Goal: Task Accomplishment & Management: Manage account settings

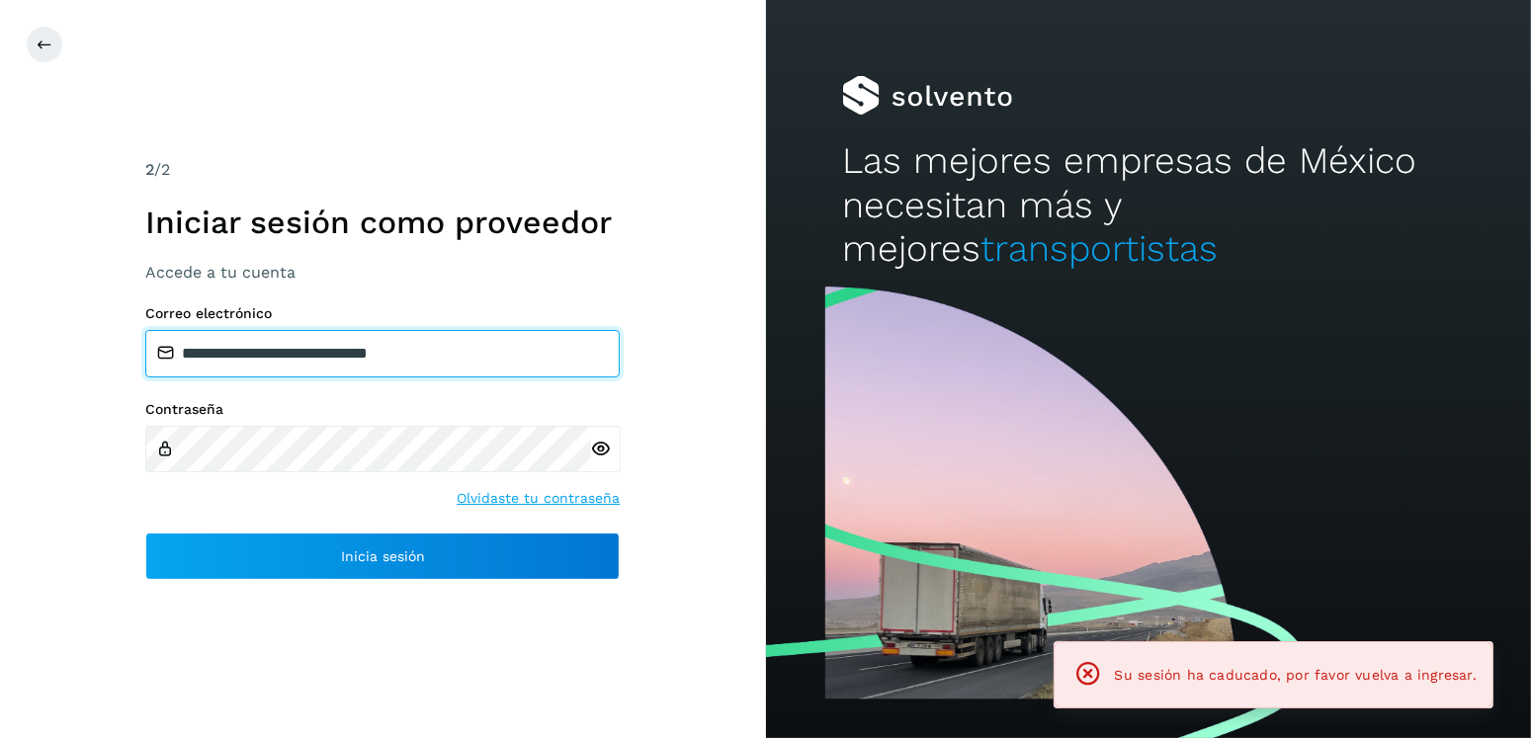
drag, startPoint x: 457, startPoint y: 346, endPoint x: 284, endPoint y: 365, distance: 174.0
click at [284, 365] on input "**********" at bounding box center [382, 353] width 474 height 47
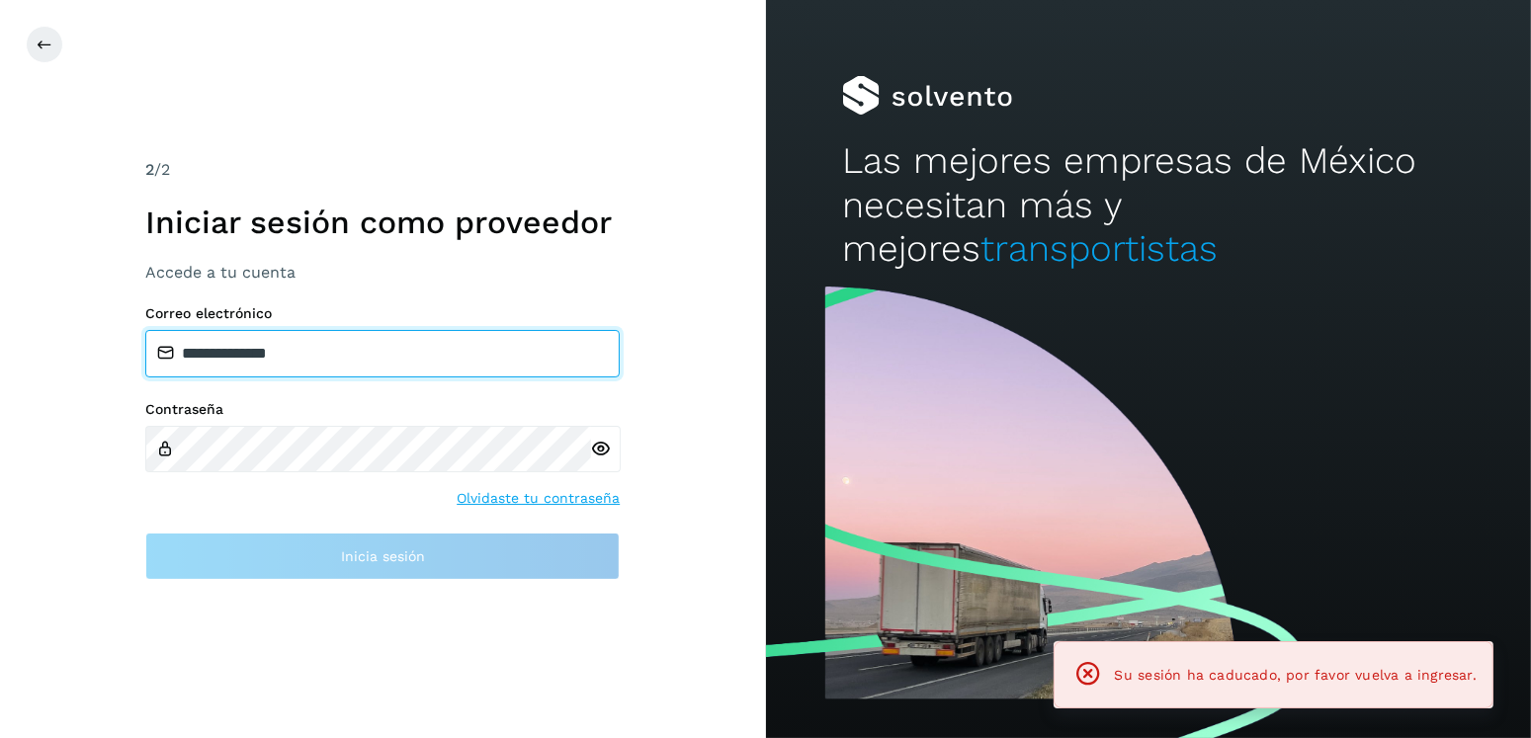
type input "**********"
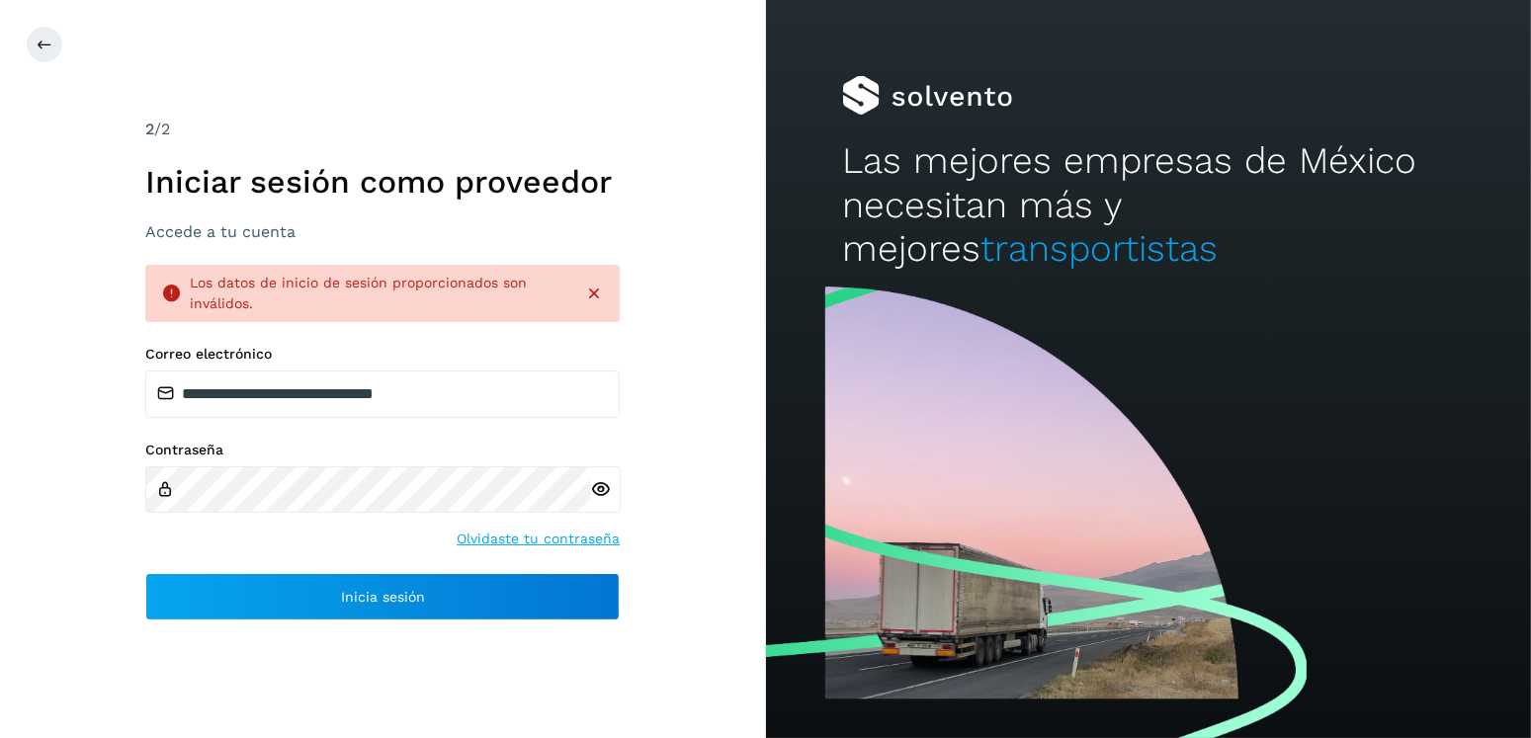
click at [596, 490] on icon at bounding box center [601, 489] width 21 height 21
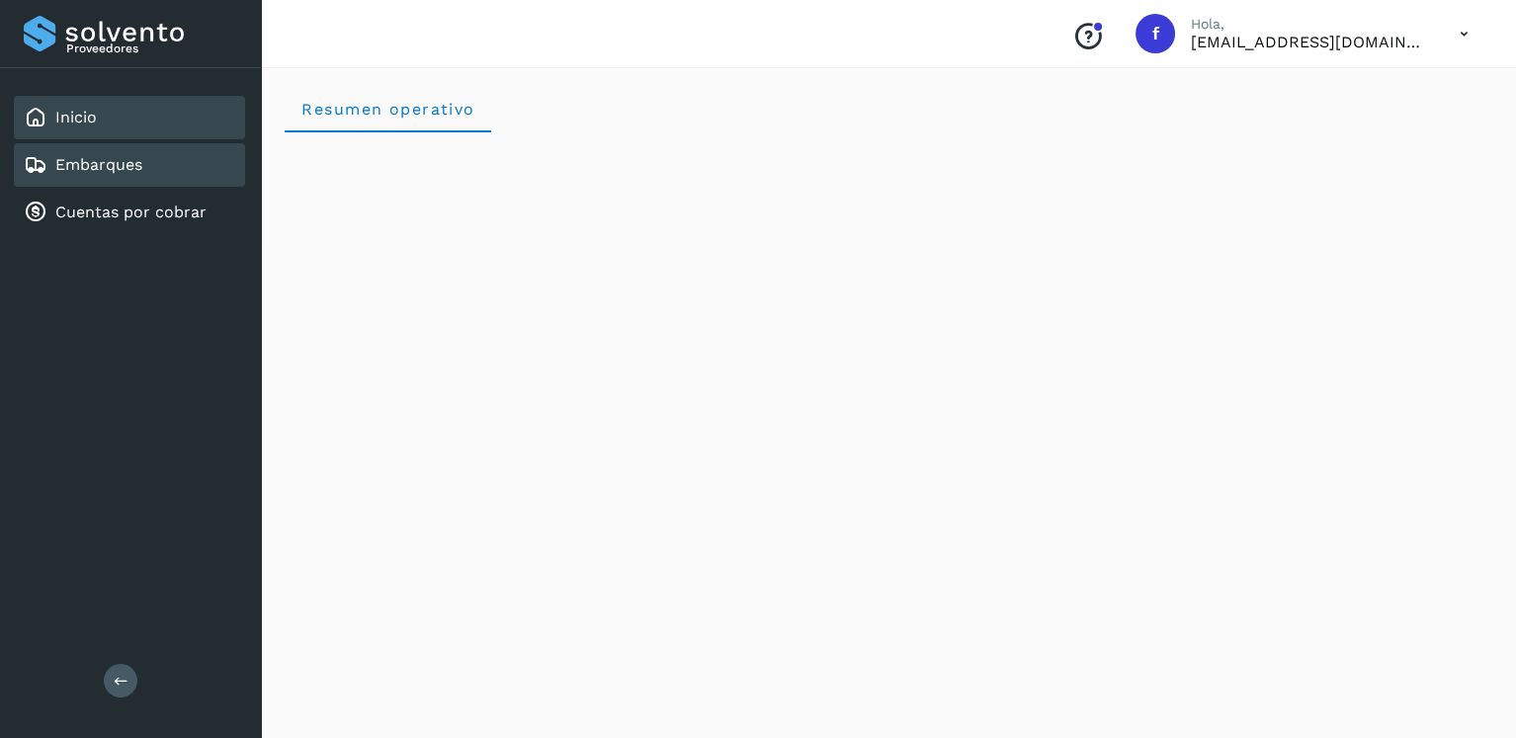
click at [139, 173] on link "Embarques" at bounding box center [98, 164] width 87 height 19
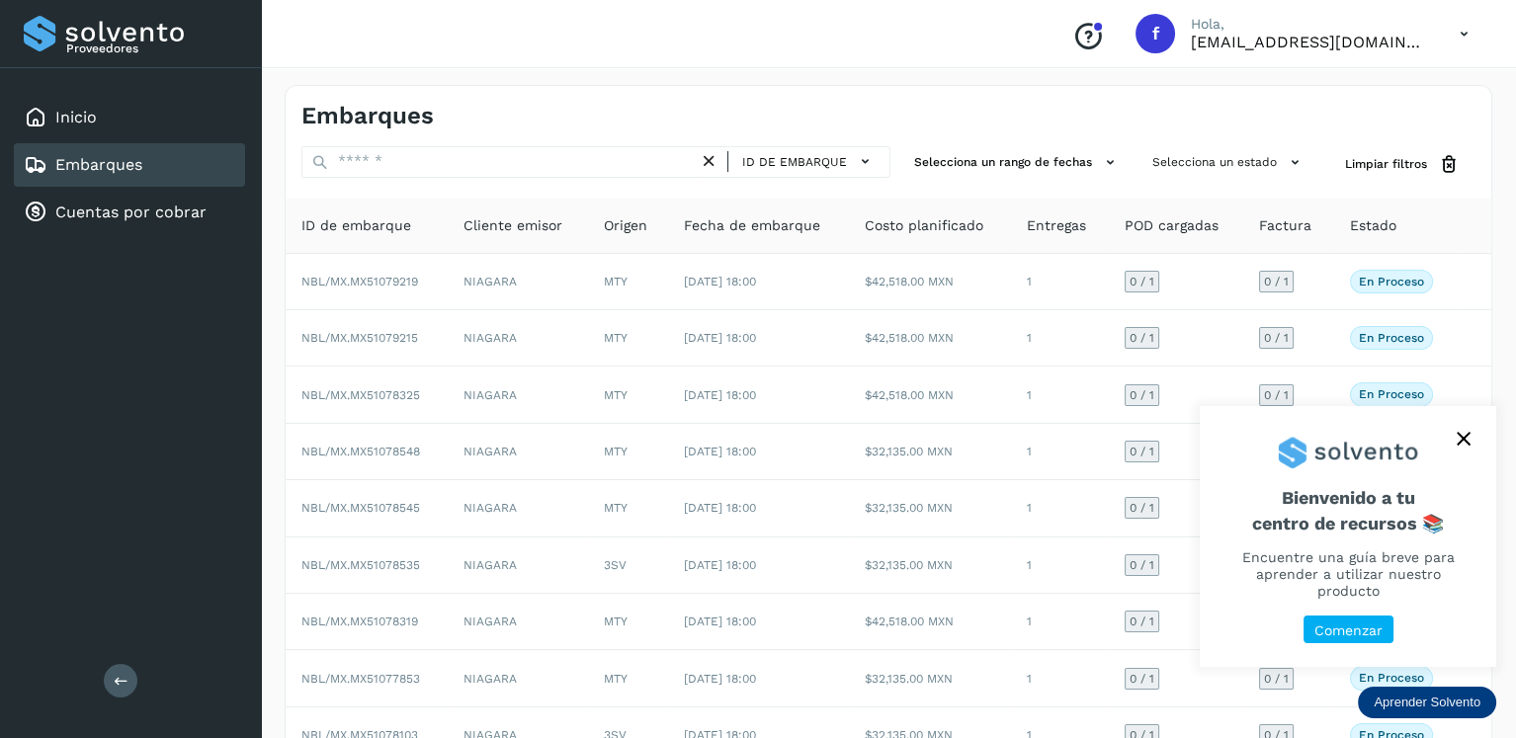
click at [1461, 447] on button "close," at bounding box center [1464, 439] width 30 height 30
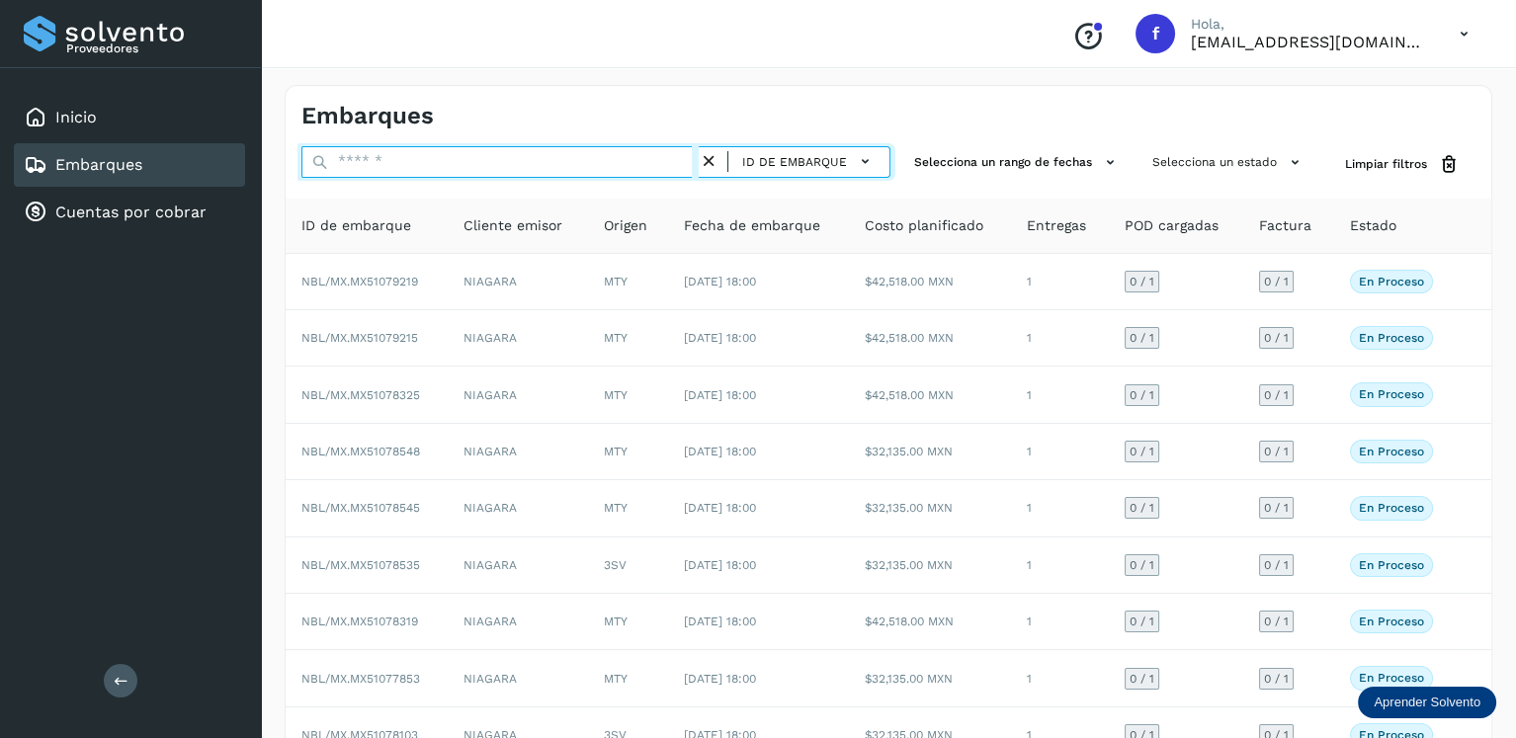
click at [527, 157] on input "text" at bounding box center [499, 162] width 397 height 32
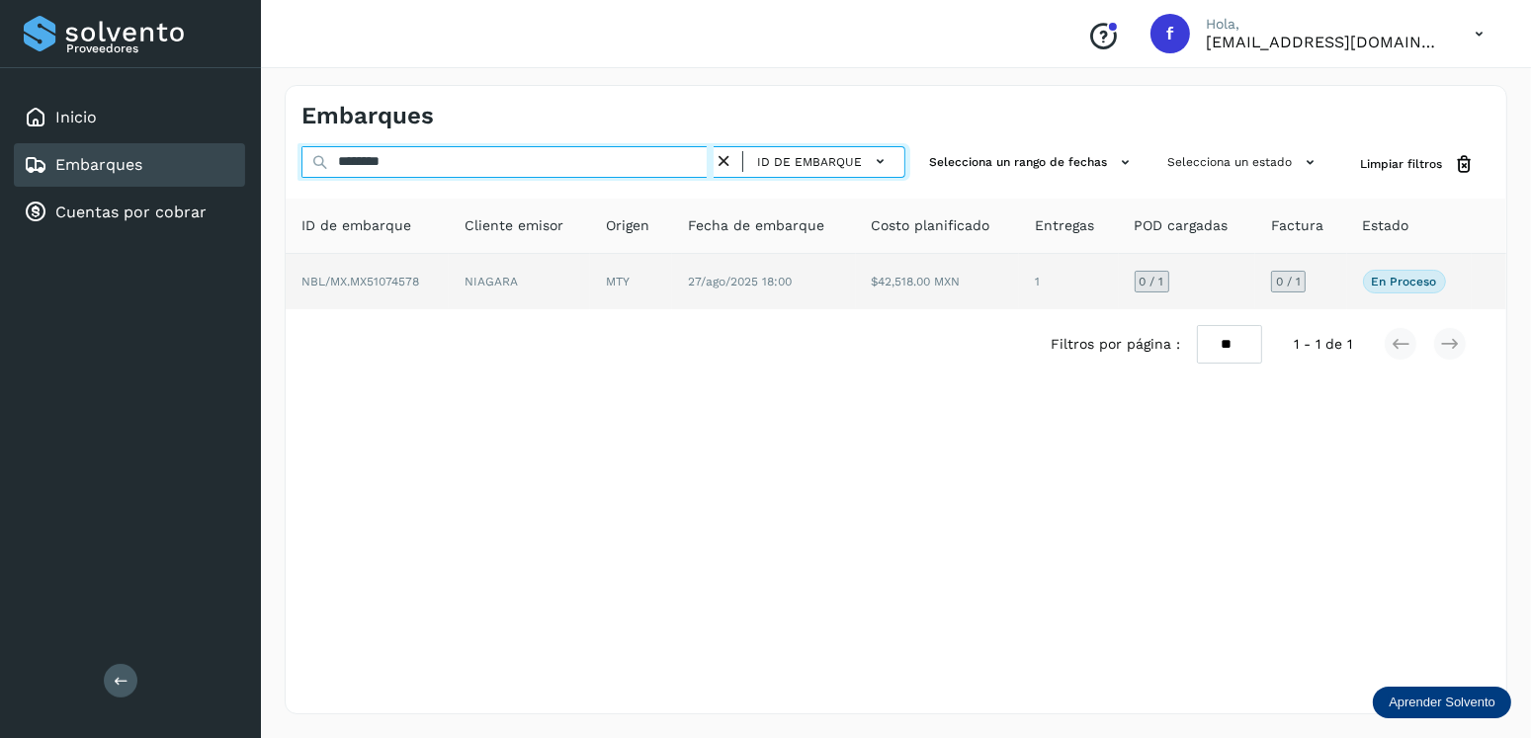
type input "********"
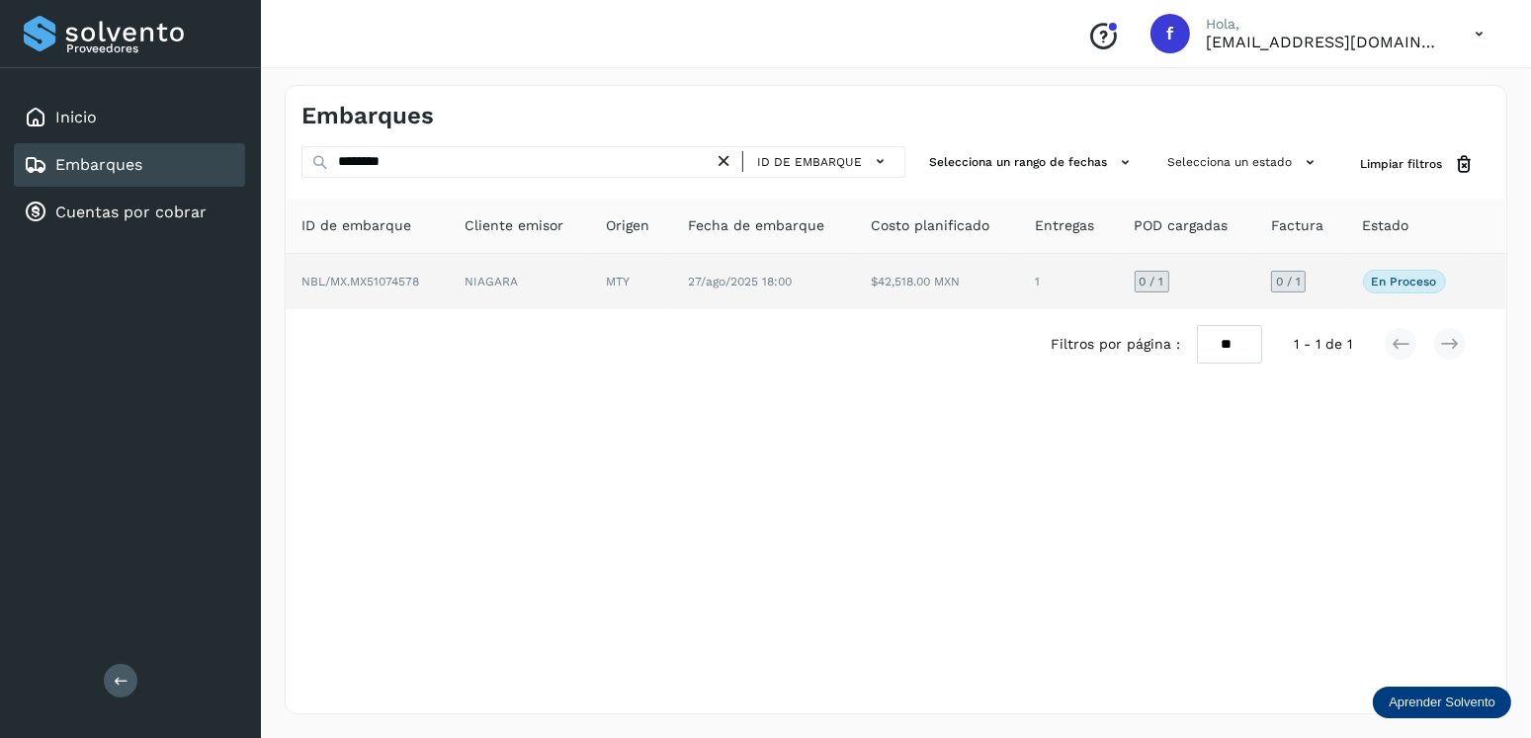
click at [965, 299] on td "$42,518.00 MXN" at bounding box center [938, 281] width 164 height 55
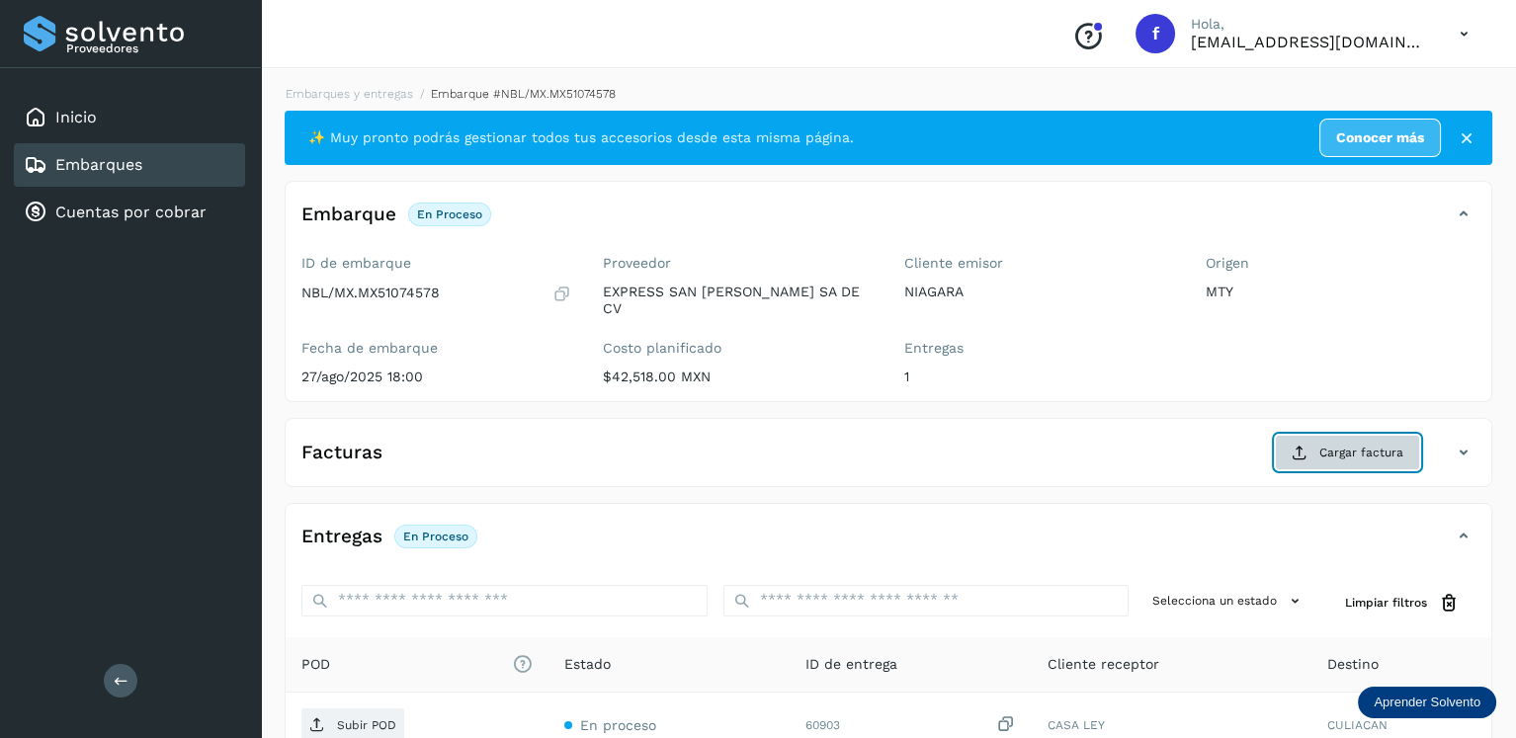
click at [1322, 450] on button "Cargar factura" at bounding box center [1347, 453] width 145 height 36
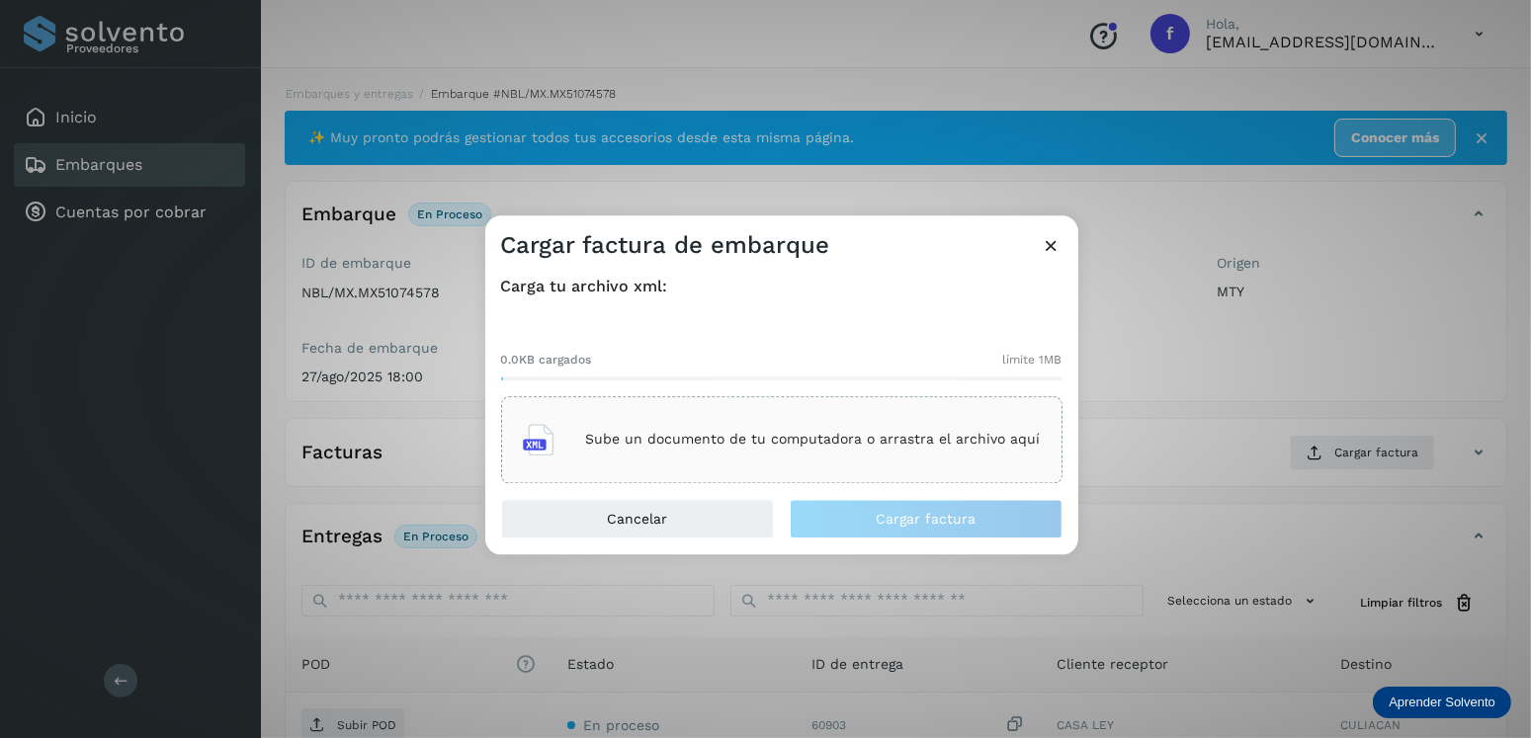
click at [712, 419] on div "Sube un documento de tu computadora o arrastra el archivo aquí" at bounding box center [782, 439] width 518 height 53
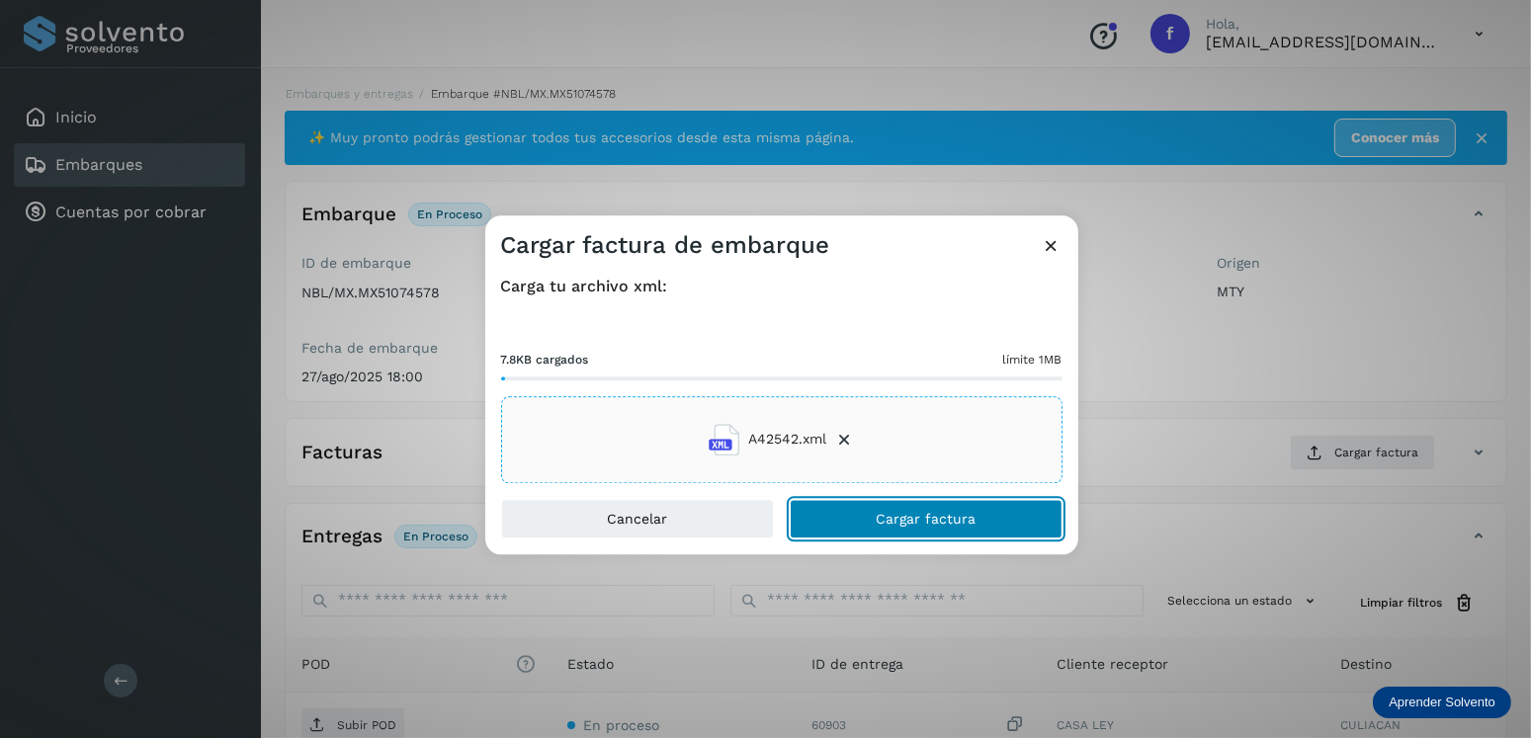
click at [958, 515] on span "Cargar factura" at bounding box center [926, 519] width 100 height 14
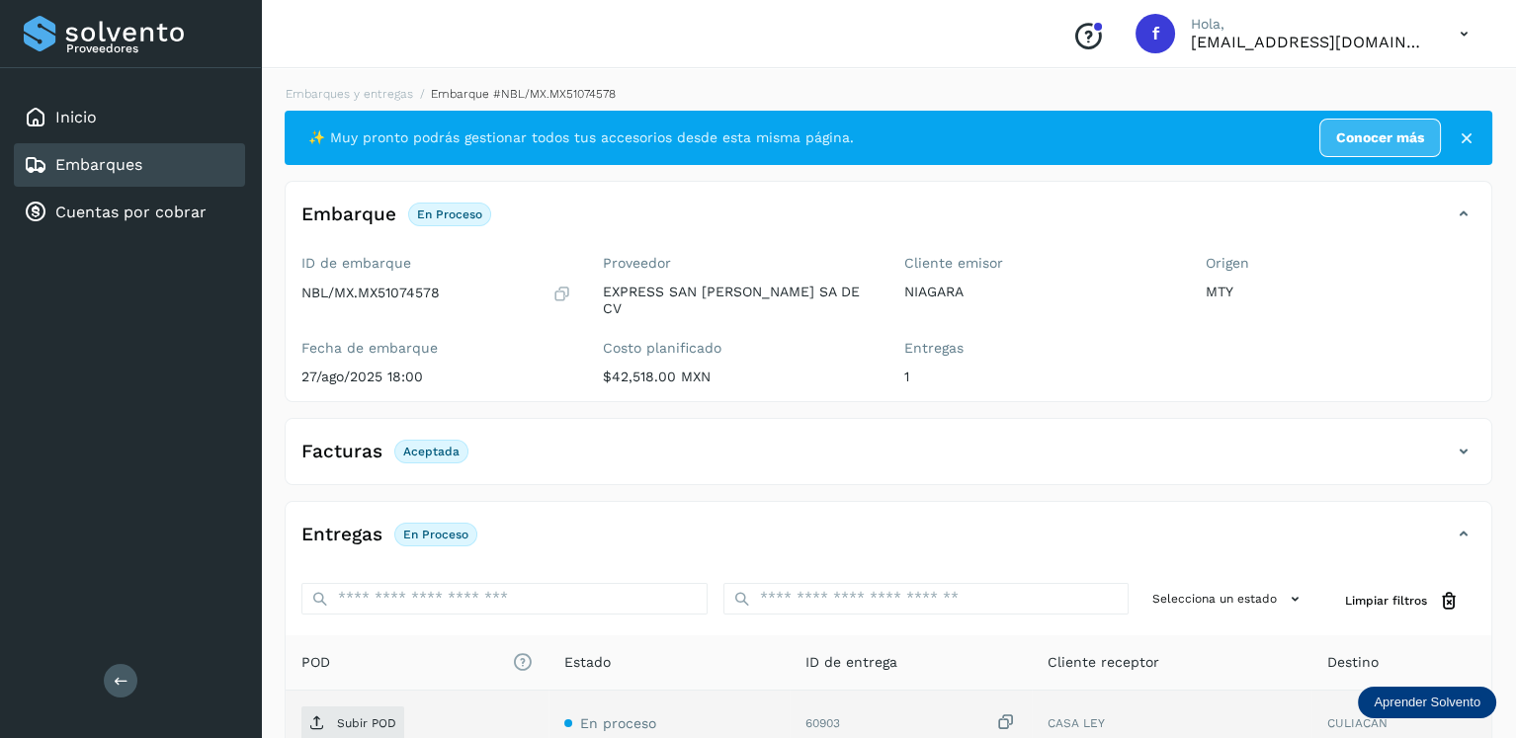
scroll to position [196, 0]
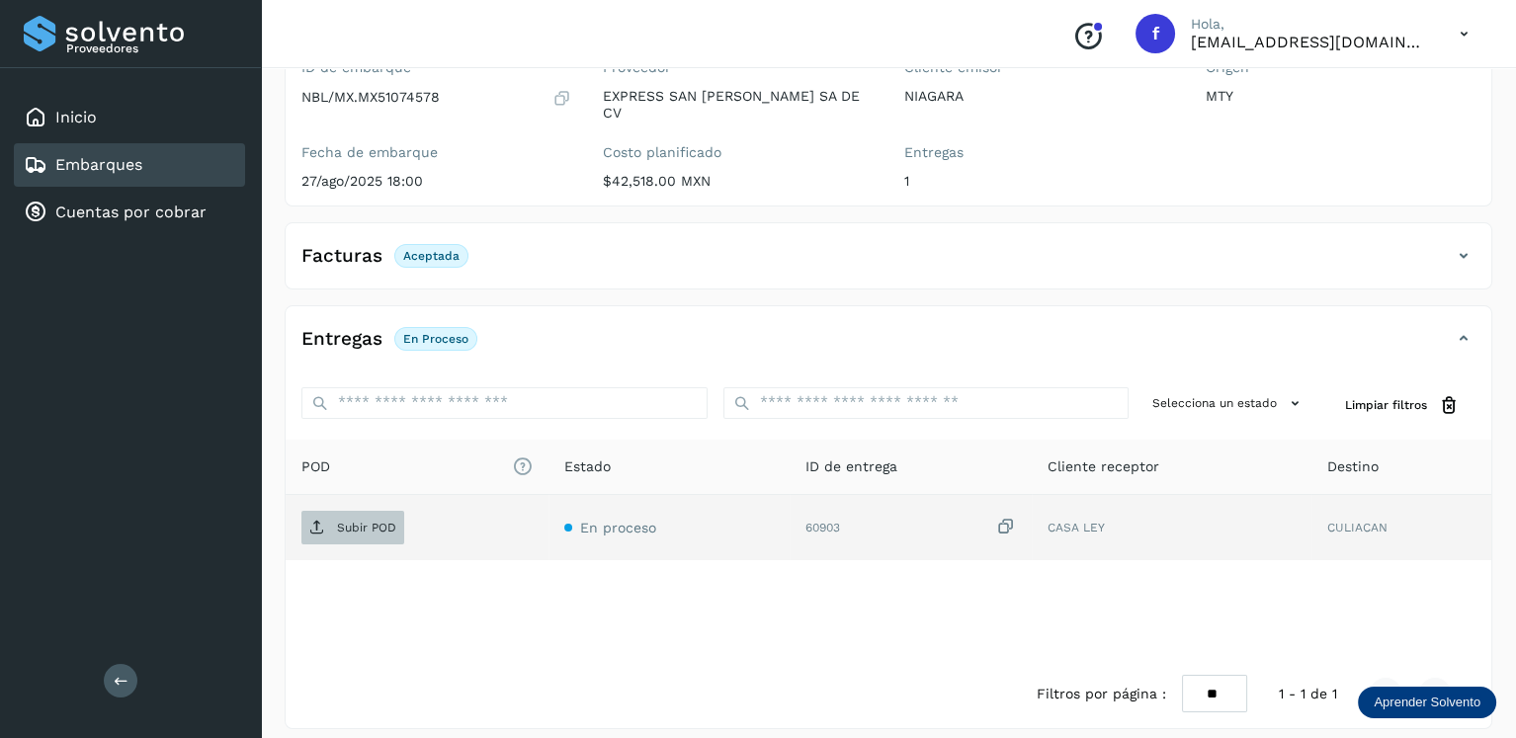
click at [380, 512] on span "Subir POD" at bounding box center [352, 528] width 103 height 32
click at [226, 177] on div "Embarques" at bounding box center [129, 164] width 231 height 43
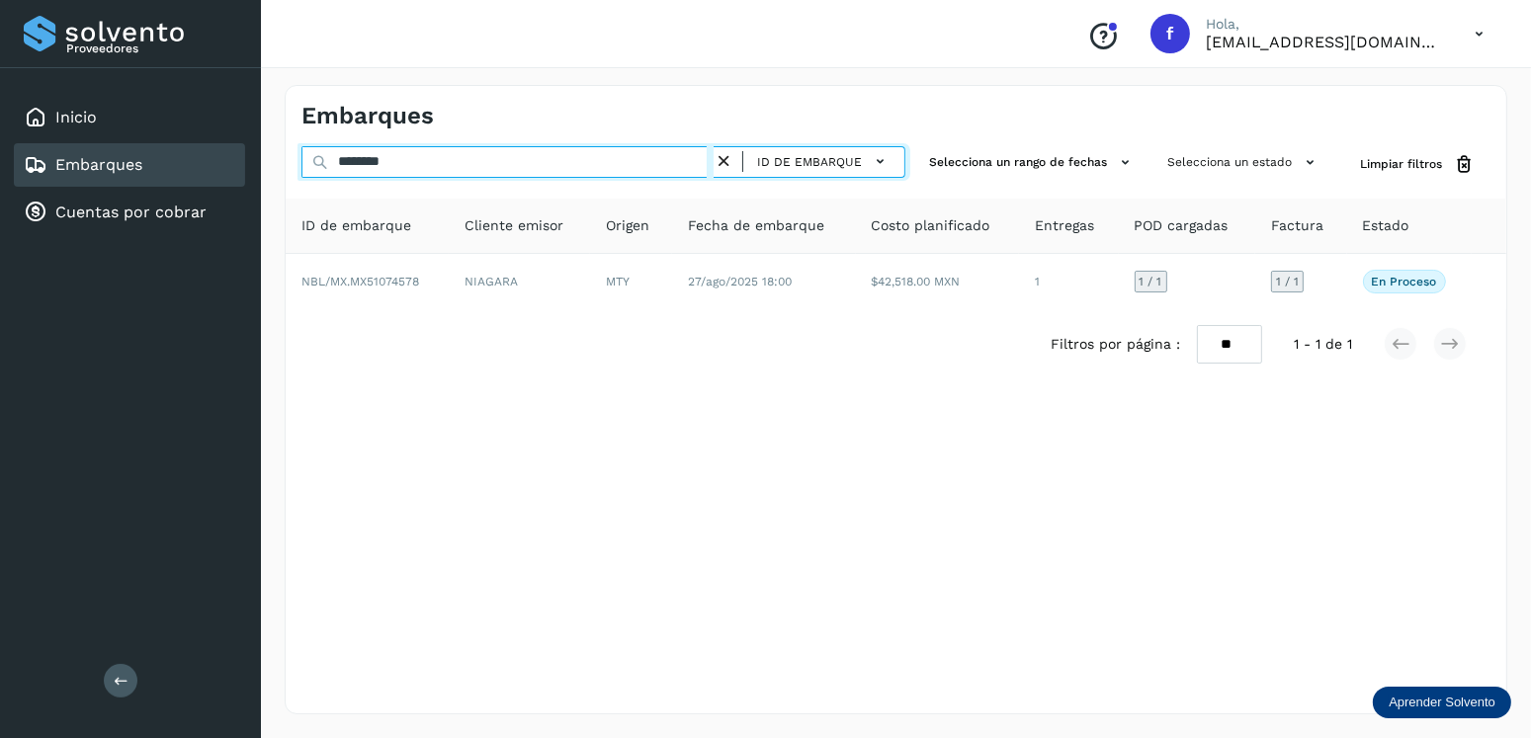
drag, startPoint x: 447, startPoint y: 164, endPoint x: 311, endPoint y: 171, distance: 135.6
click at [311, 171] on div "******** ID de embarque" at bounding box center [603, 164] width 604 height 37
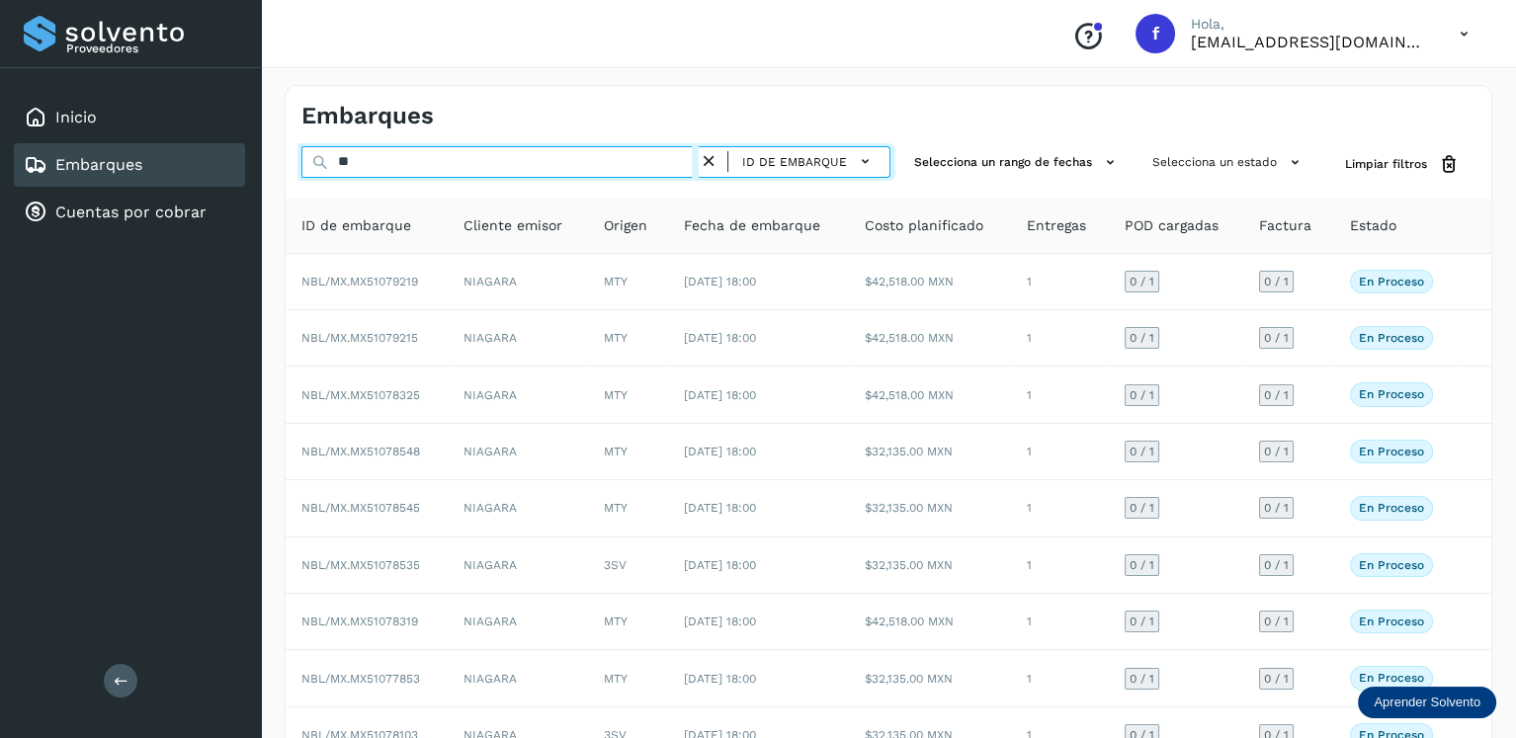
type input "*"
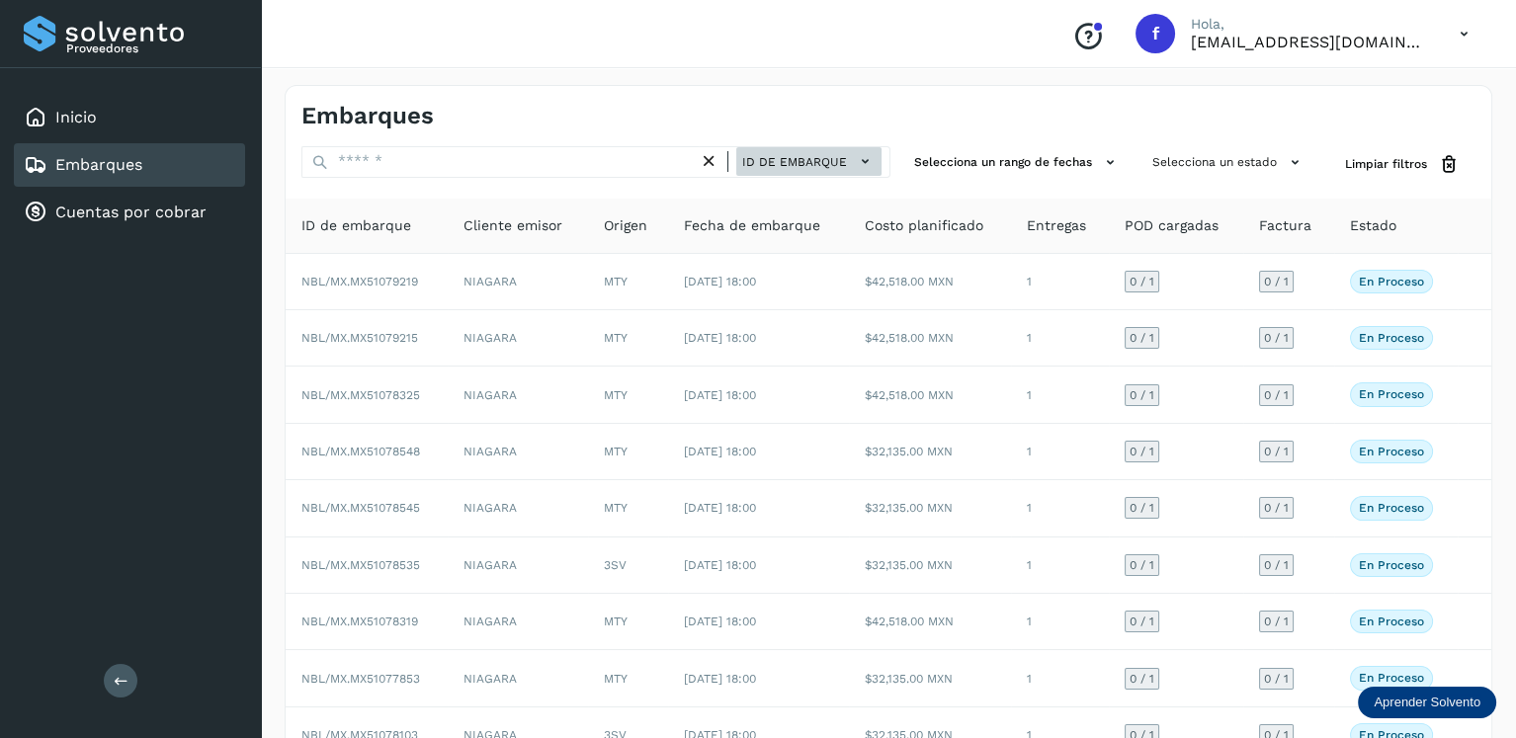
drag, startPoint x: 905, startPoint y: 162, endPoint x: 873, endPoint y: 168, distance: 33.2
click at [902, 161] on div "ID de embarque Selecciona un rango de fechas Selecciona un estado Limpiar filtr…" at bounding box center [889, 164] width 1206 height 37
click at [873, 168] on icon at bounding box center [865, 161] width 21 height 21
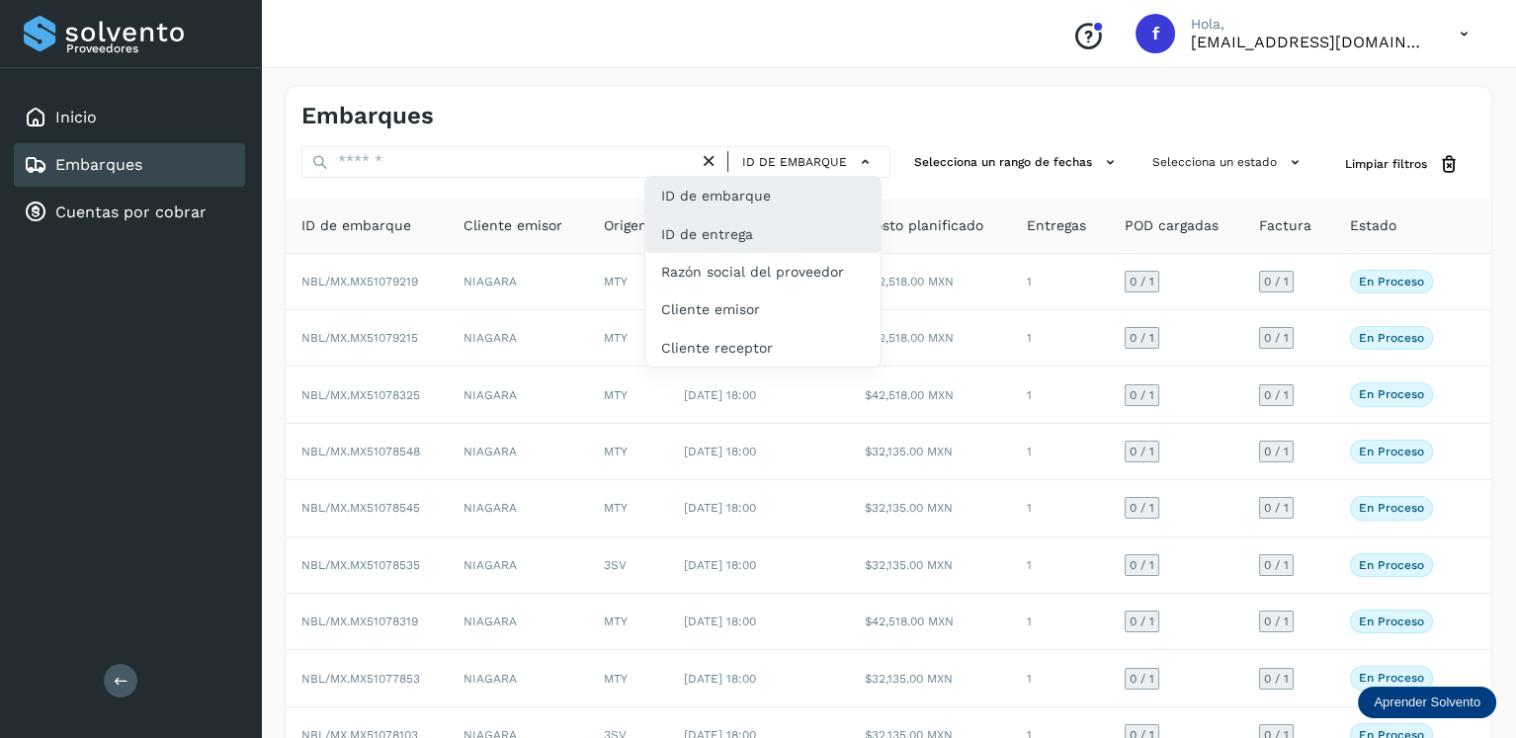
click at [769, 245] on div "ID de entrega" at bounding box center [762, 234] width 235 height 38
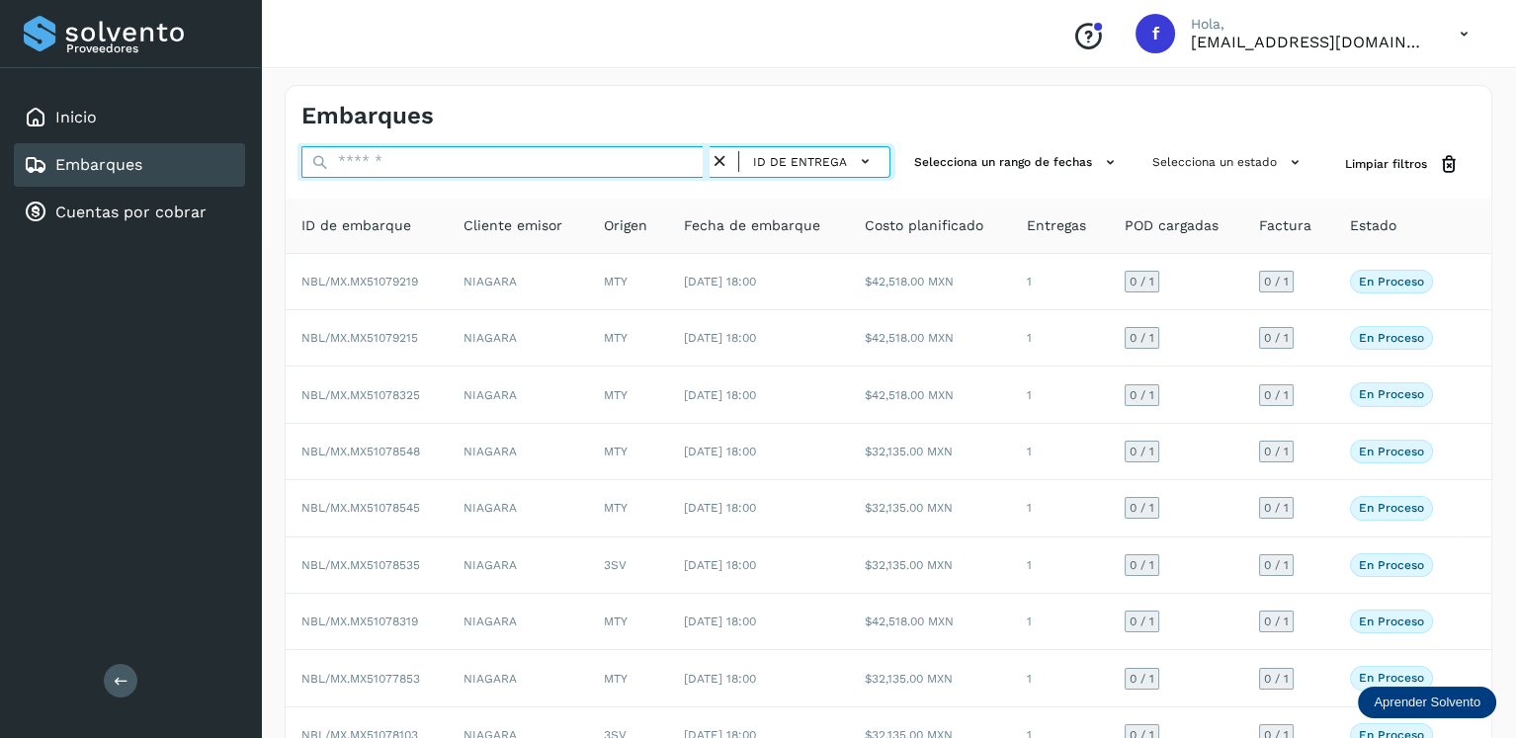
click at [479, 166] on input "text" at bounding box center [505, 162] width 408 height 32
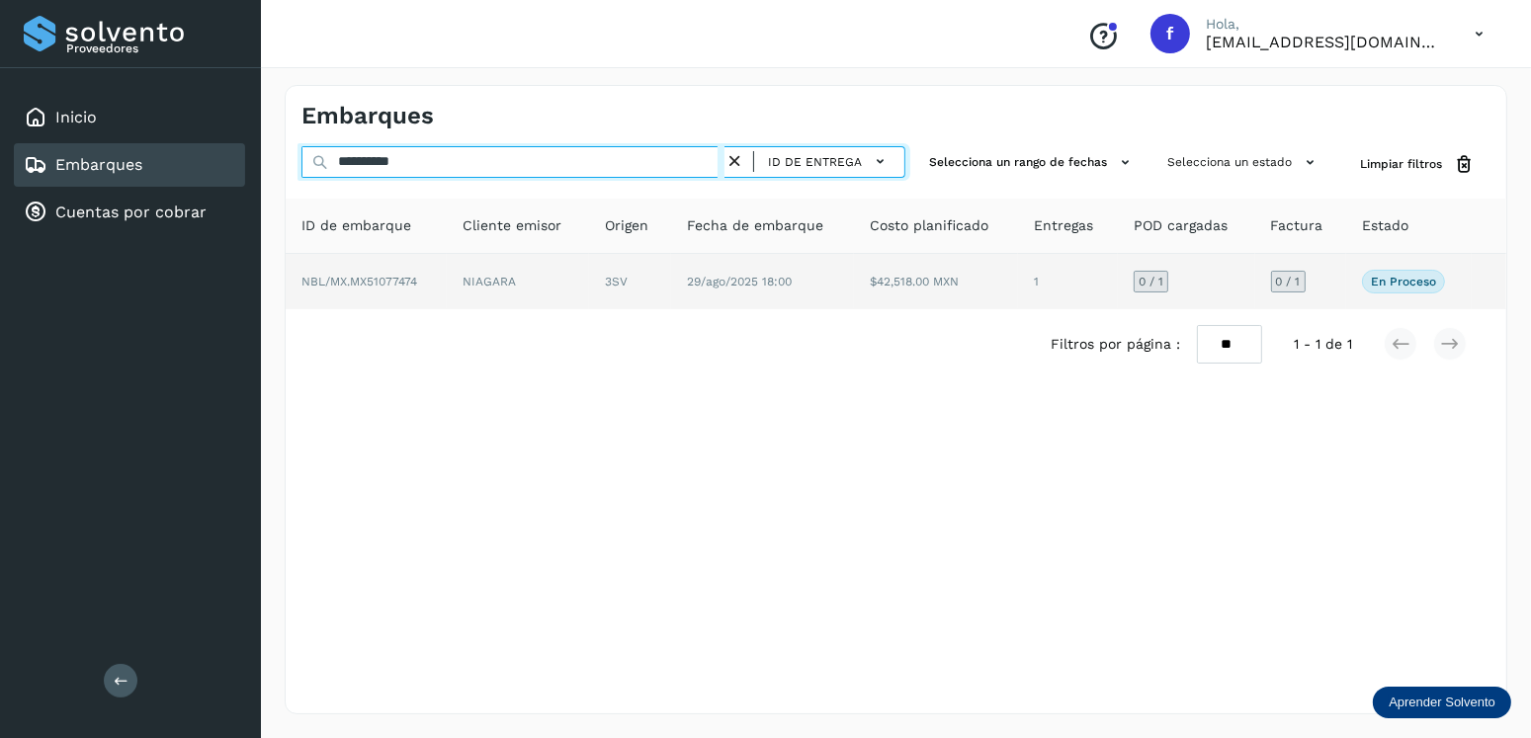
type input "**********"
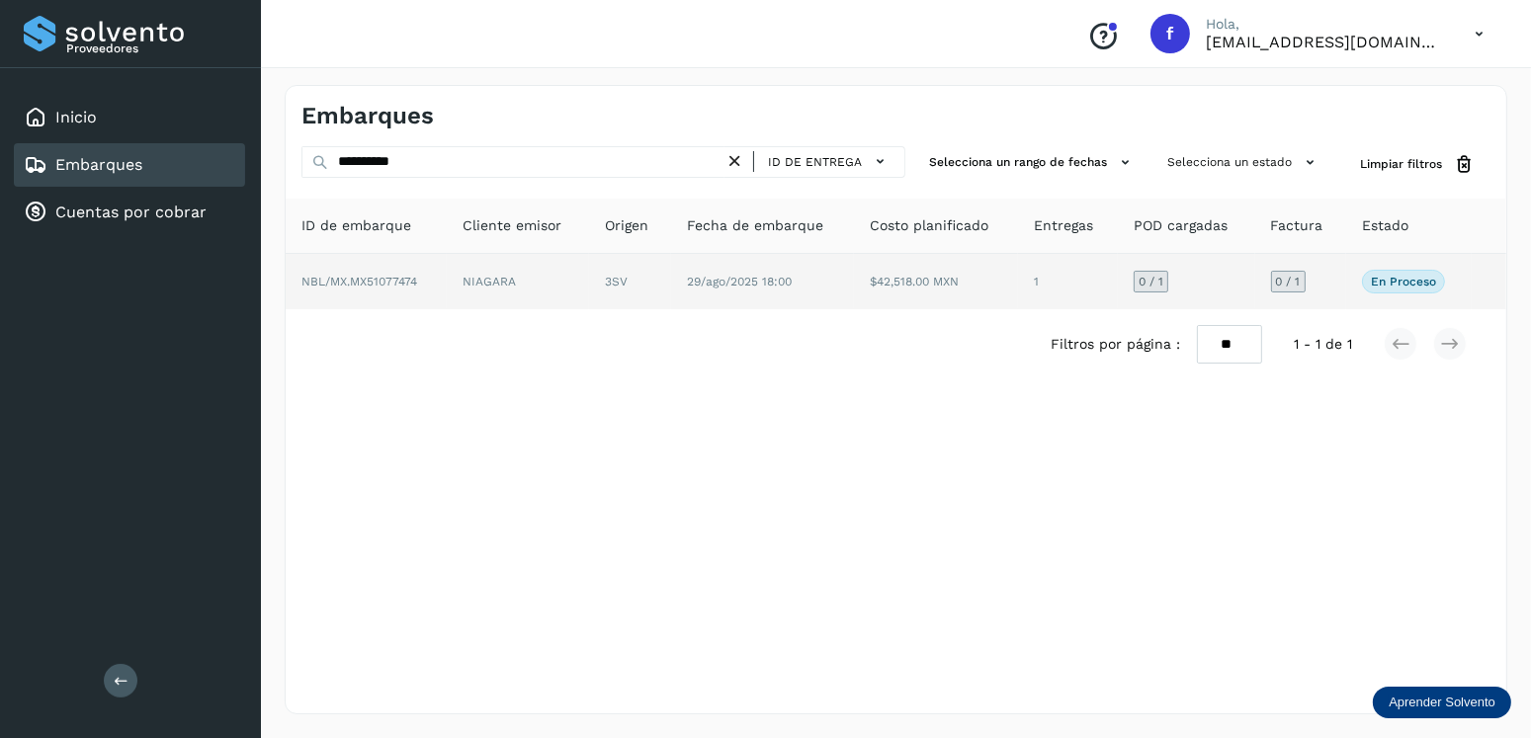
click at [598, 300] on td "3SV" at bounding box center [630, 281] width 82 height 55
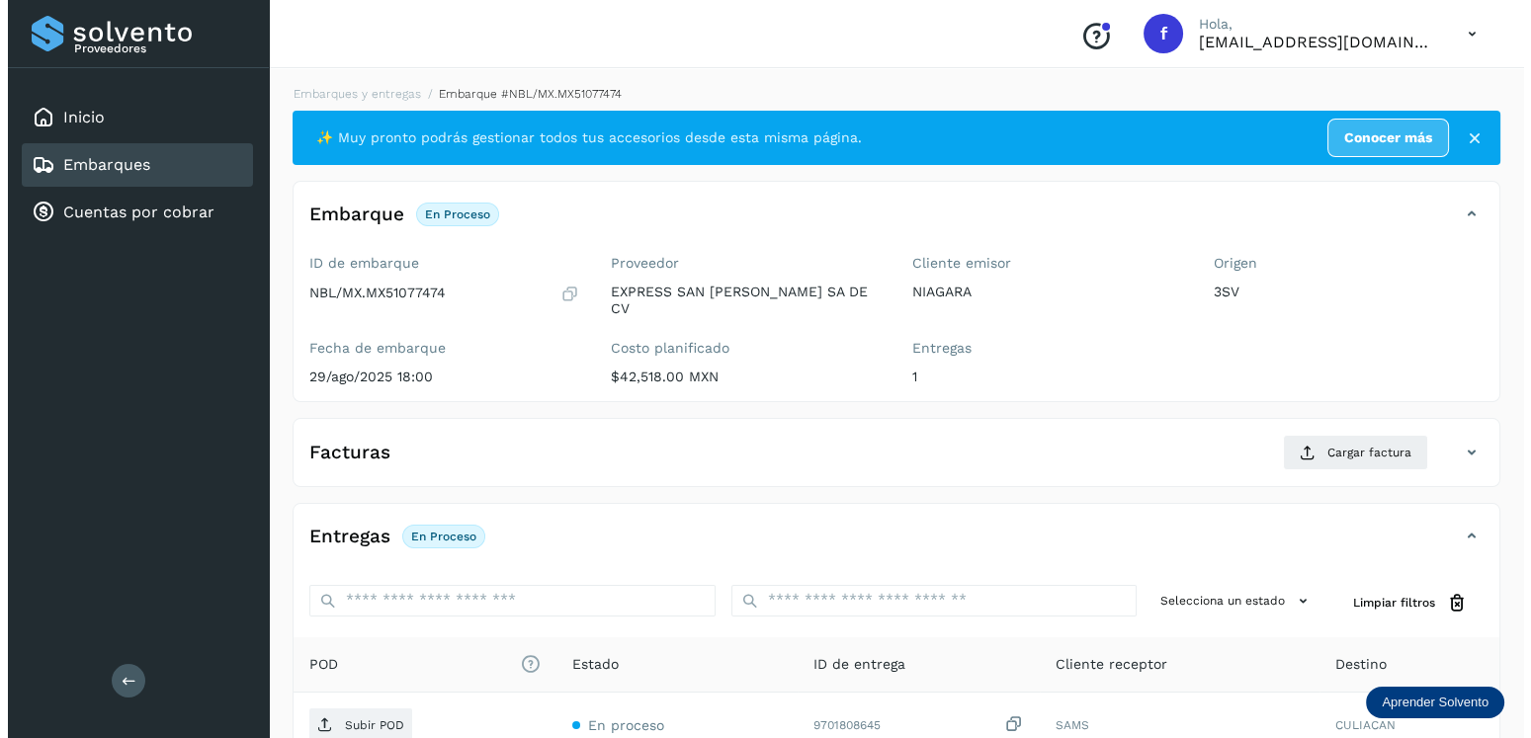
scroll to position [198, 0]
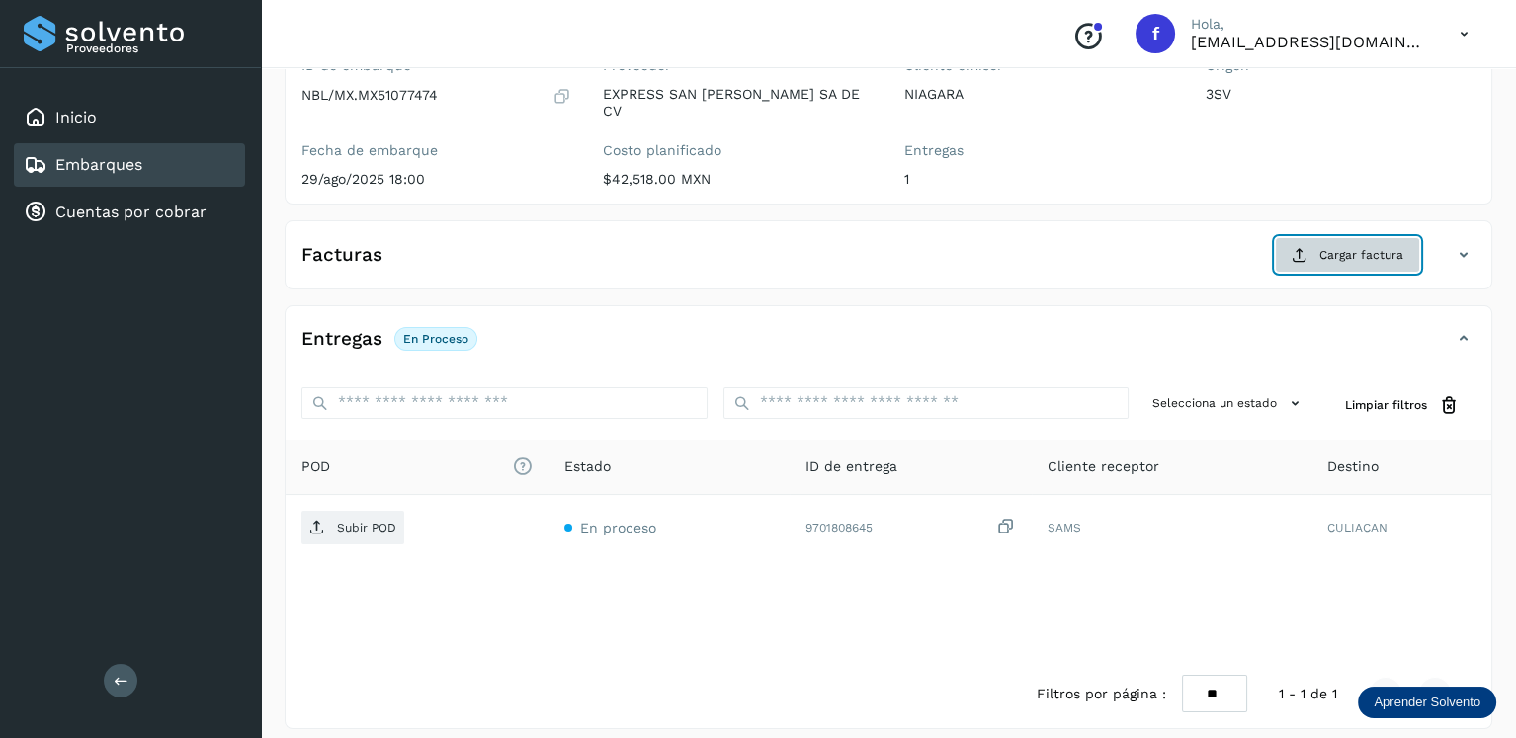
click at [1312, 240] on button "Cargar factura" at bounding box center [1347, 255] width 145 height 36
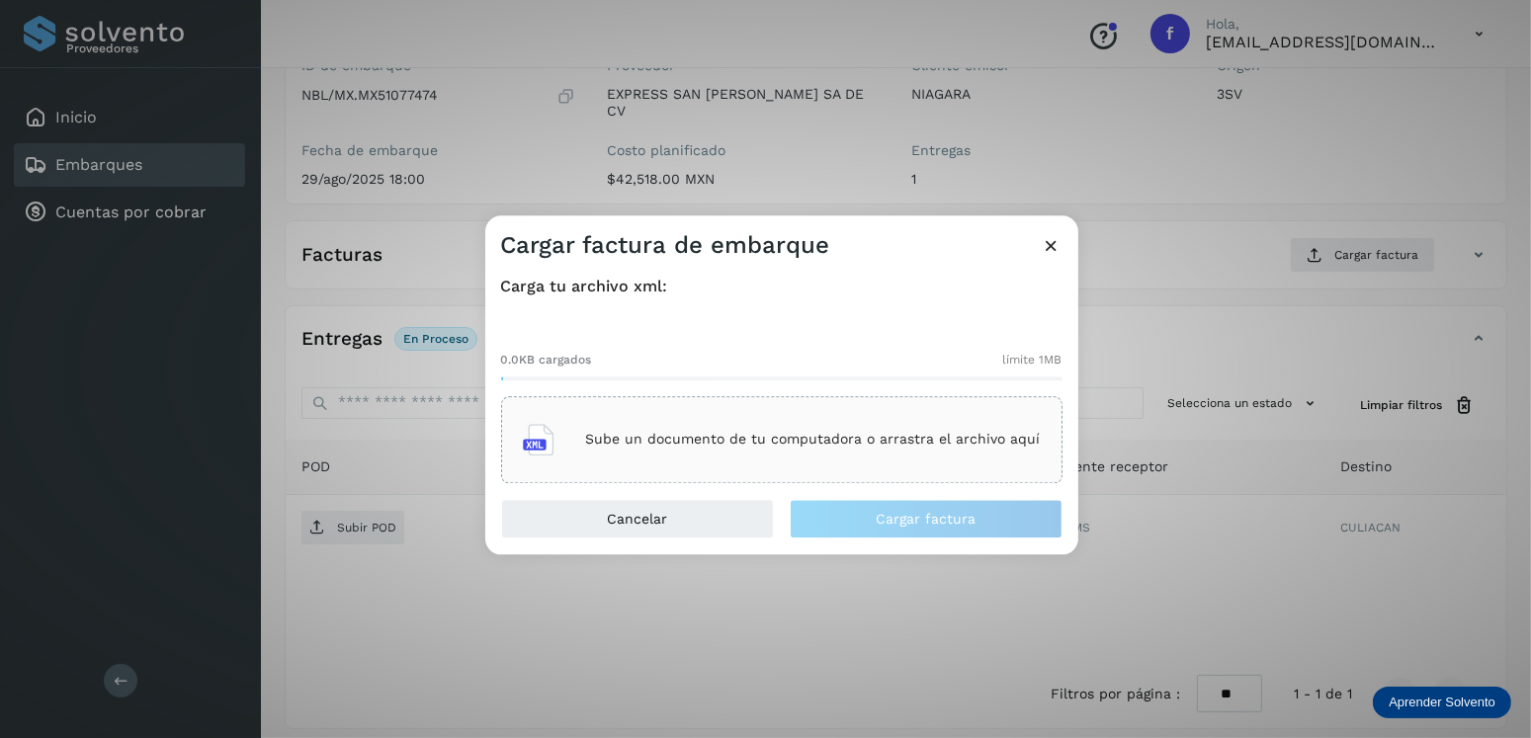
click at [801, 377] on div "0.0KB cargados límite 1MB" at bounding box center [781, 357] width 561 height 45
click at [799, 392] on div "0.0KB cargados límite 1MB Sube un documento de tu computadora o arrastra el arc…" at bounding box center [781, 401] width 561 height 164
click at [801, 396] on div "Sube un documento de tu computadora o arrastra el archivo aquí" at bounding box center [781, 439] width 561 height 87
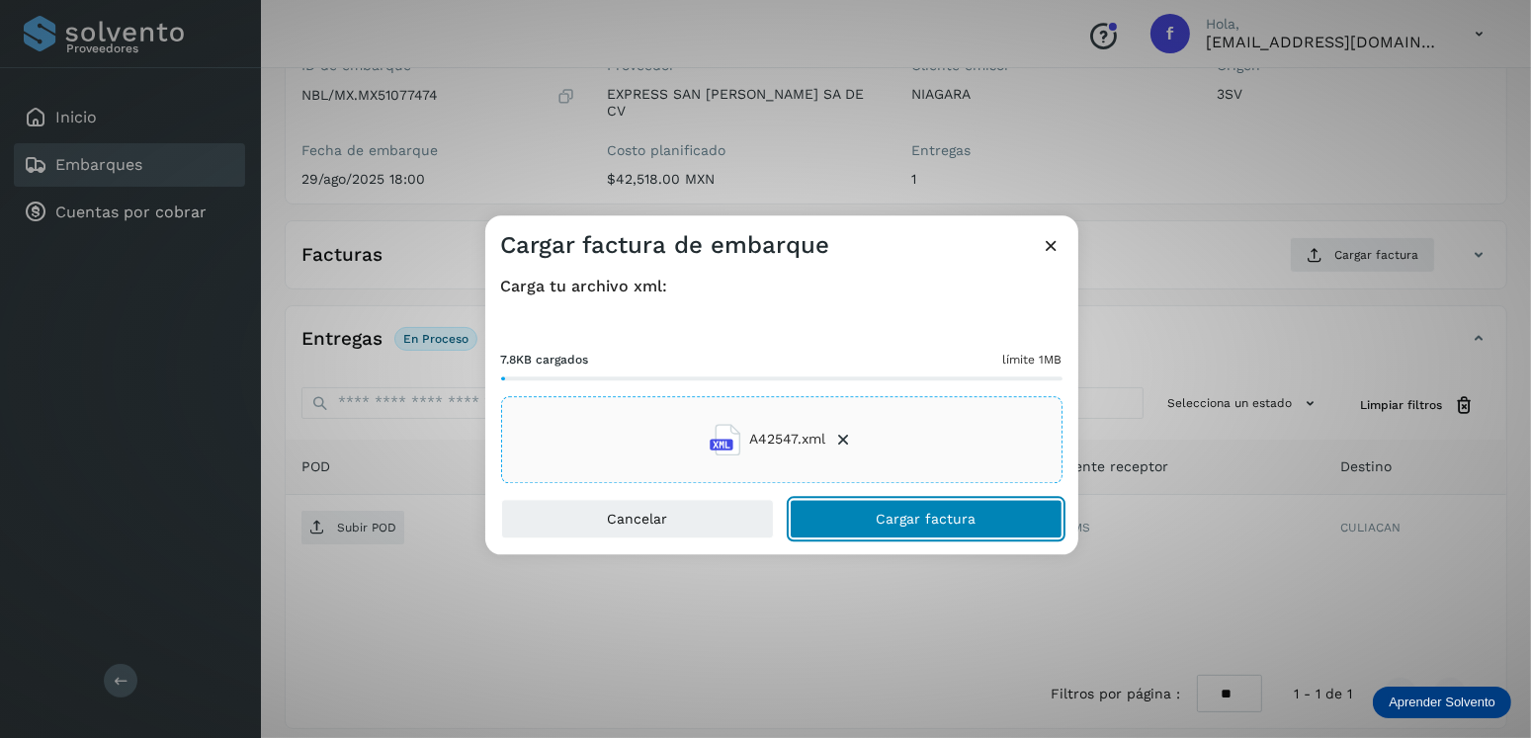
click at [884, 506] on button "Cargar factura" at bounding box center [926, 519] width 273 height 40
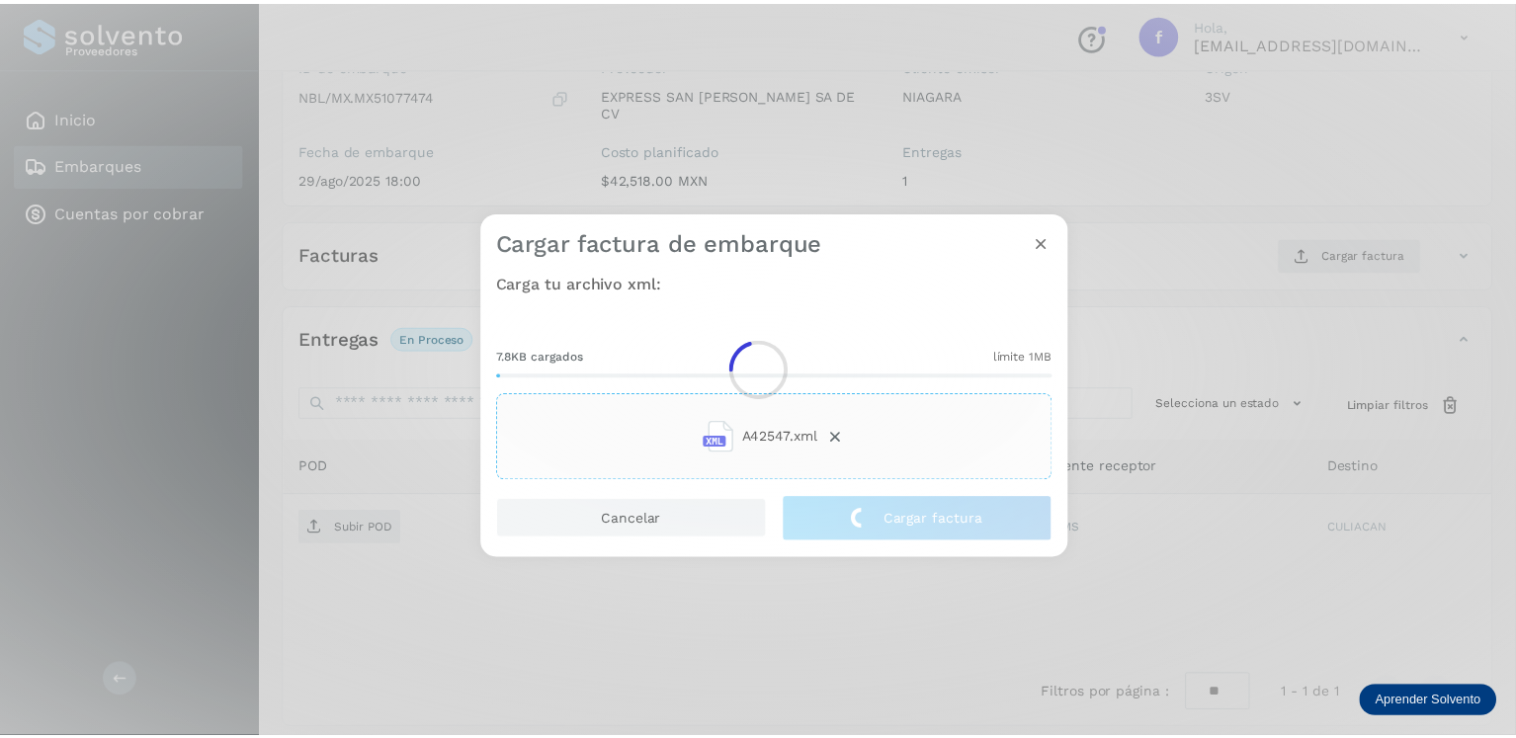
scroll to position [196, 0]
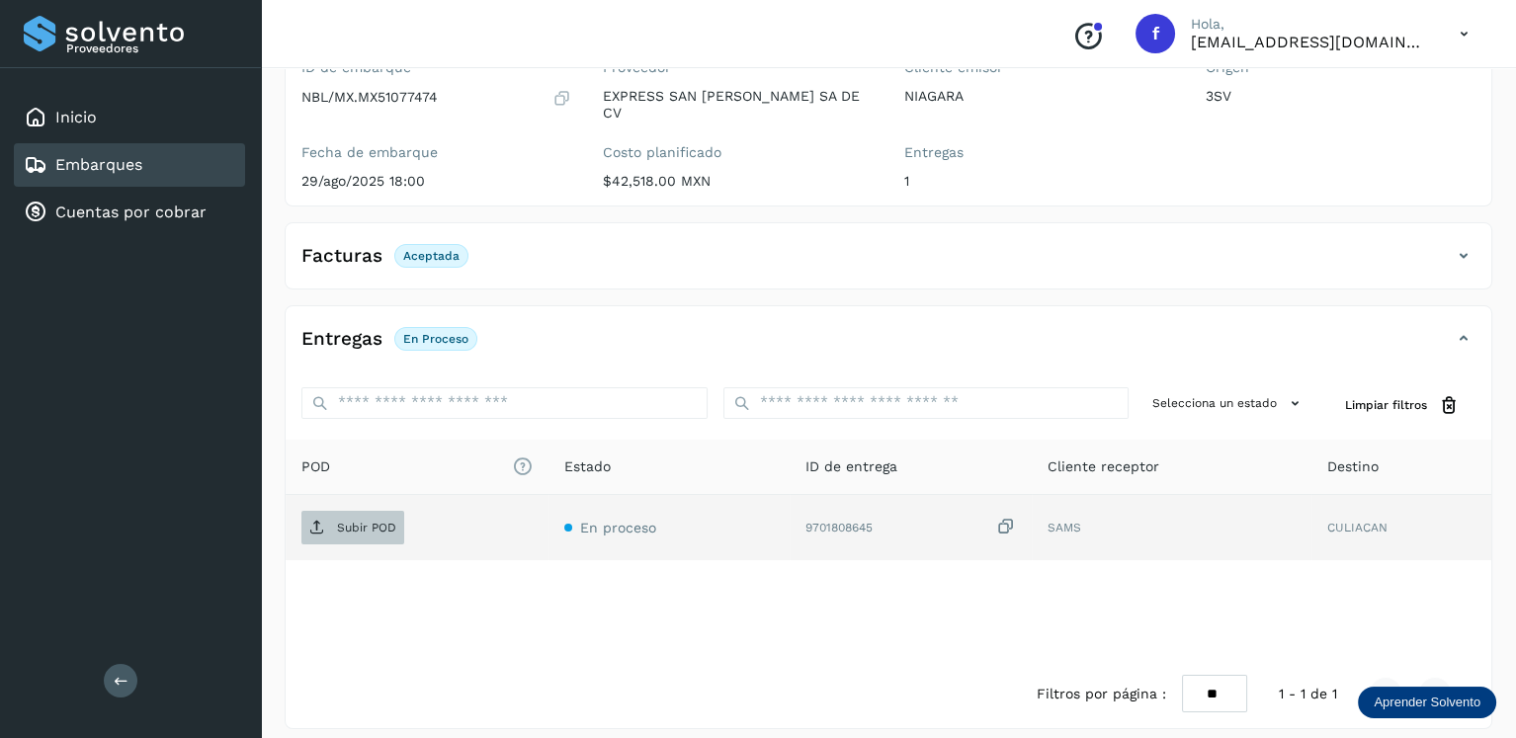
click at [384, 521] on p "Subir POD" at bounding box center [366, 528] width 59 height 14
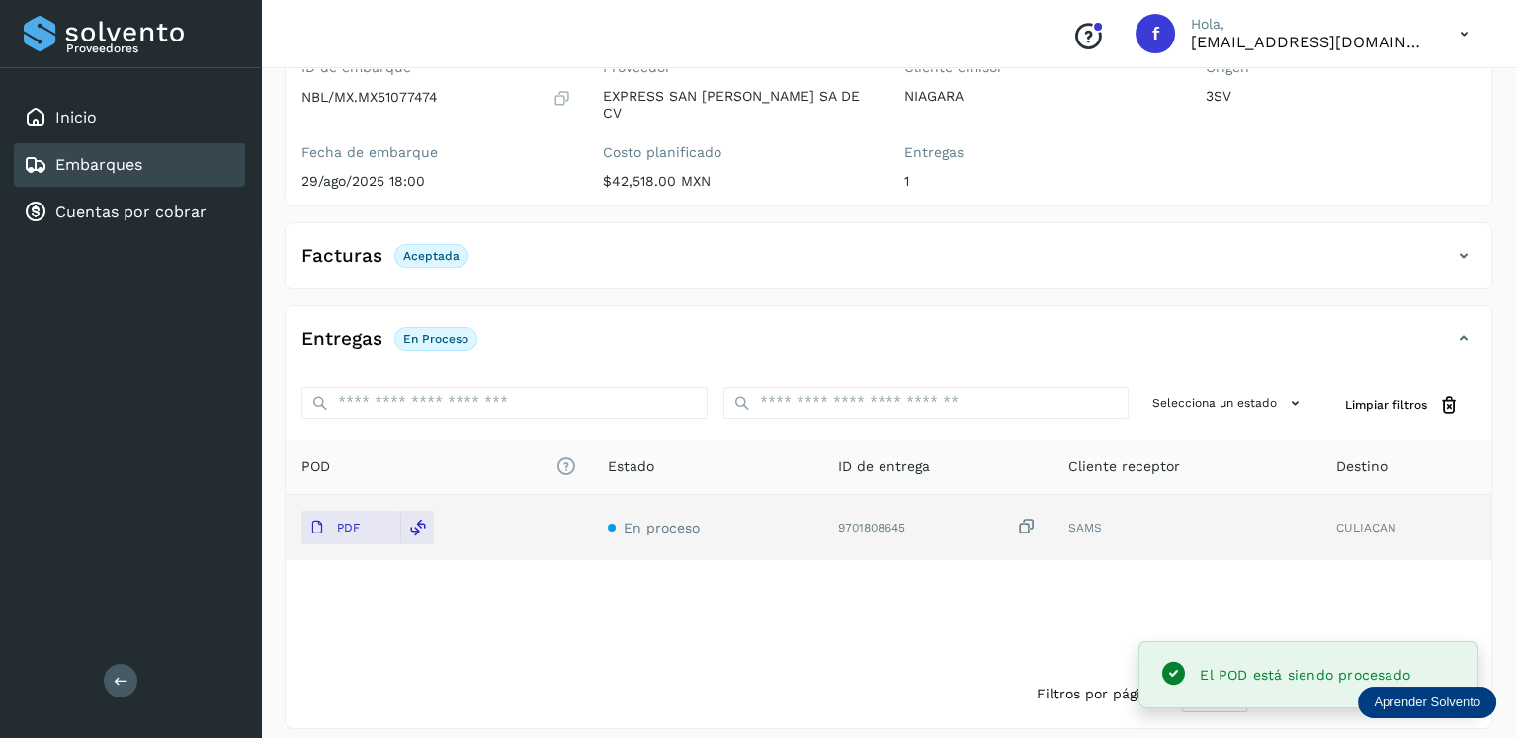
click at [187, 163] on div "Embarques" at bounding box center [129, 164] width 231 height 43
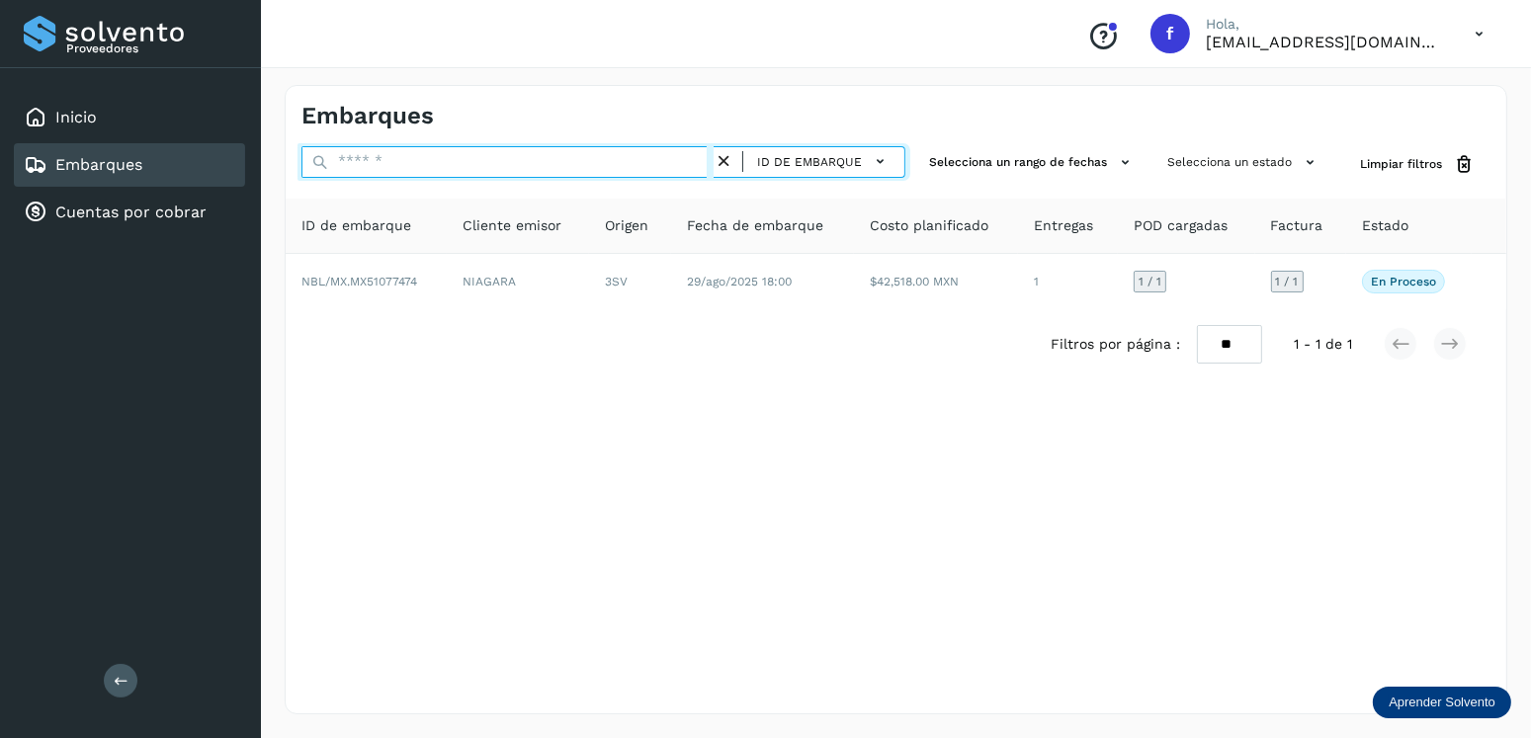
drag, startPoint x: 432, startPoint y: 162, endPoint x: 282, endPoint y: 166, distance: 150.3
click at [283, 167] on div "Embarques ID de embarque Selecciona un rango de fechas Selecciona un estado Lim…" at bounding box center [896, 399] width 1270 height 677
click at [460, 152] on input "text" at bounding box center [507, 162] width 412 height 32
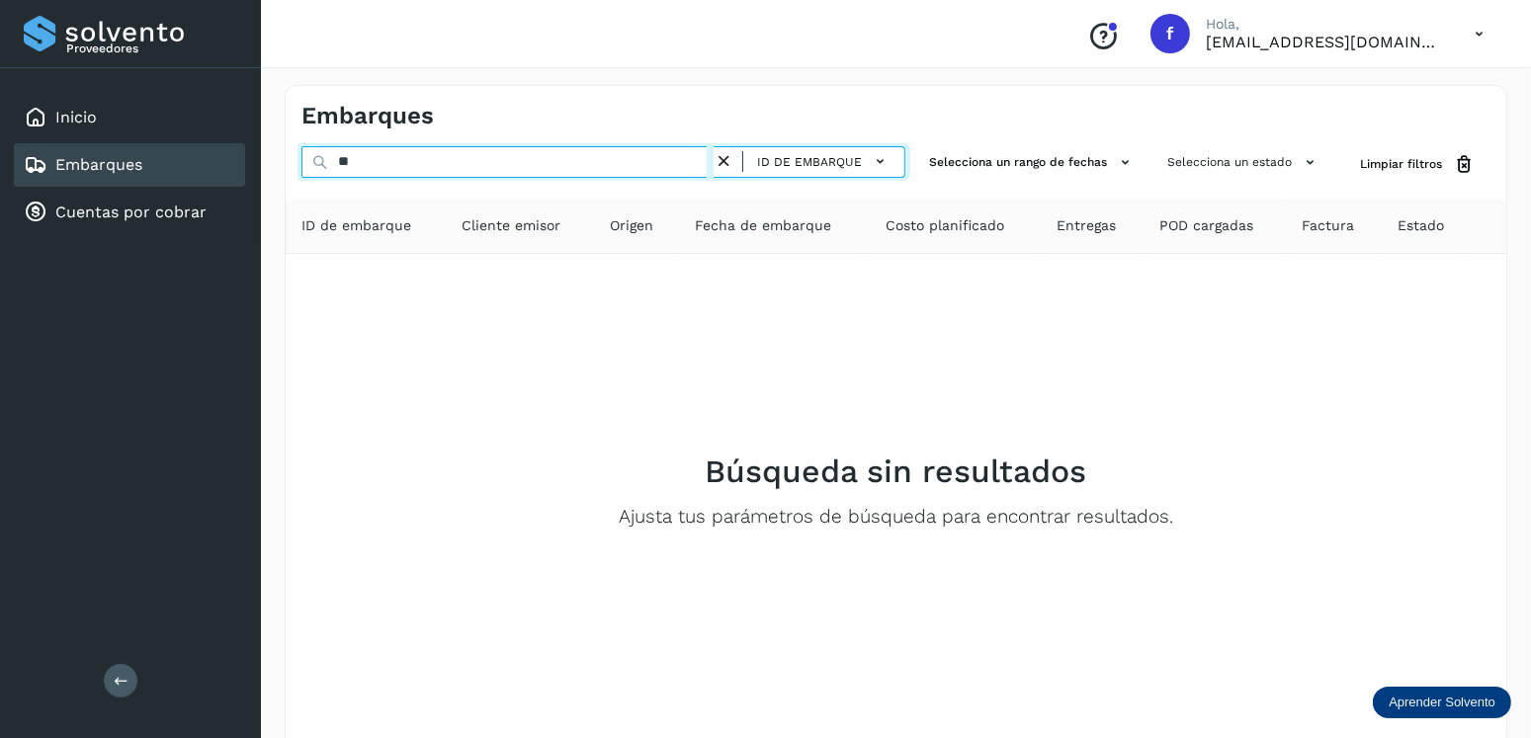
type input "*"
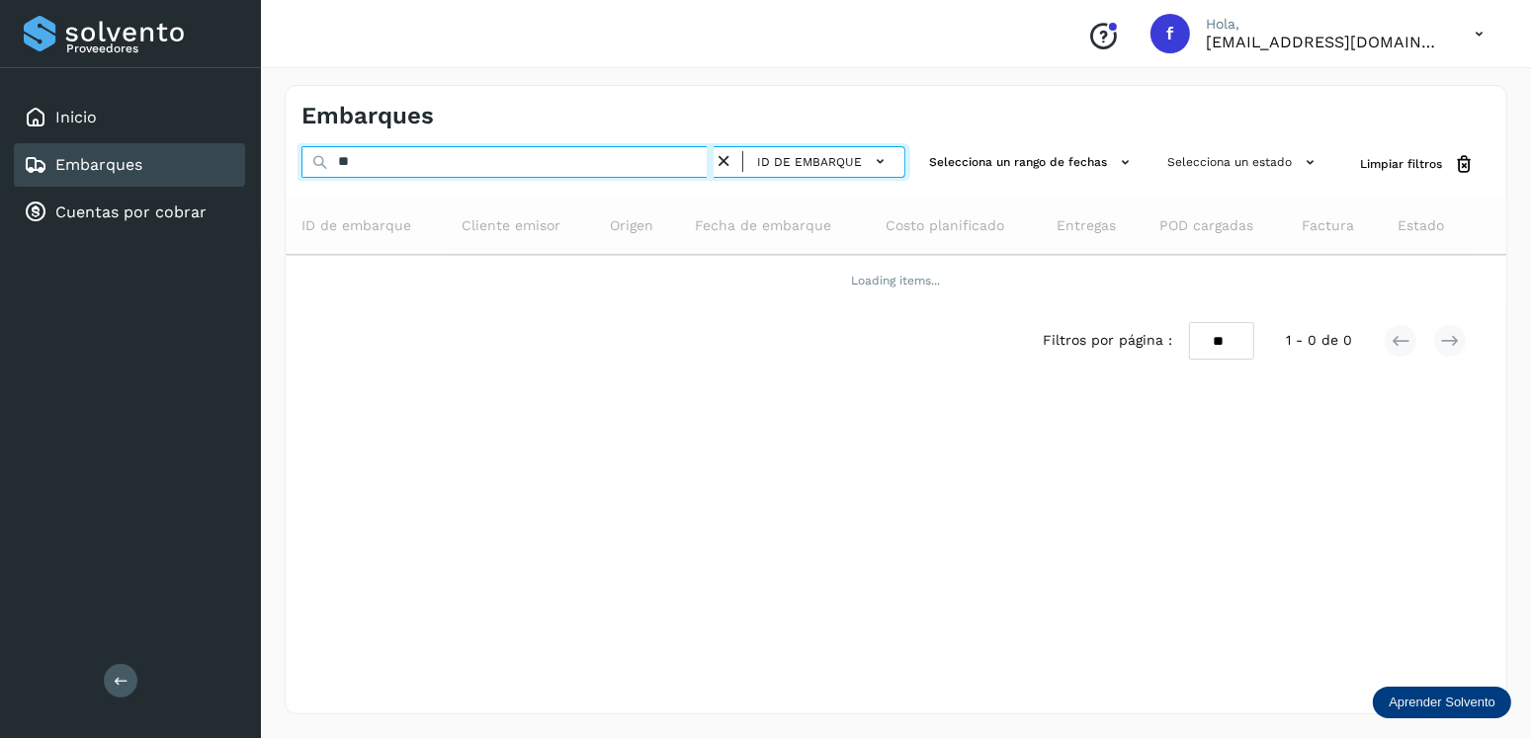
type input "*"
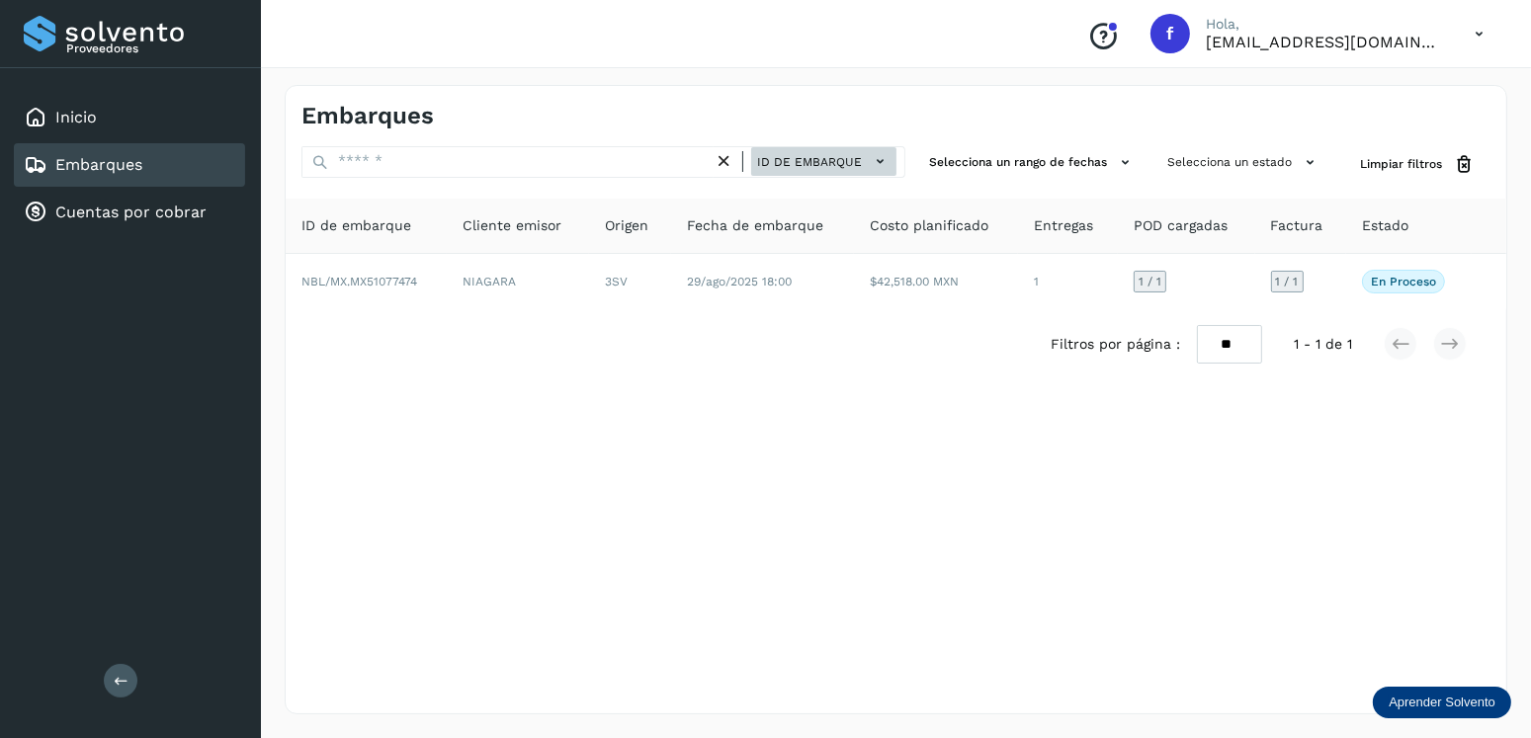
click at [830, 161] on span "ID de embarque" at bounding box center [809, 162] width 105 height 18
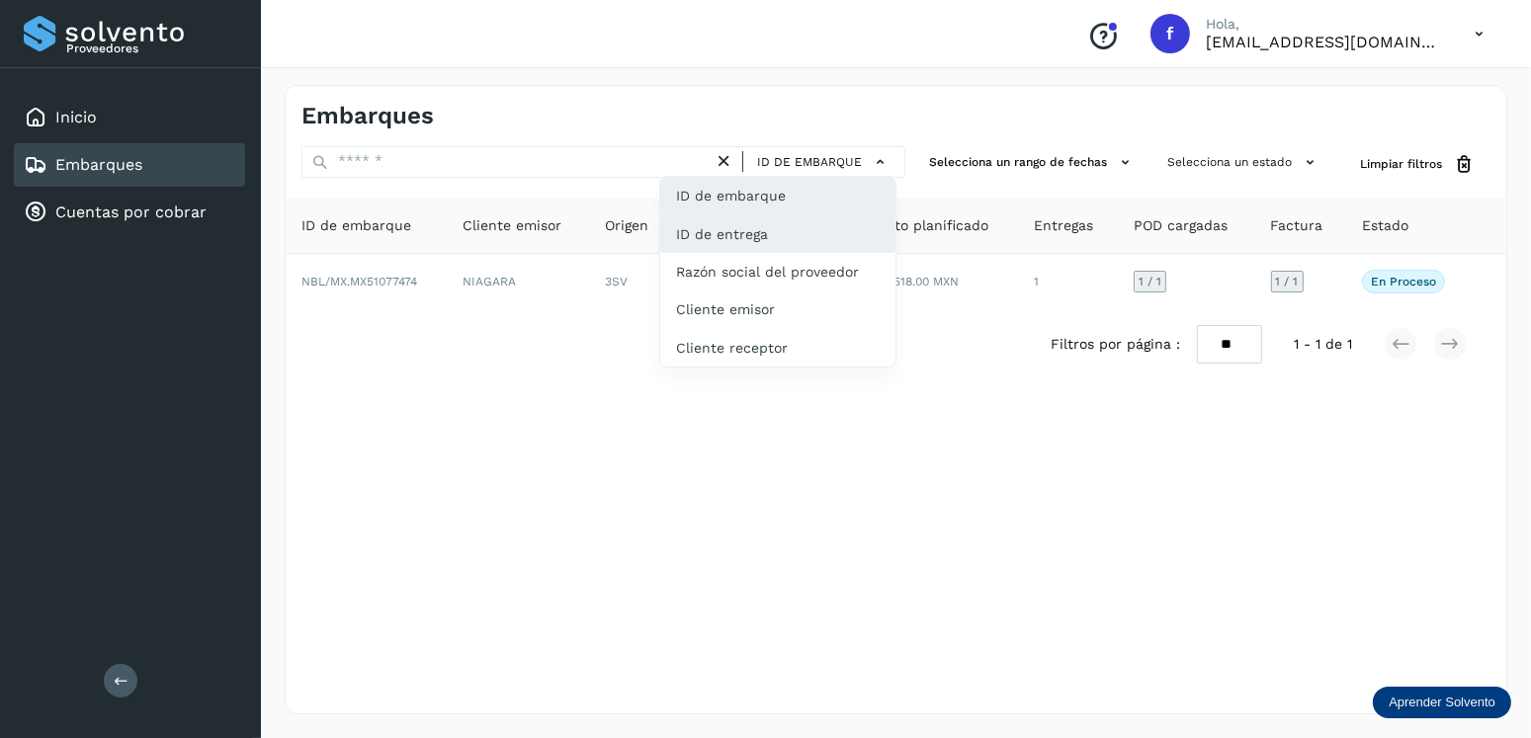
click at [805, 220] on div "ID de entrega" at bounding box center [777, 234] width 235 height 38
type input "**********"
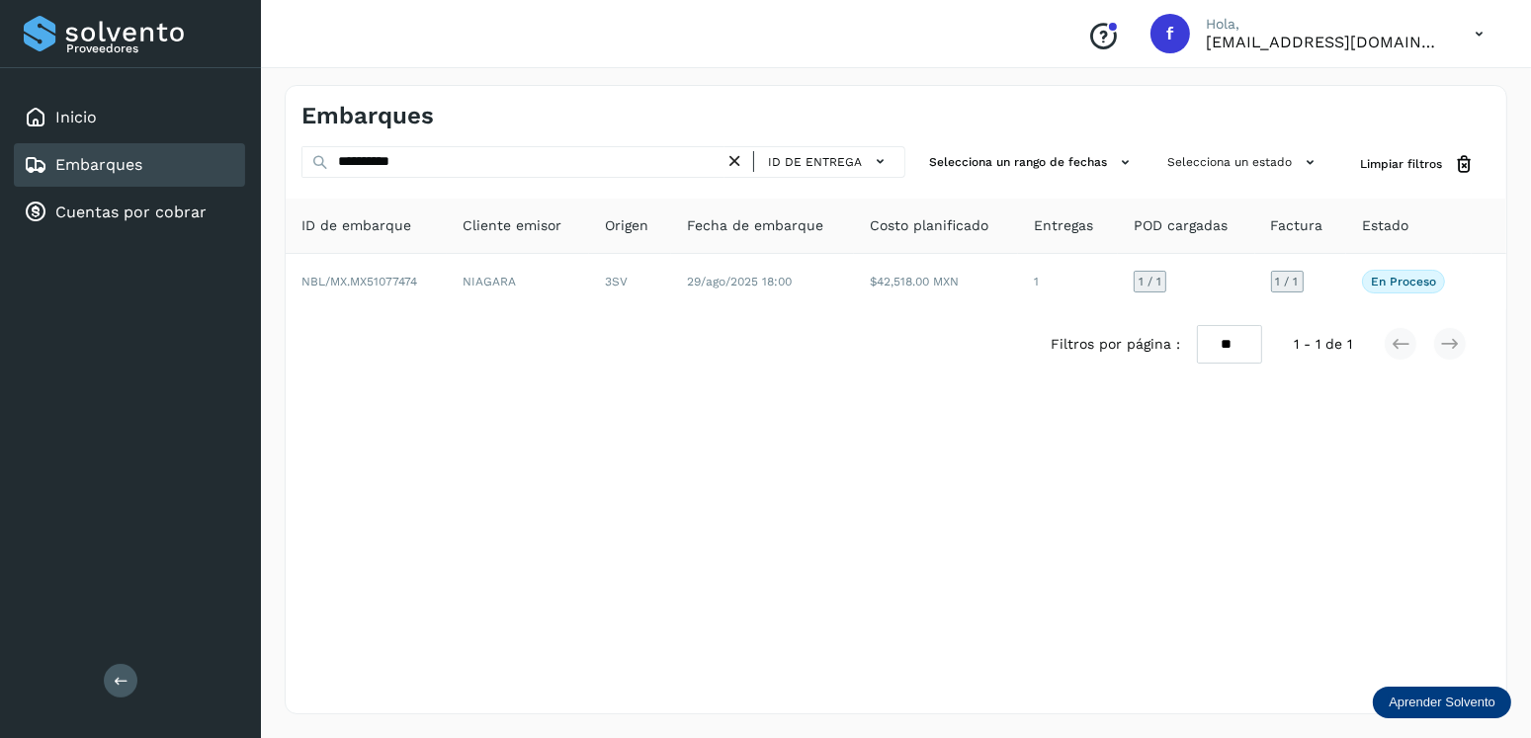
click at [497, 144] on div "**********" at bounding box center [896, 400] width 1223 height 630
click at [733, 169] on icon at bounding box center [734, 161] width 21 height 21
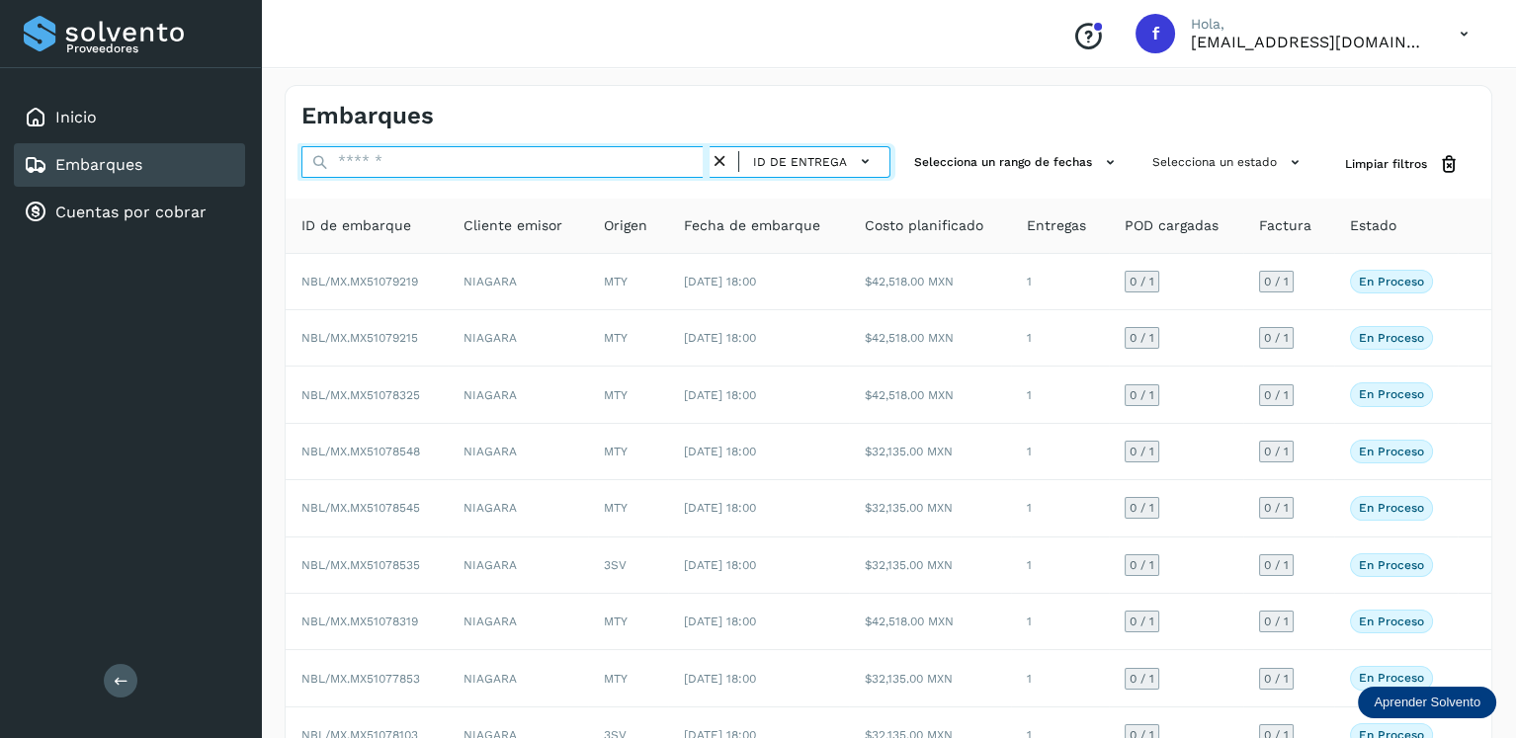
click at [580, 174] on input "text" at bounding box center [505, 162] width 408 height 32
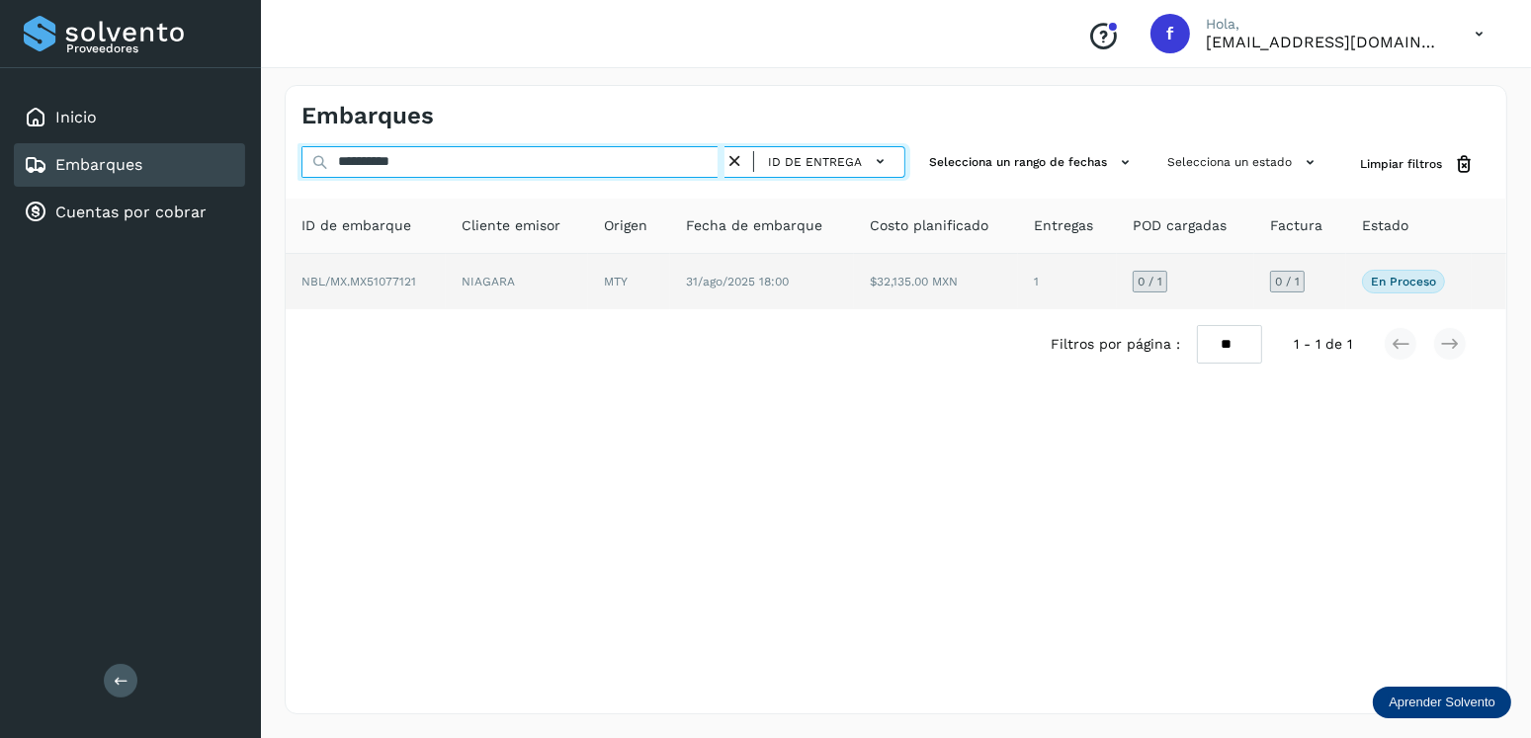
type input "**********"
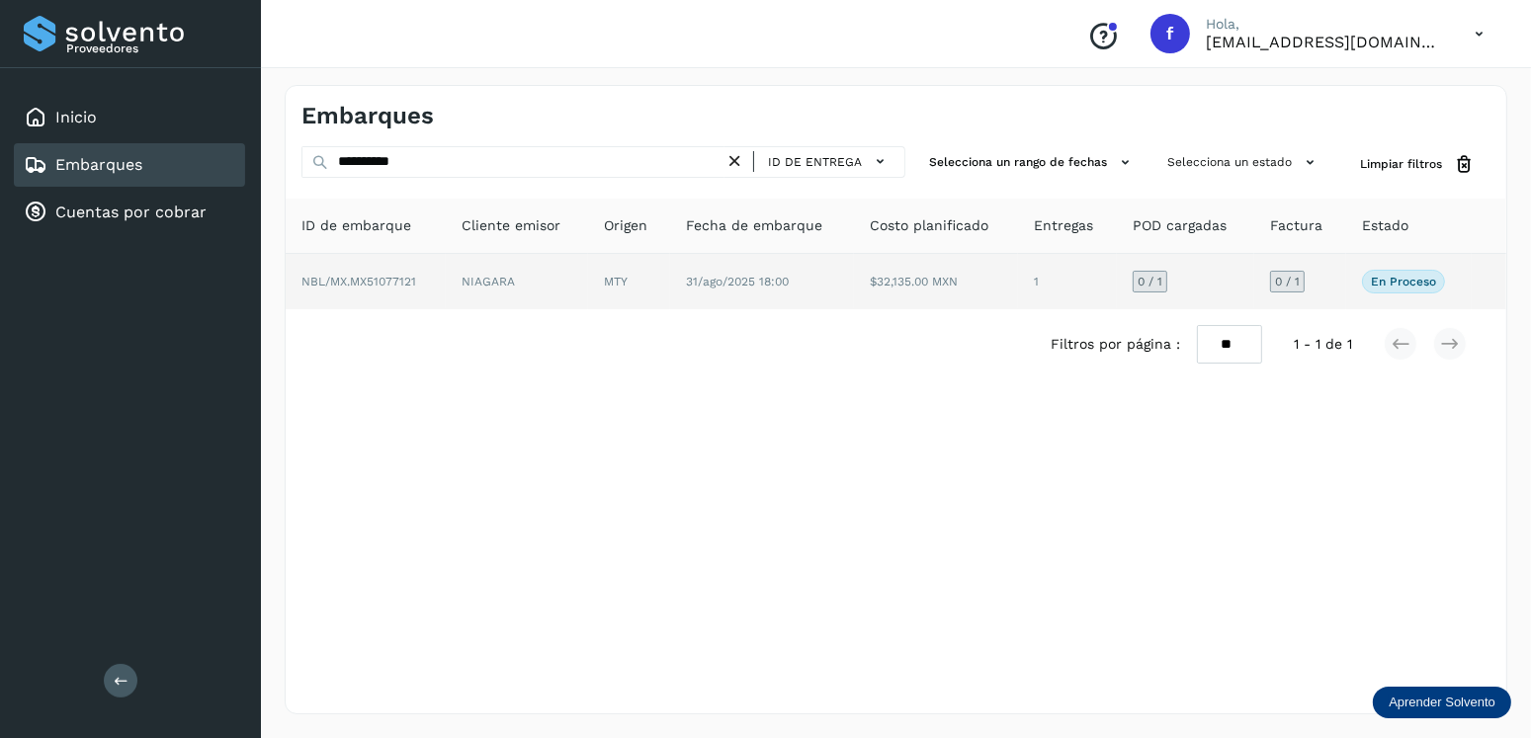
click at [618, 278] on td "MTY" at bounding box center [629, 281] width 82 height 55
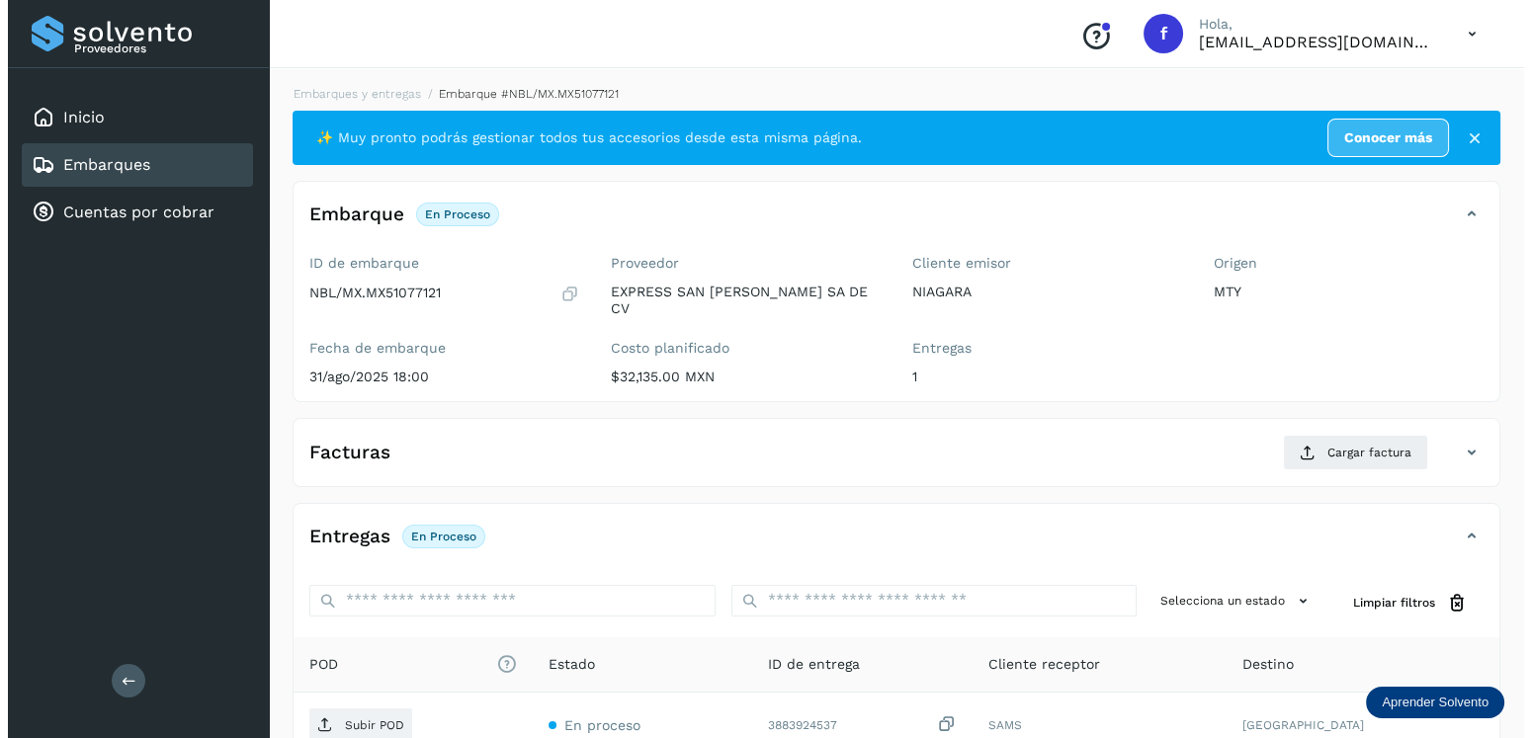
scroll to position [198, 0]
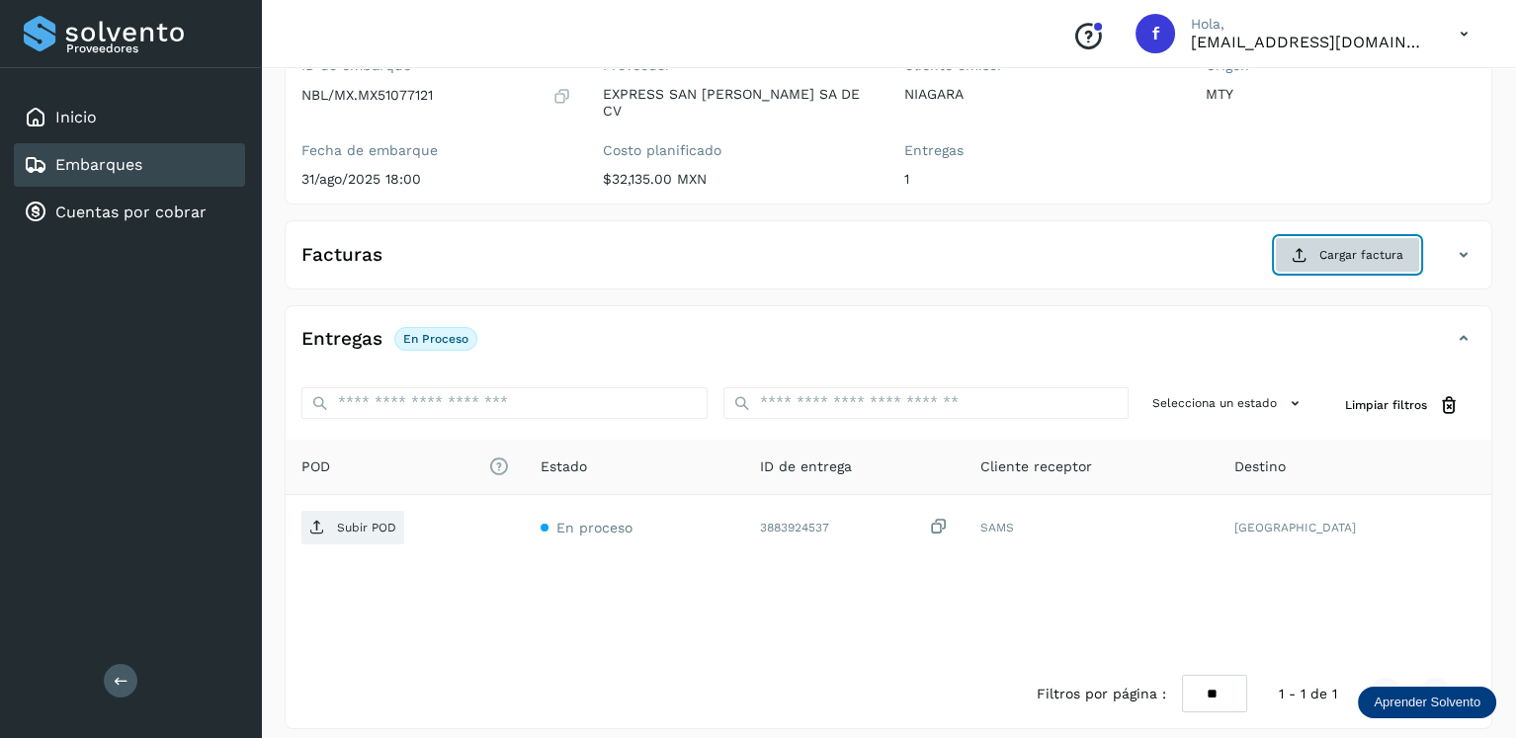
click at [1317, 244] on button "Cargar factura" at bounding box center [1347, 255] width 145 height 36
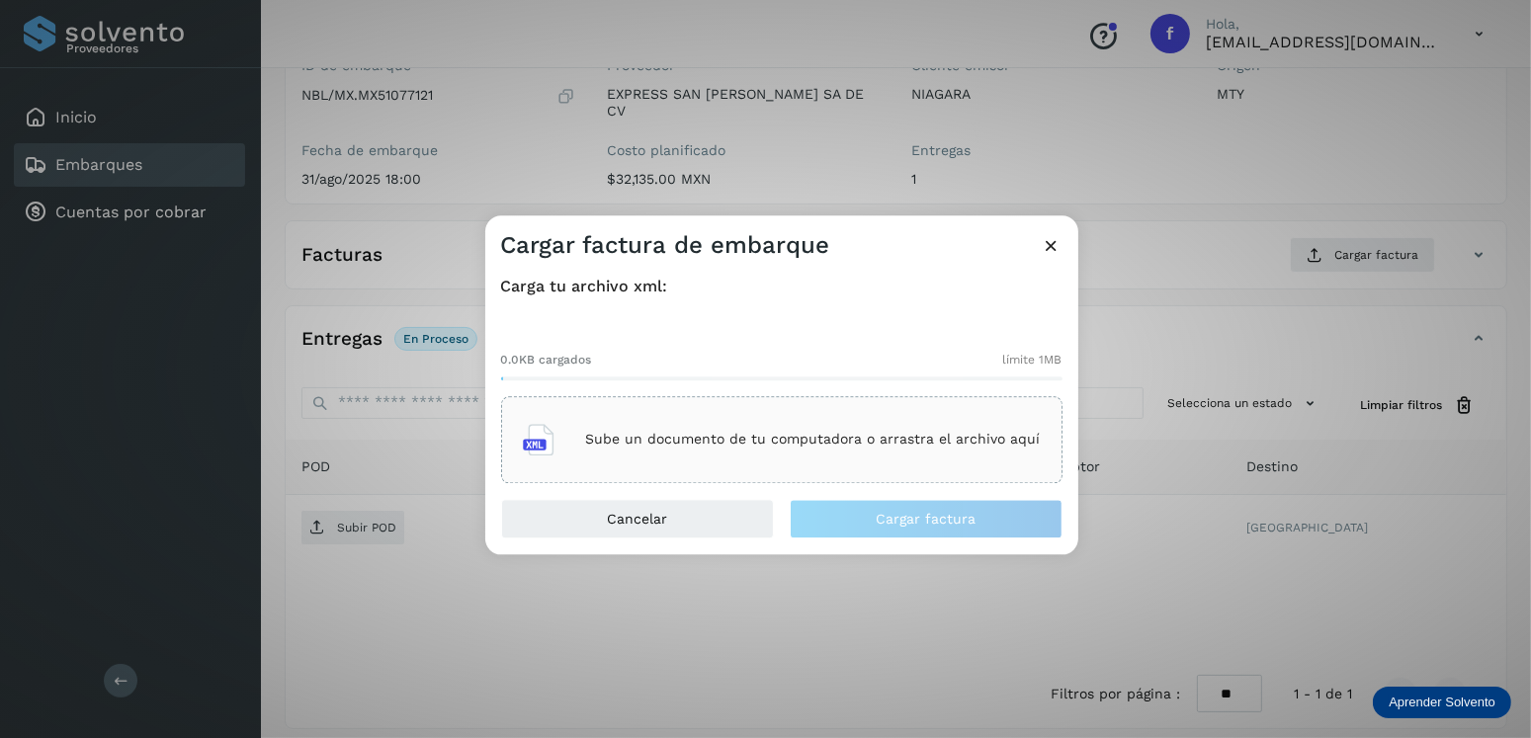
click at [1025, 437] on p "Sube un documento de tu computadora o arrastra el archivo aquí" at bounding box center [813, 440] width 455 height 17
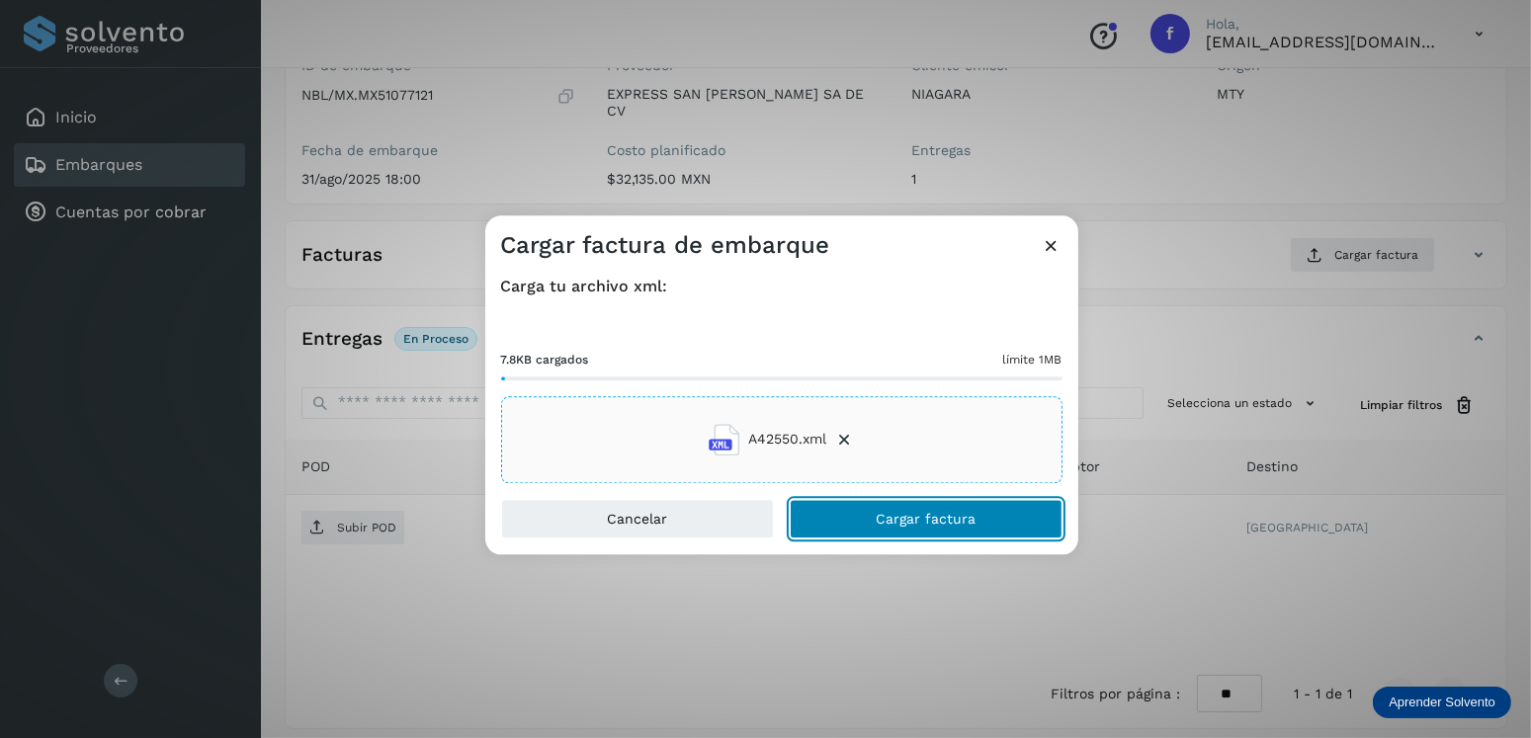
click at [920, 508] on button "Cargar factura" at bounding box center [926, 519] width 273 height 40
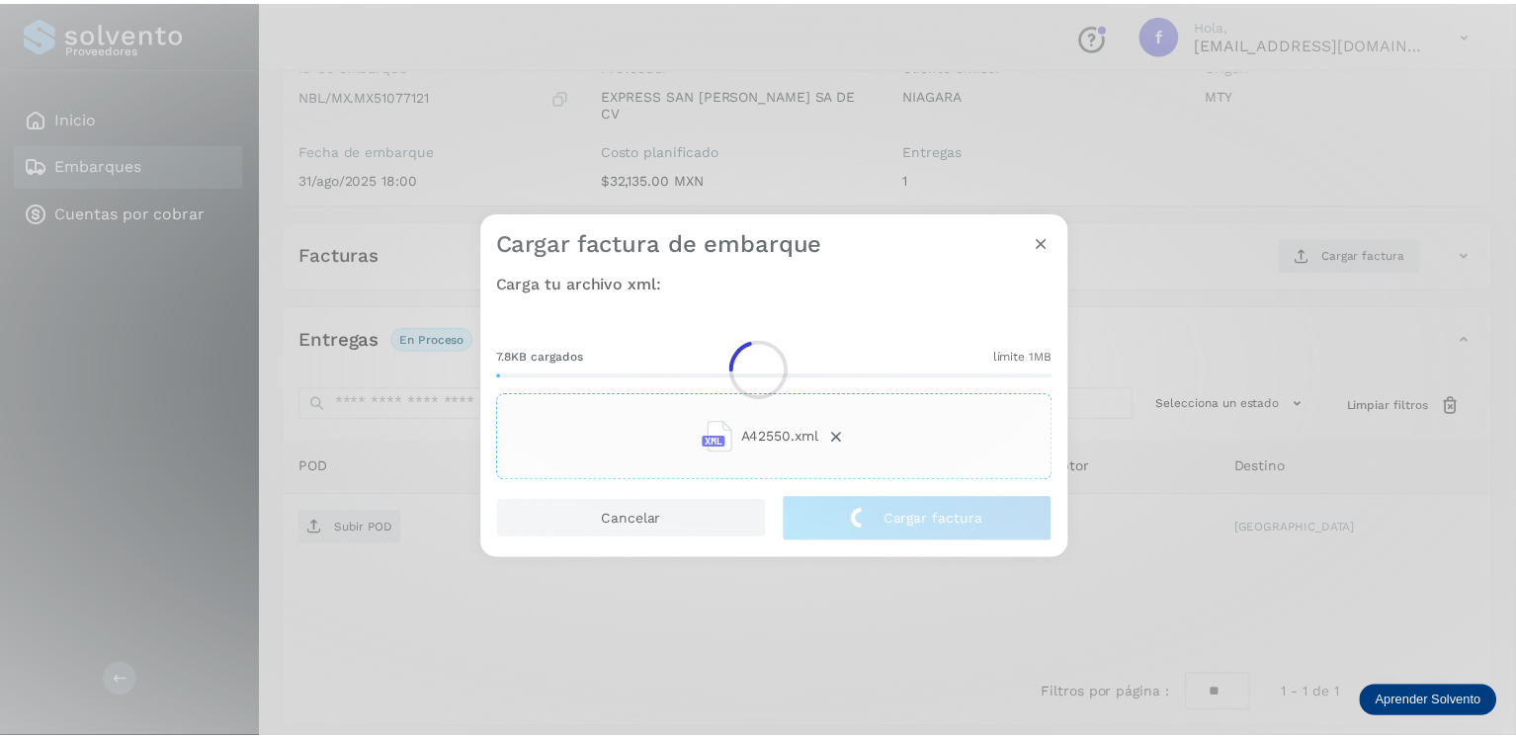
scroll to position [196, 0]
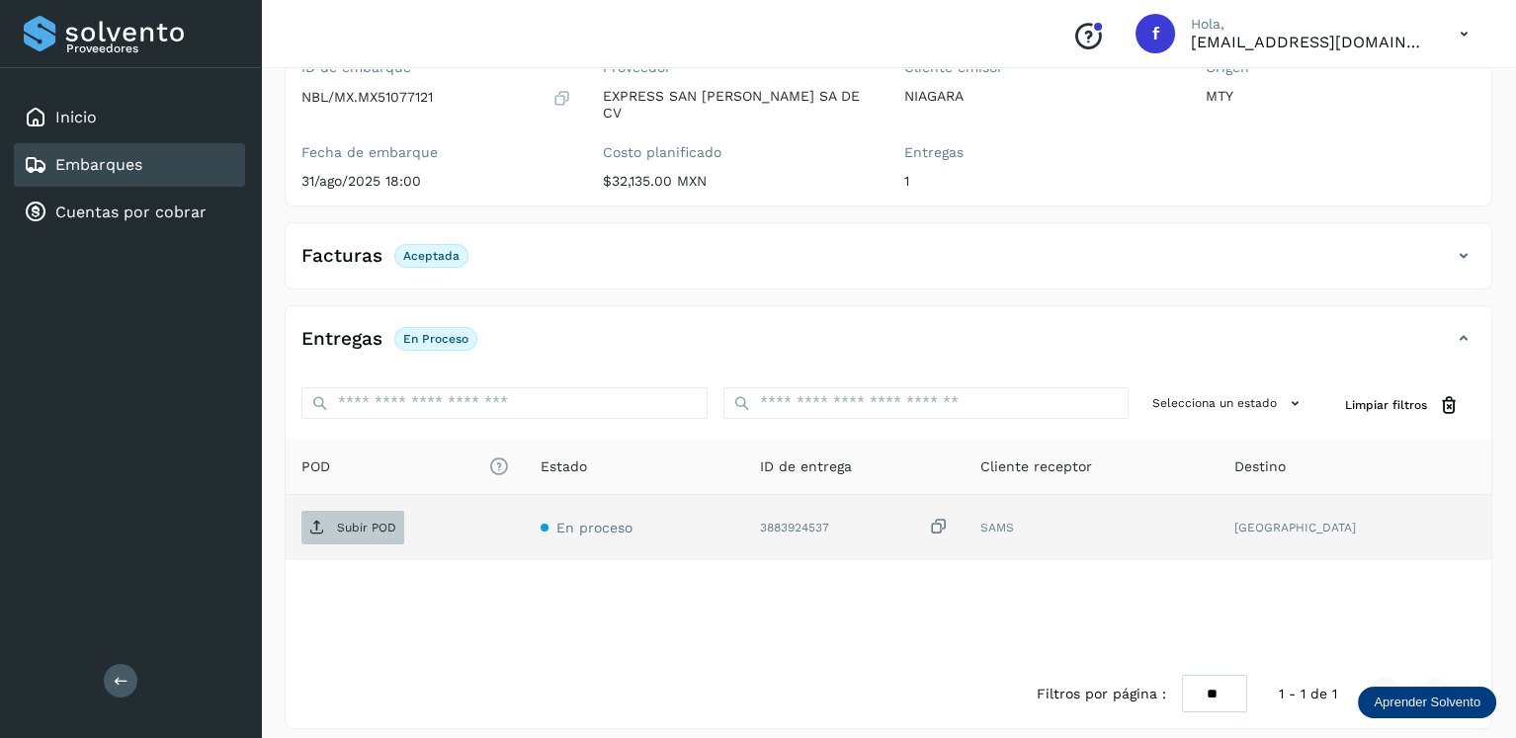
click at [363, 521] on p "Subir POD" at bounding box center [366, 528] width 59 height 14
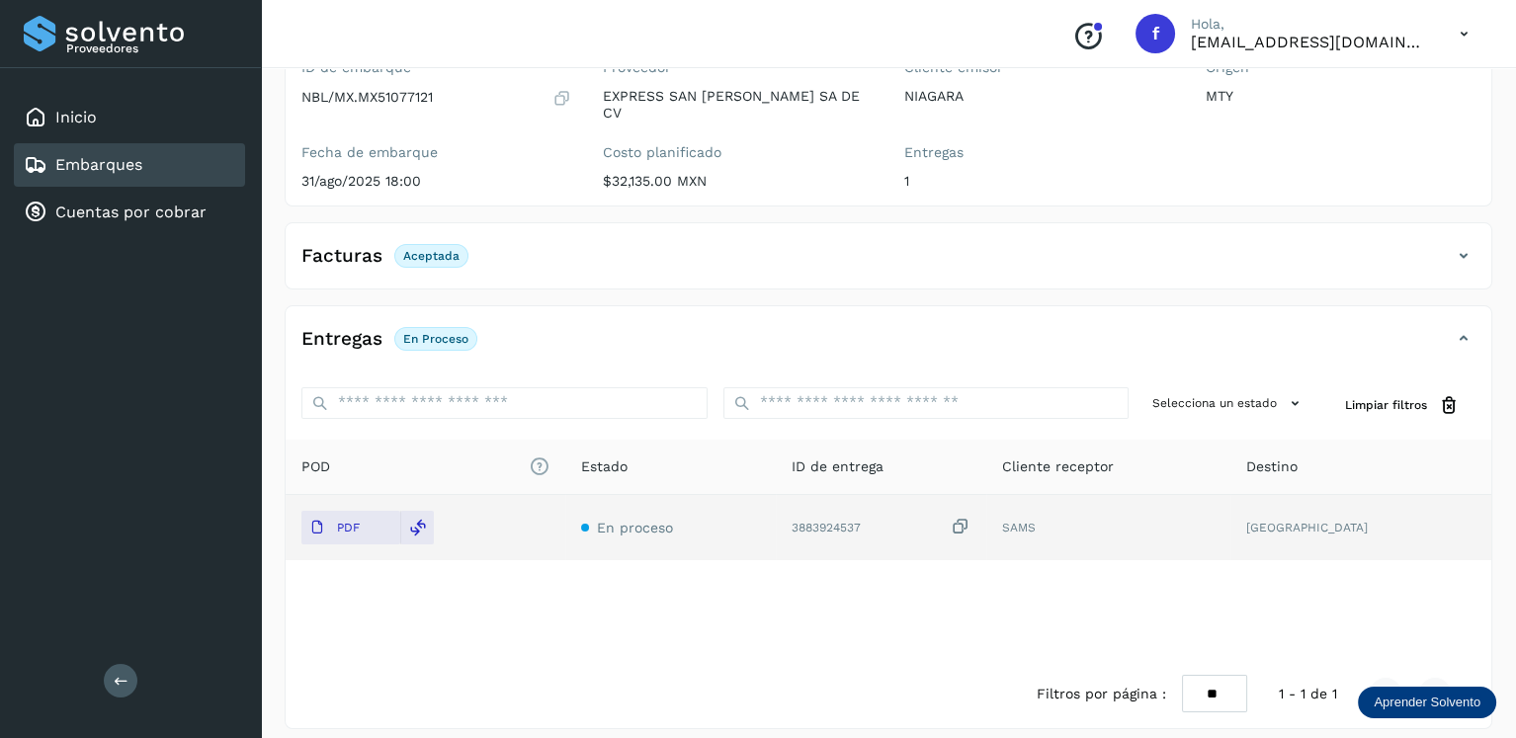
click at [92, 150] on div "Embarques" at bounding box center [129, 164] width 231 height 43
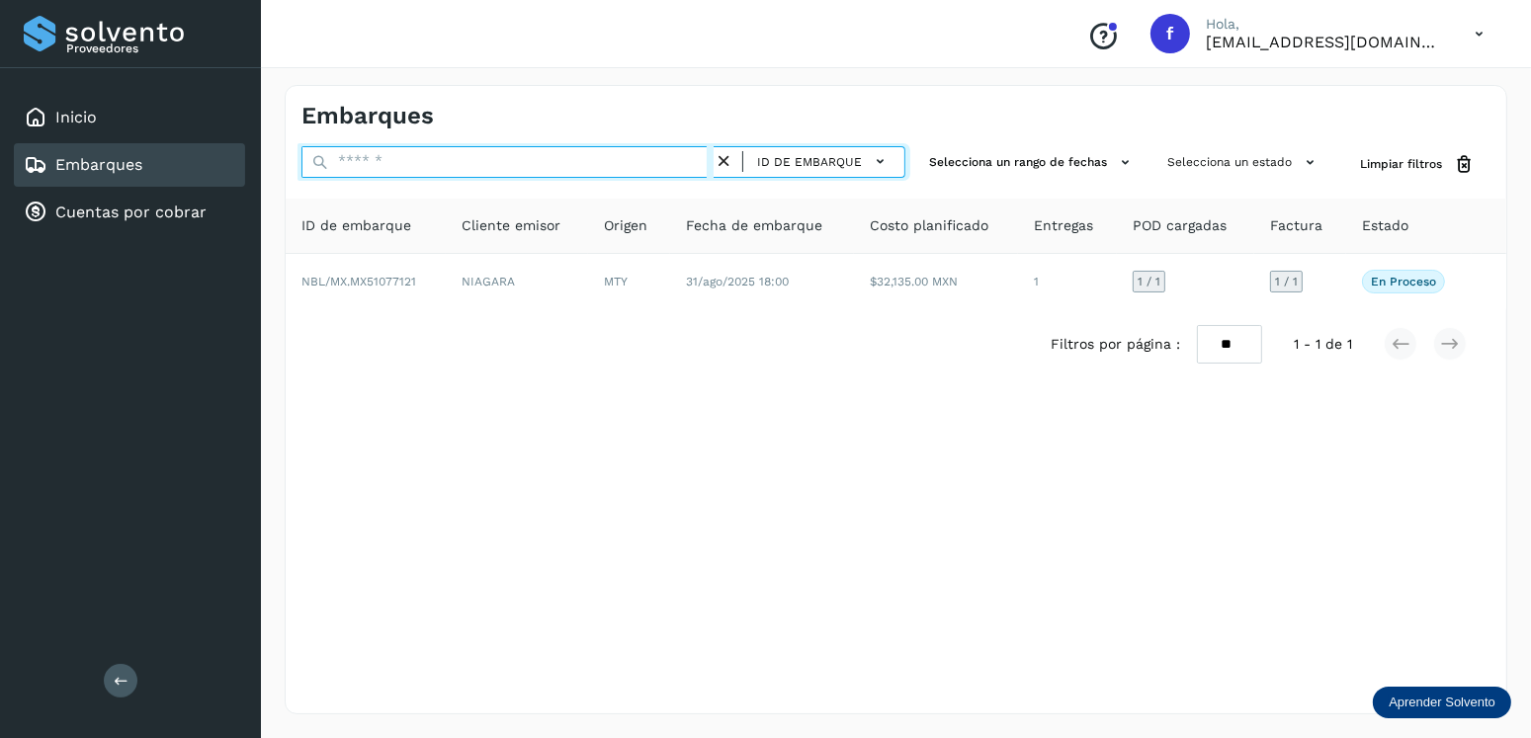
click at [411, 164] on input "text" at bounding box center [507, 162] width 412 height 32
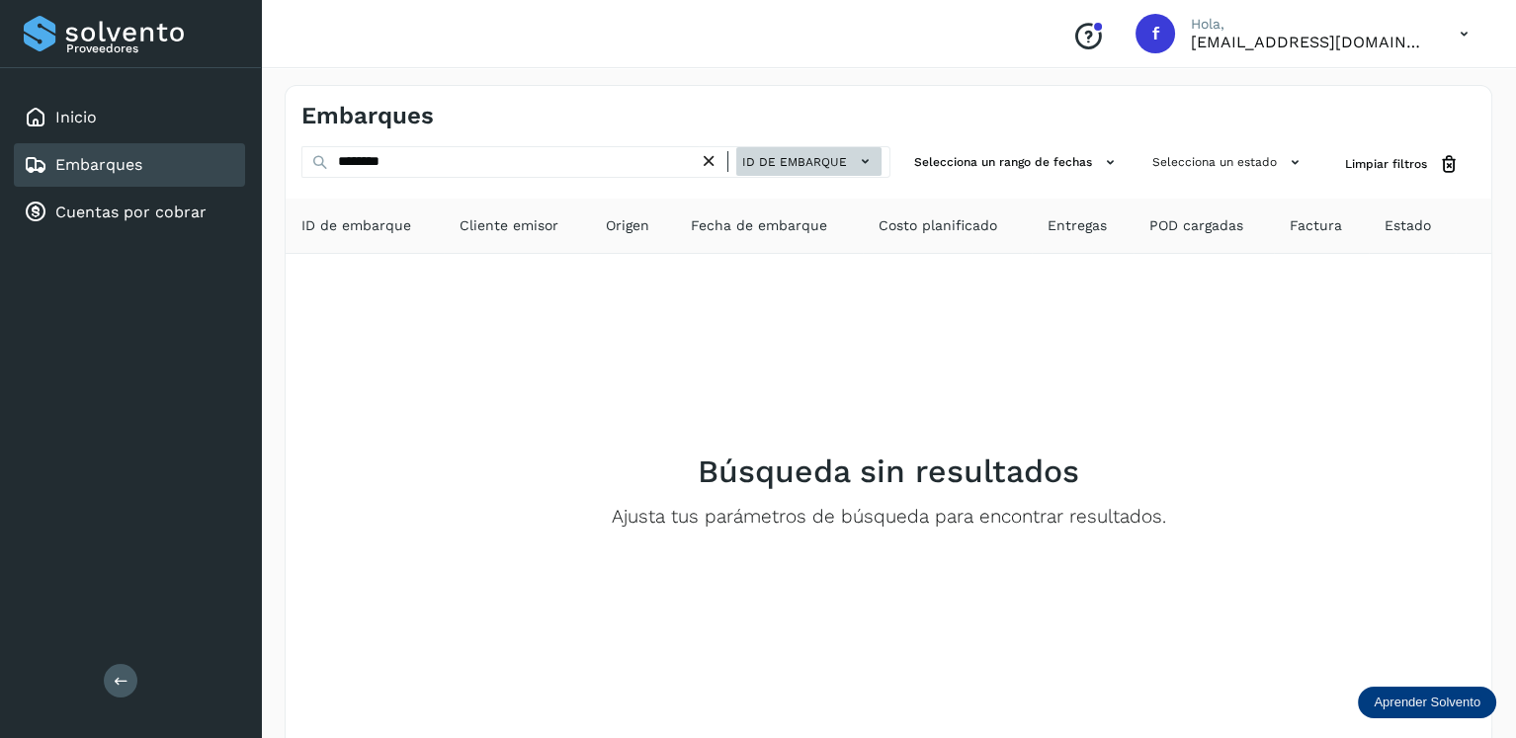
click at [783, 169] on span "ID de embarque" at bounding box center [794, 162] width 105 height 18
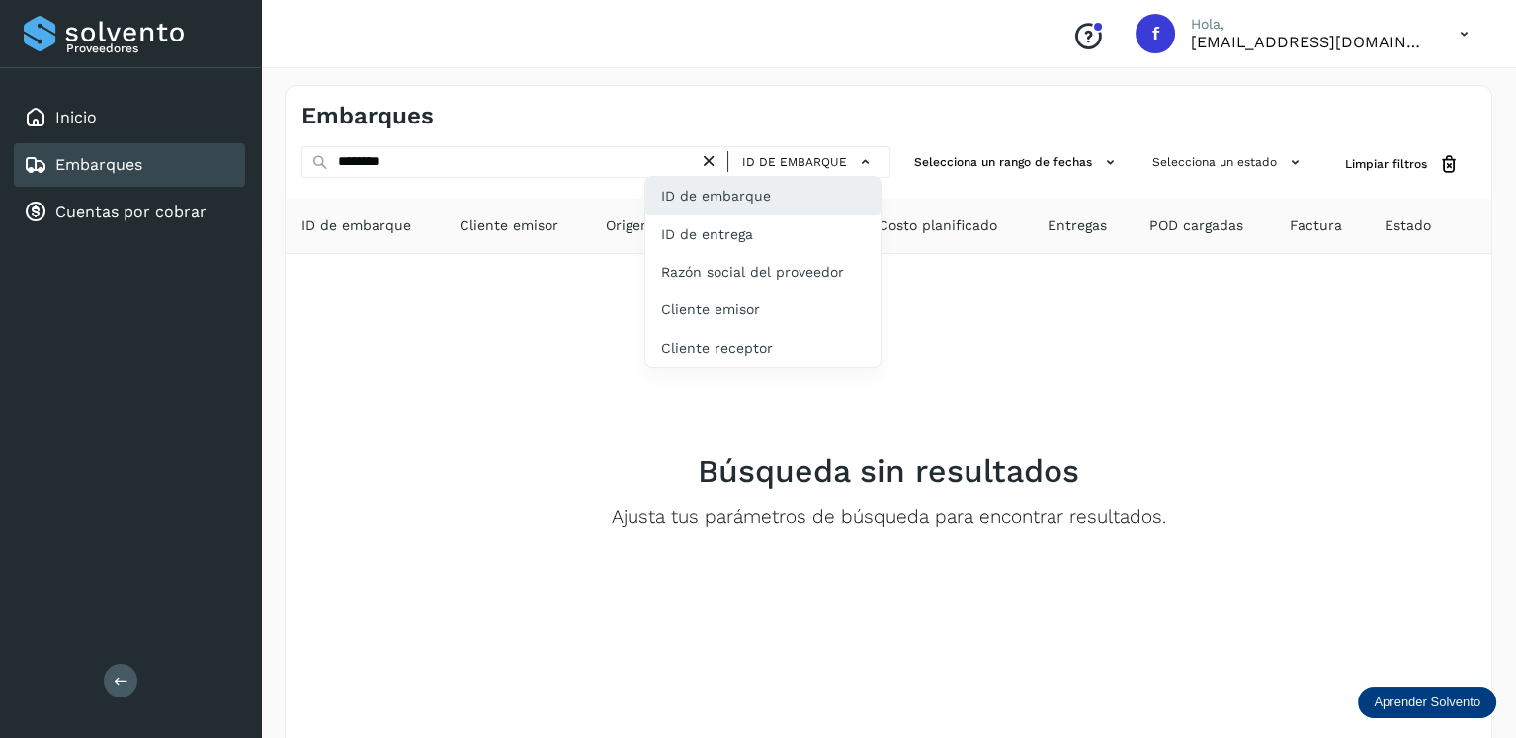
click at [785, 187] on div "ID de embarque" at bounding box center [762, 196] width 235 height 38
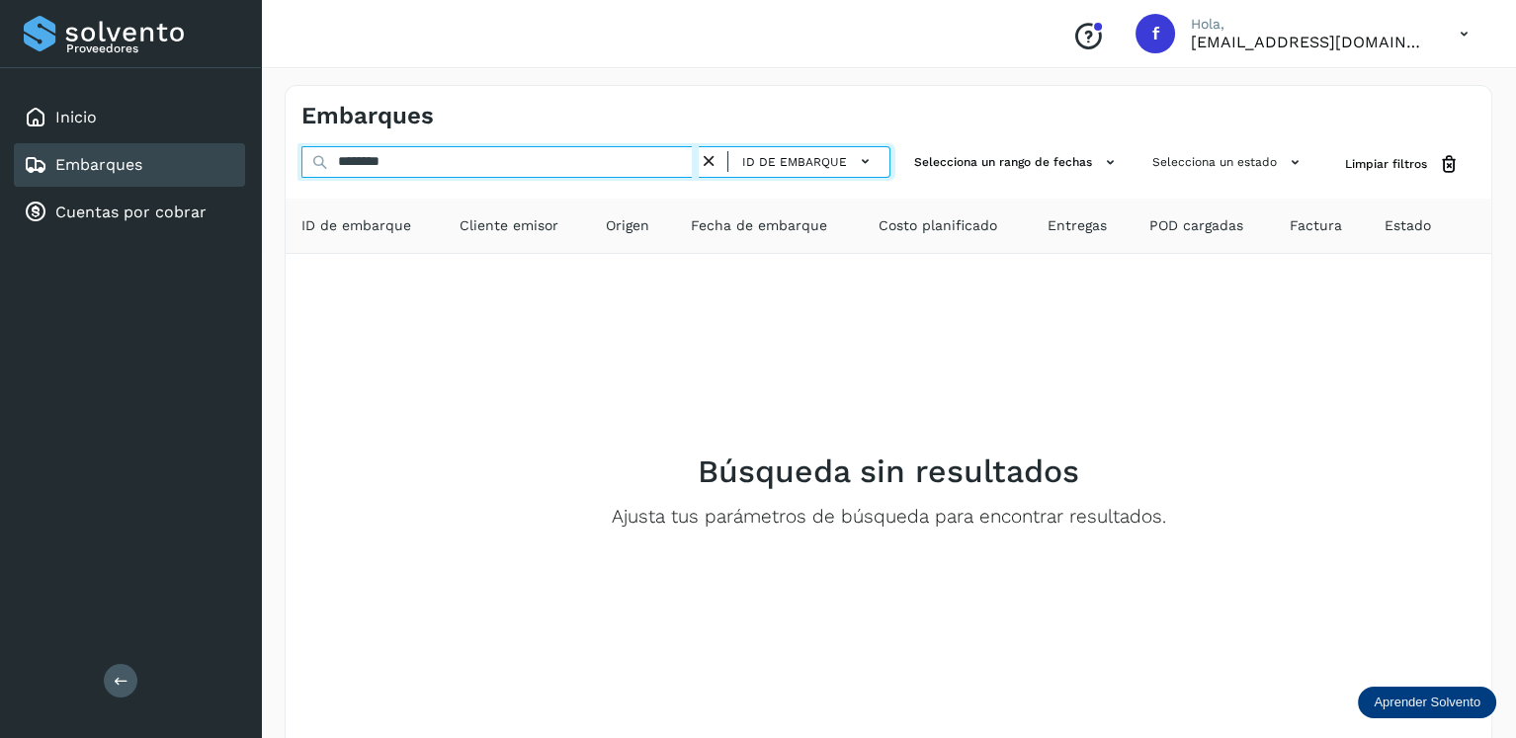
drag, startPoint x: 535, startPoint y: 169, endPoint x: 325, endPoint y: 185, distance: 210.1
click at [325, 185] on div "******** ID de embarque Selecciona un rango de fechas Selecciona un estado Limp…" at bounding box center [889, 471] width 1206 height 651
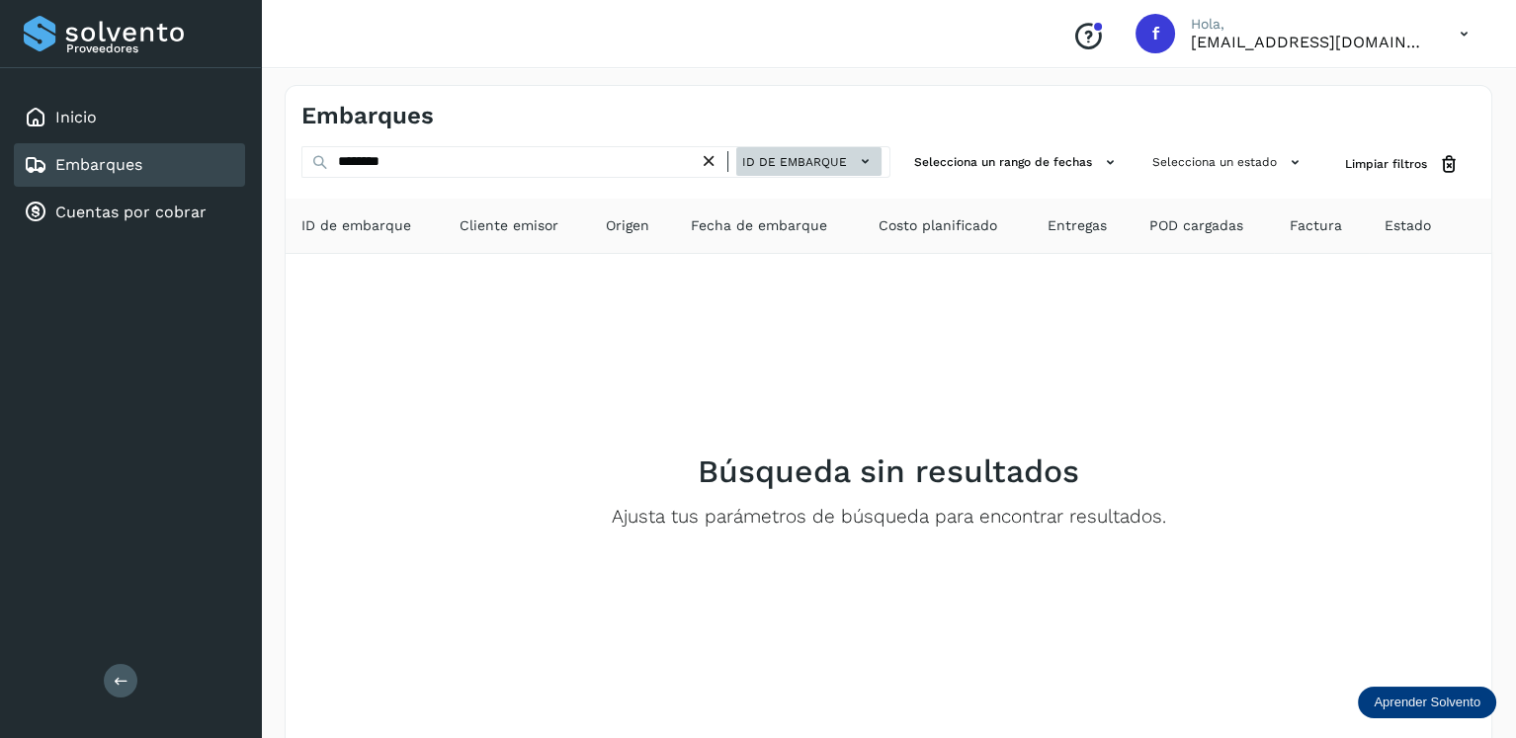
click at [827, 156] on span "ID de embarque" at bounding box center [794, 162] width 105 height 18
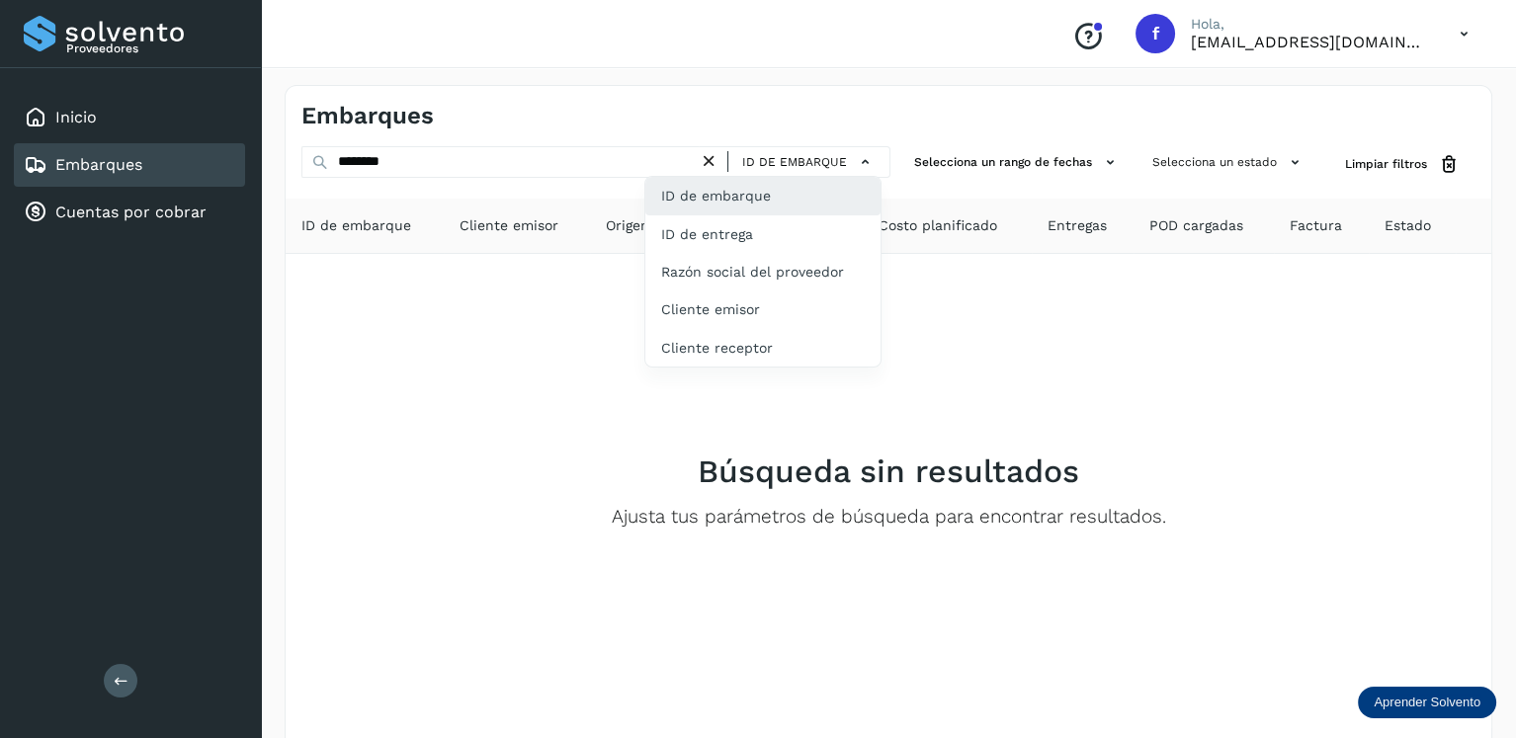
click at [815, 194] on div "ID de embarque" at bounding box center [762, 196] width 235 height 38
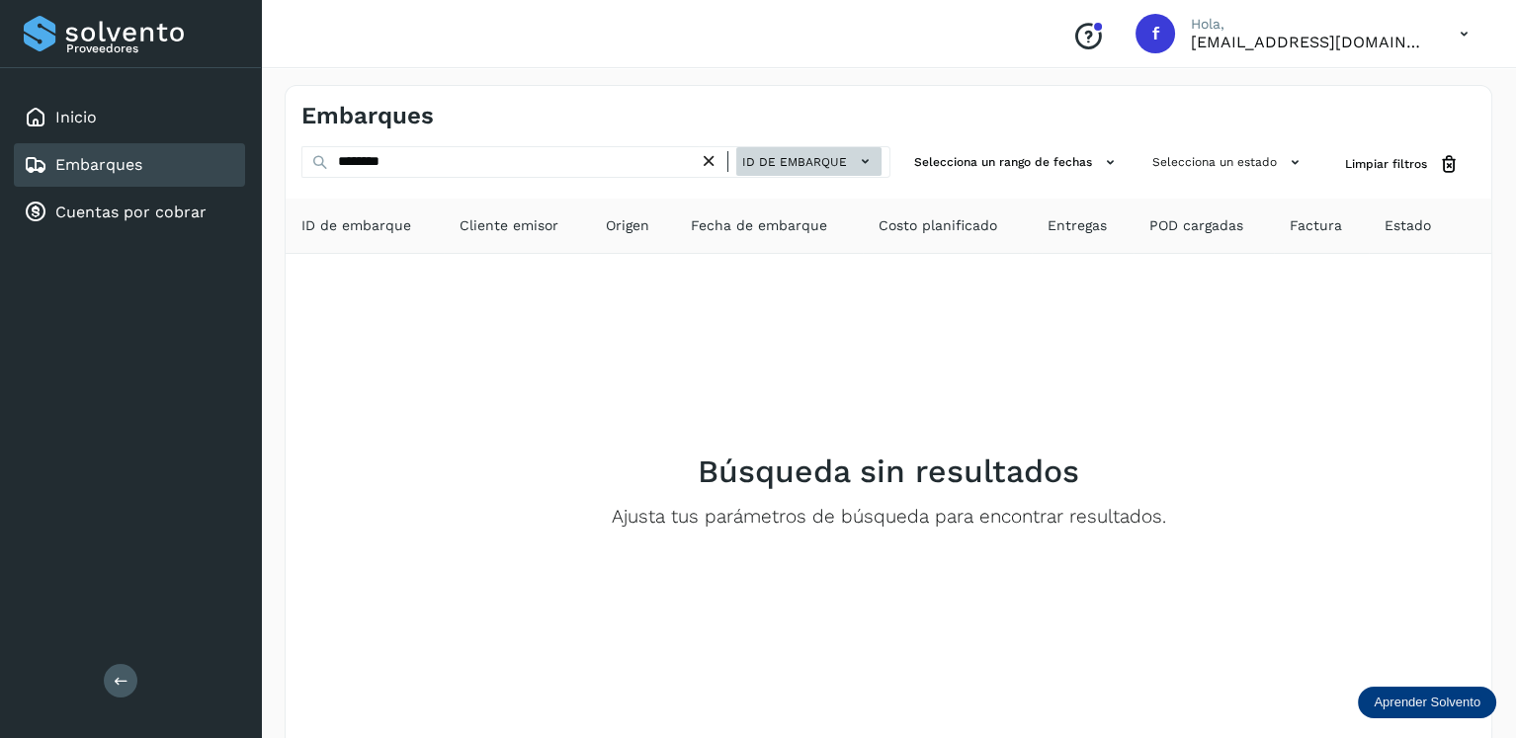
click at [790, 173] on button "ID de embarque" at bounding box center [808, 161] width 145 height 29
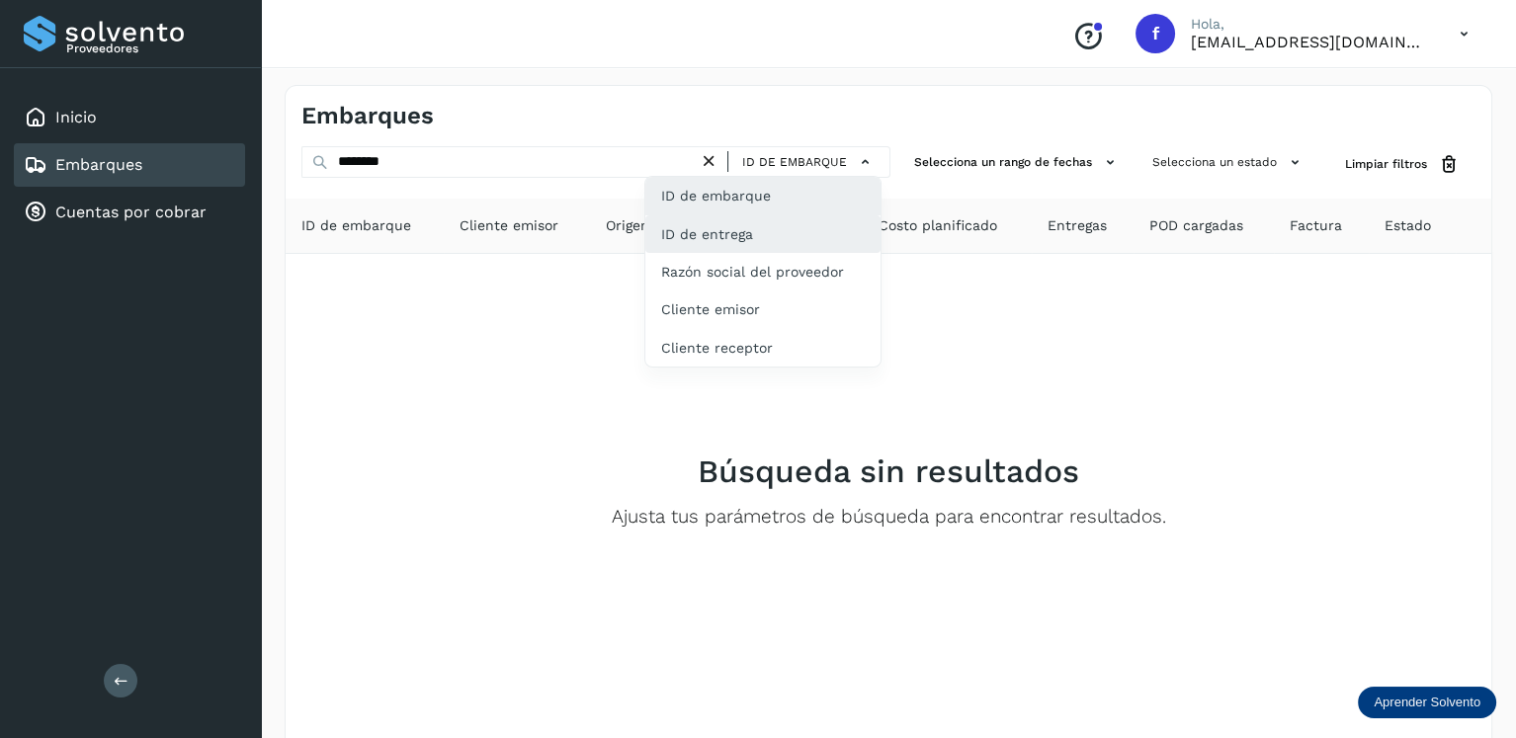
click at [808, 226] on div "ID de entrega" at bounding box center [762, 234] width 235 height 38
type input "**********"
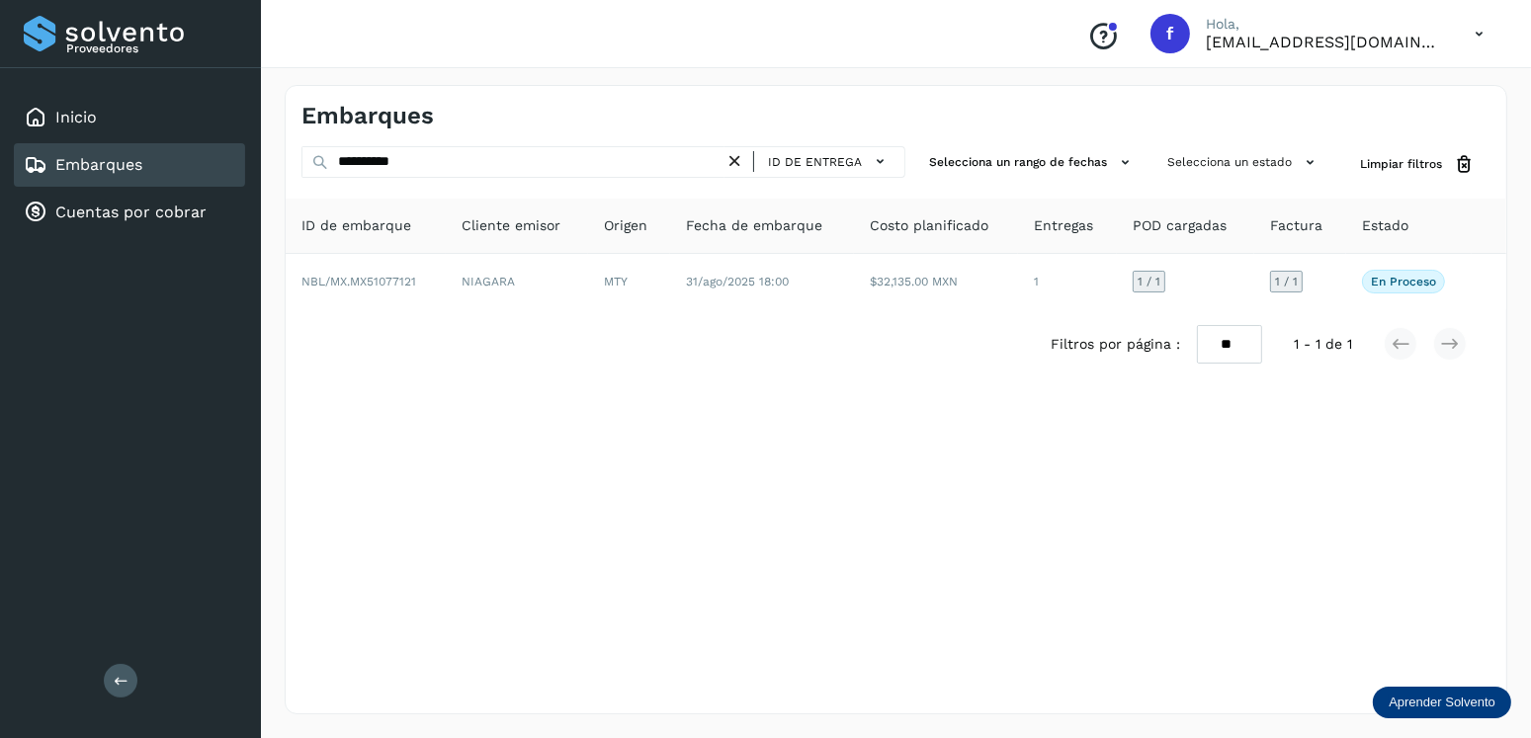
click at [735, 169] on icon at bounding box center [734, 161] width 21 height 21
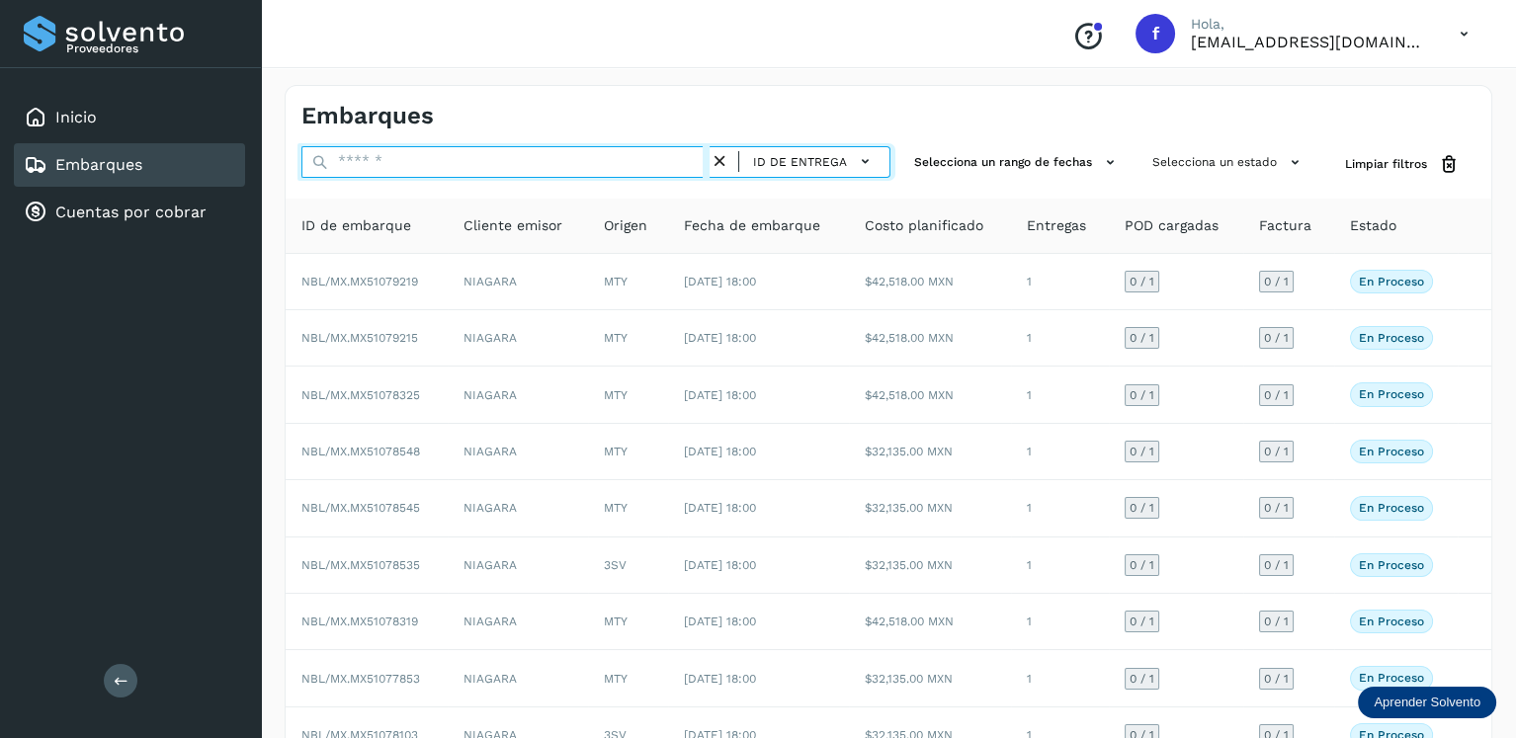
click at [565, 170] on input "text" at bounding box center [505, 162] width 408 height 32
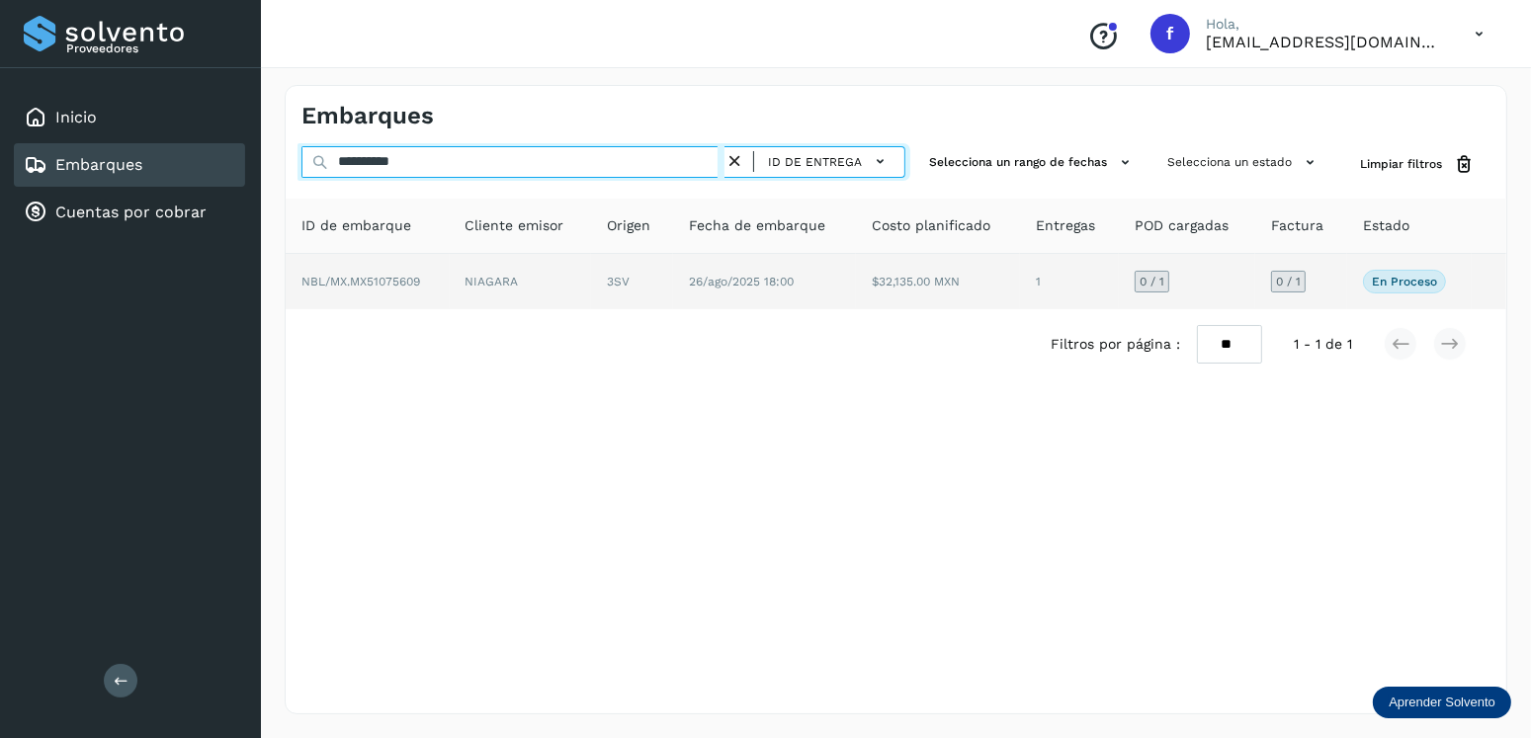
type input "**********"
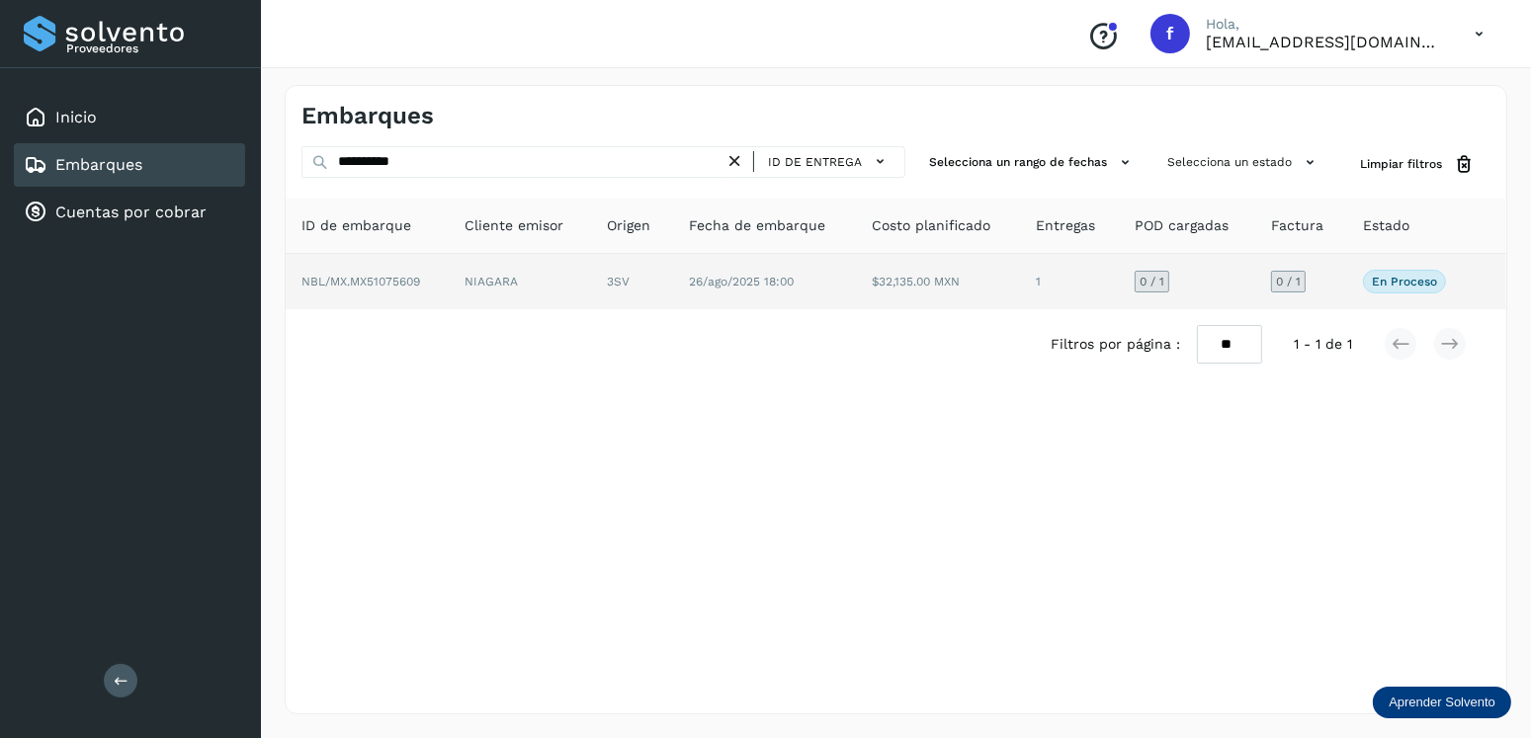
click at [688, 261] on td "26/ago/2025 18:00" at bounding box center [764, 281] width 183 height 55
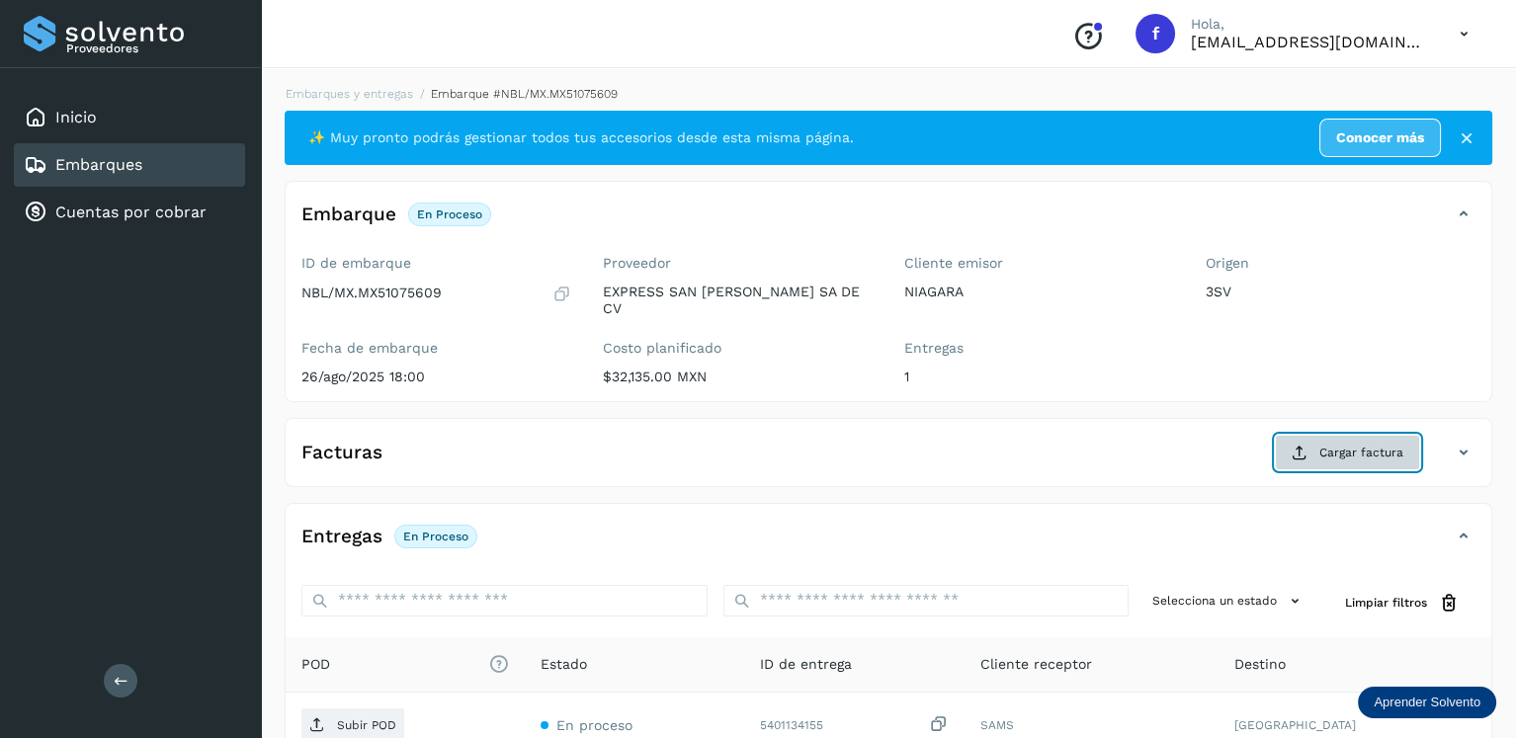
click at [1375, 444] on span "Cargar factura" at bounding box center [1361, 453] width 84 height 18
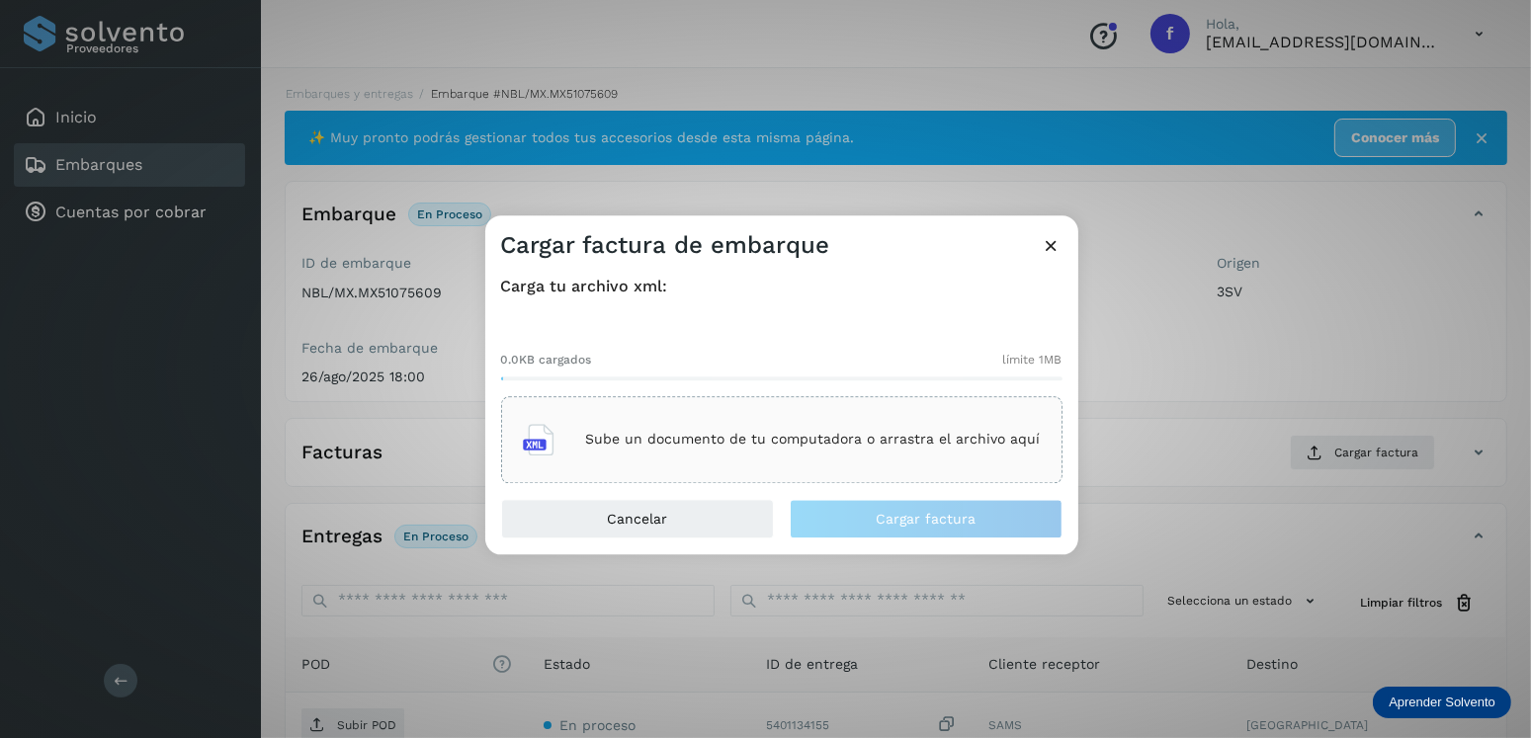
click at [1029, 442] on p "Sube un documento de tu computadora o arrastra el archivo aquí" at bounding box center [813, 440] width 455 height 17
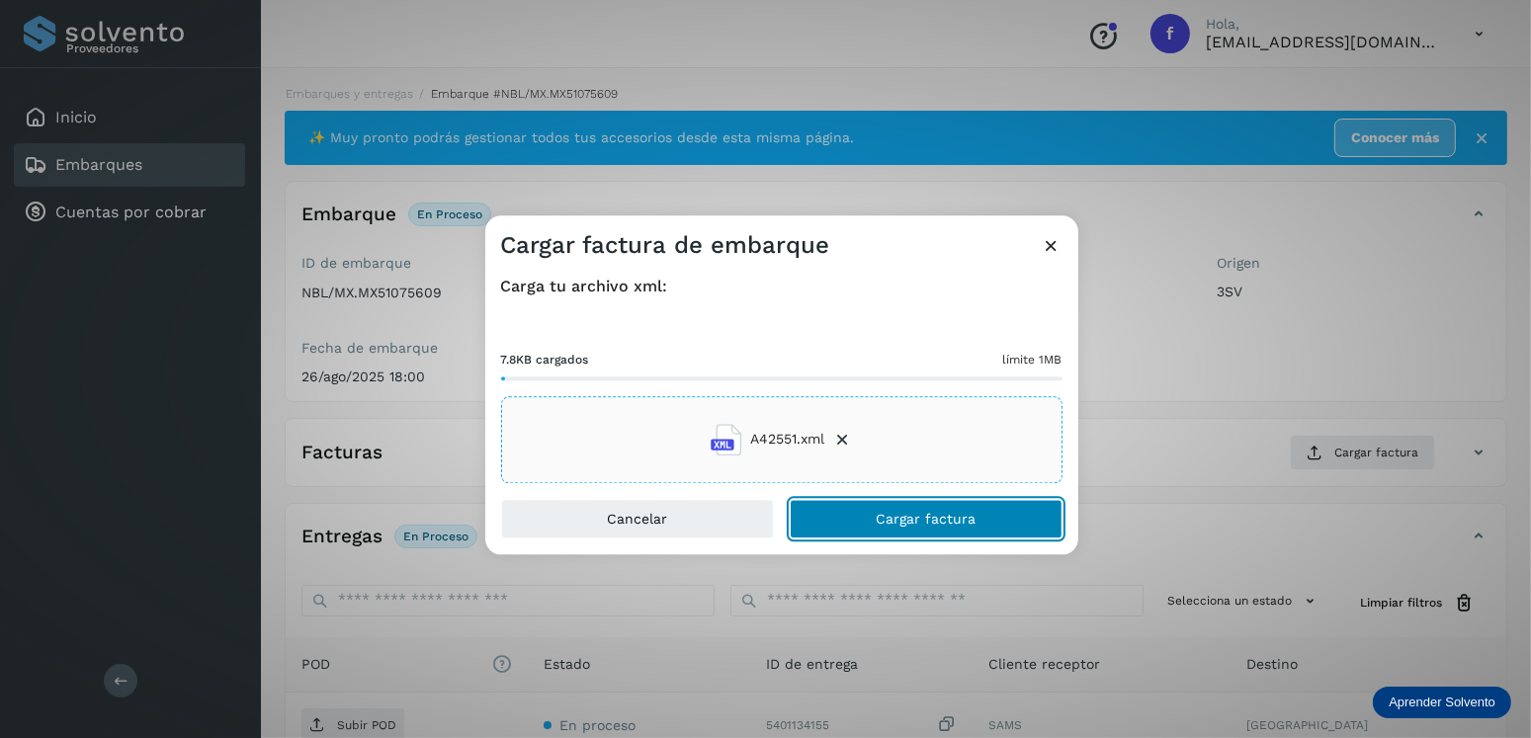
click at [865, 504] on button "Cargar factura" at bounding box center [926, 519] width 273 height 40
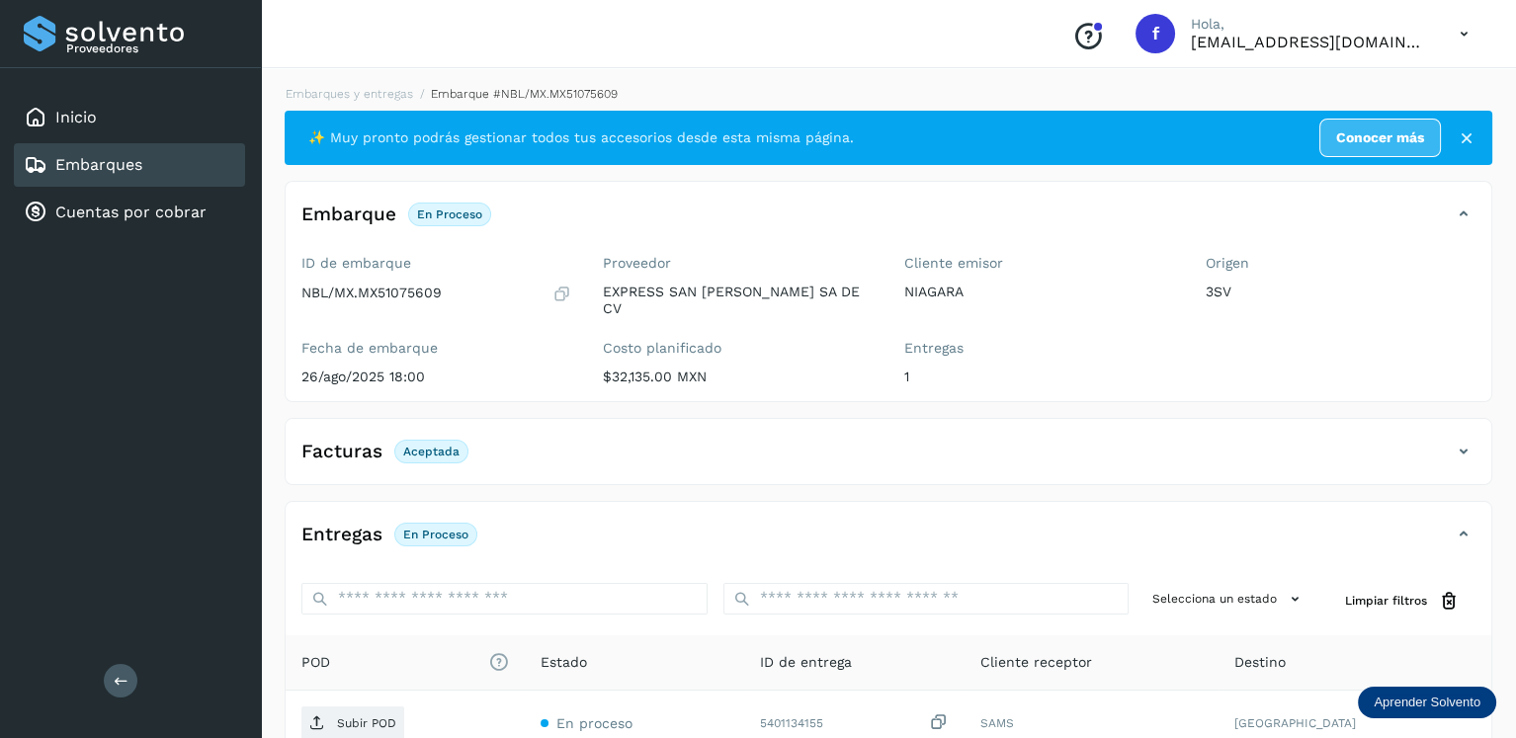
scroll to position [196, 0]
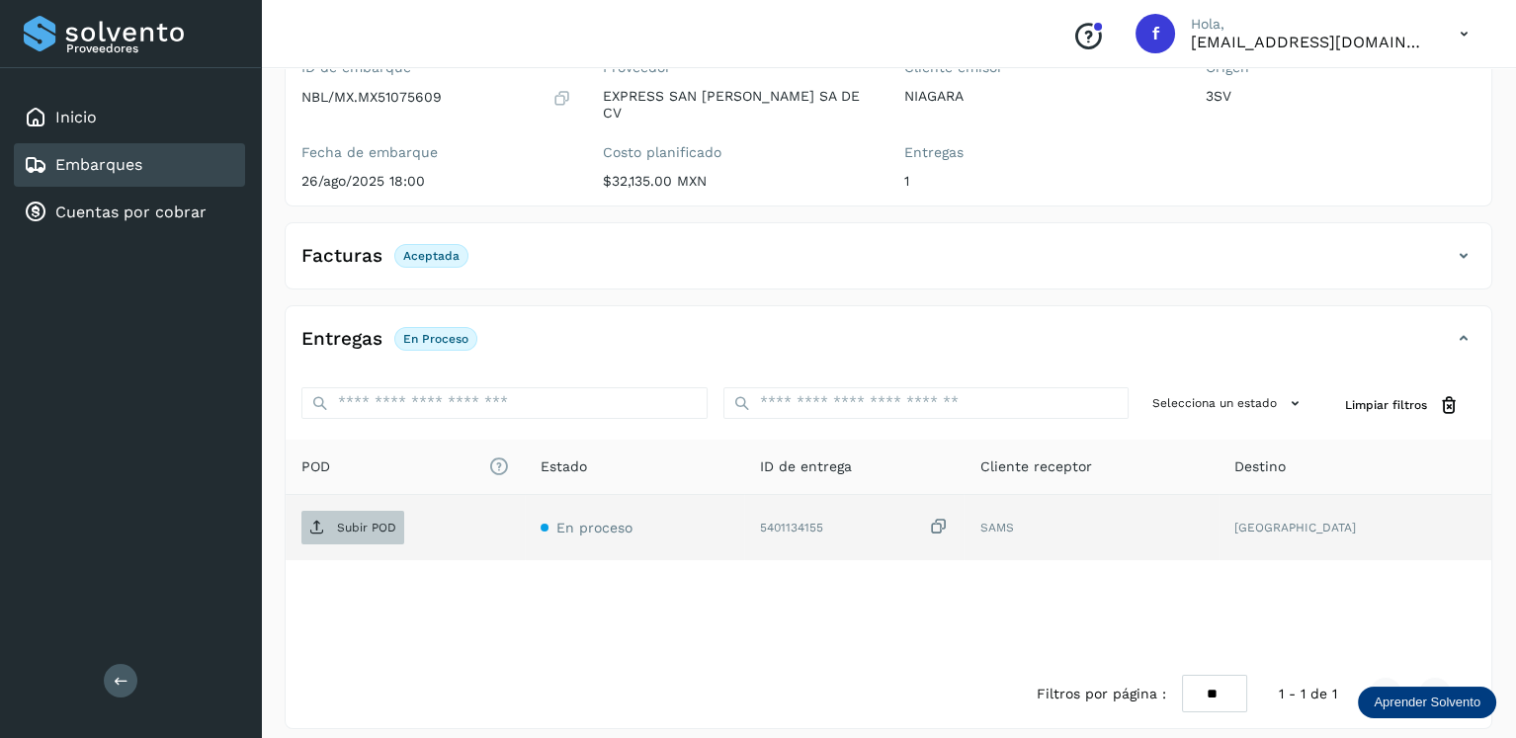
click at [352, 520] on span "Subir POD" at bounding box center [352, 528] width 103 height 32
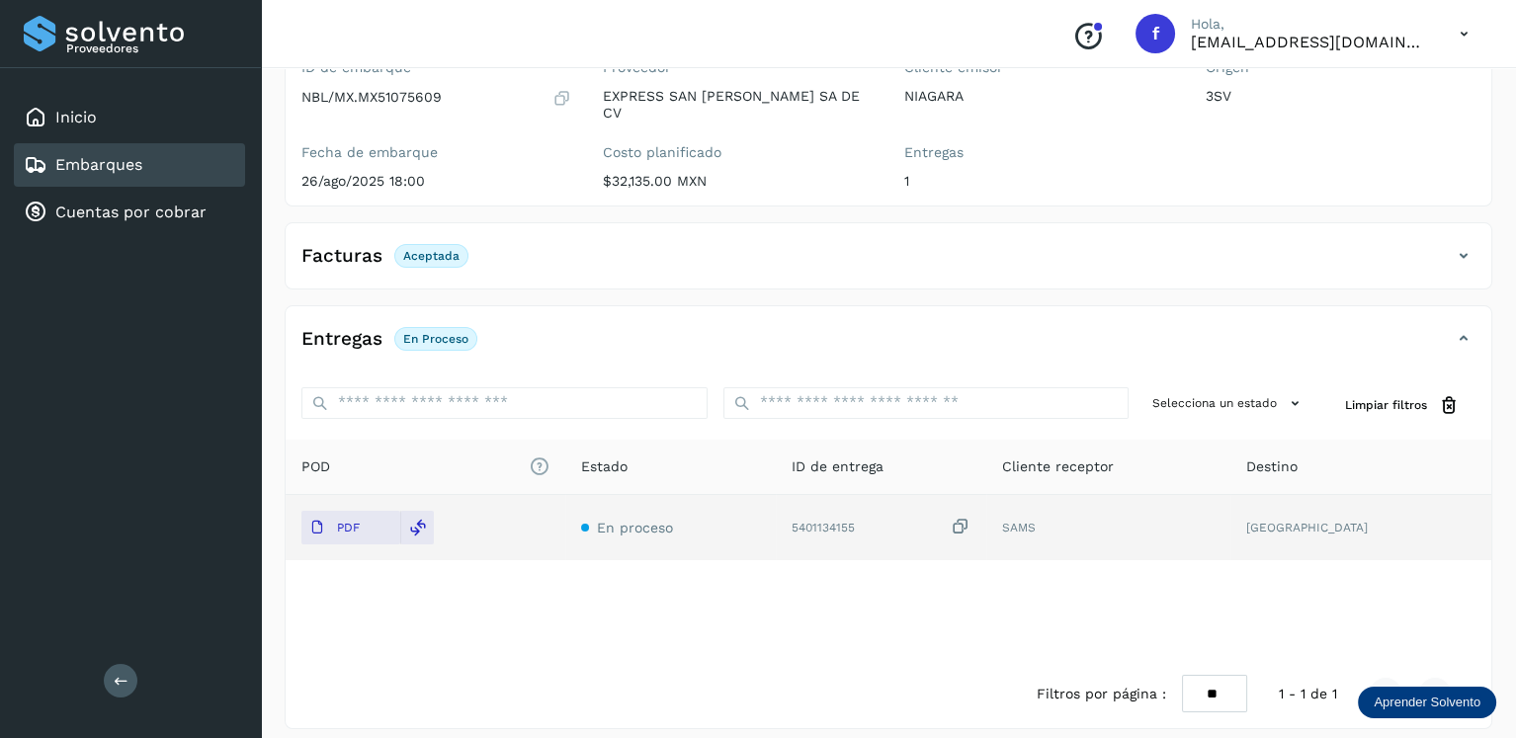
click at [71, 155] on link "Embarques" at bounding box center [98, 164] width 87 height 19
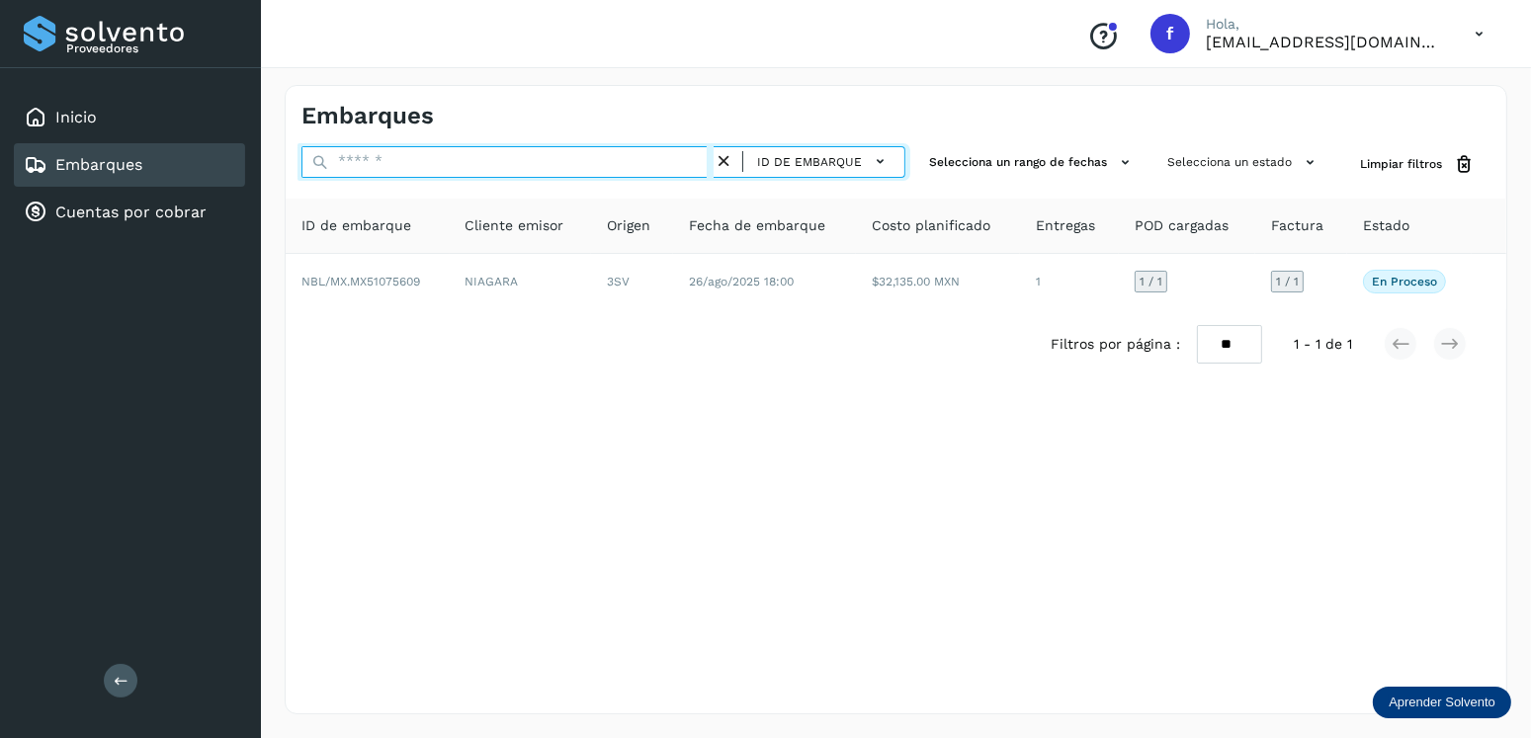
click at [430, 165] on input "text" at bounding box center [507, 162] width 412 height 32
type input "*"
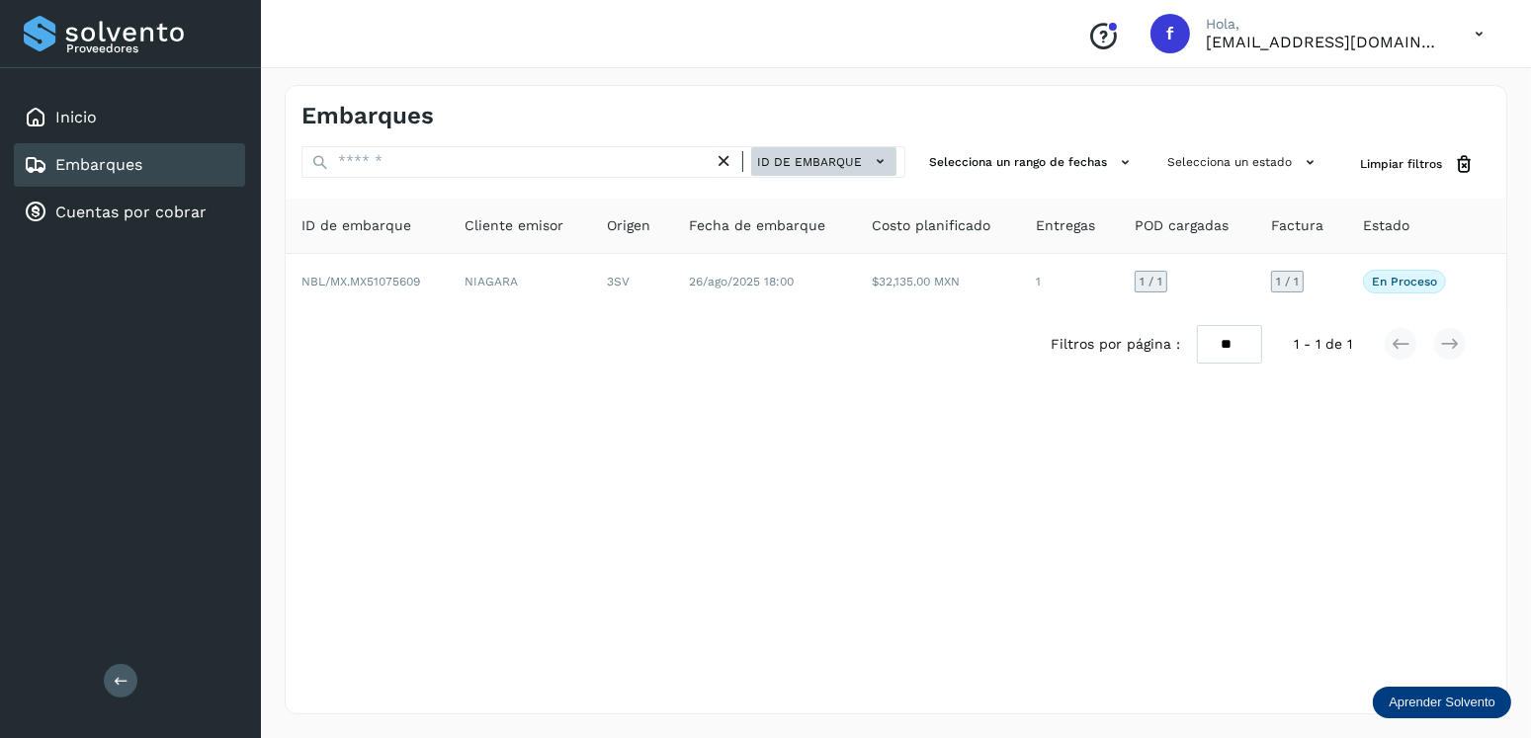
click at [816, 171] on button "ID de embarque" at bounding box center [823, 161] width 145 height 29
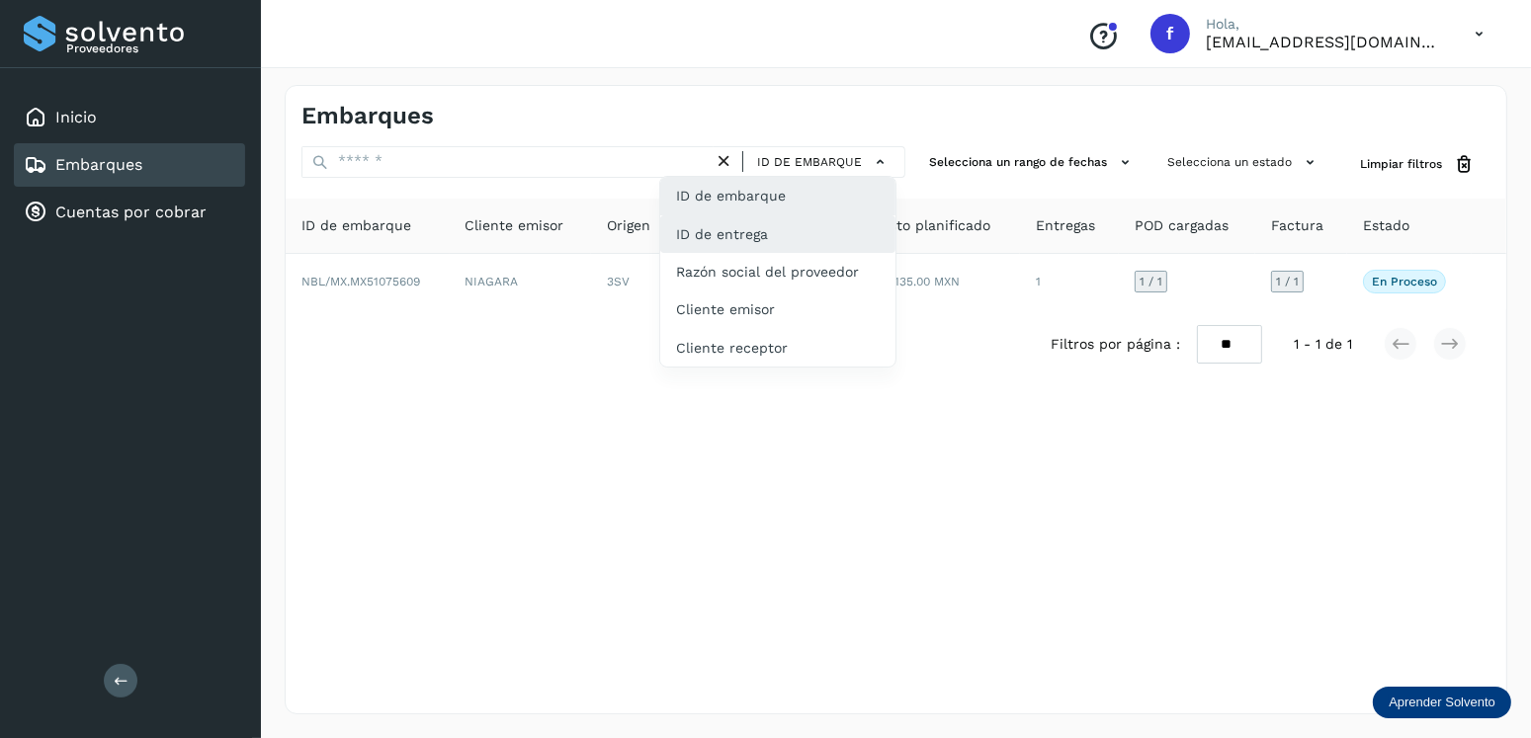
click at [811, 226] on div "ID de entrega" at bounding box center [777, 234] width 235 height 38
type input "**********"
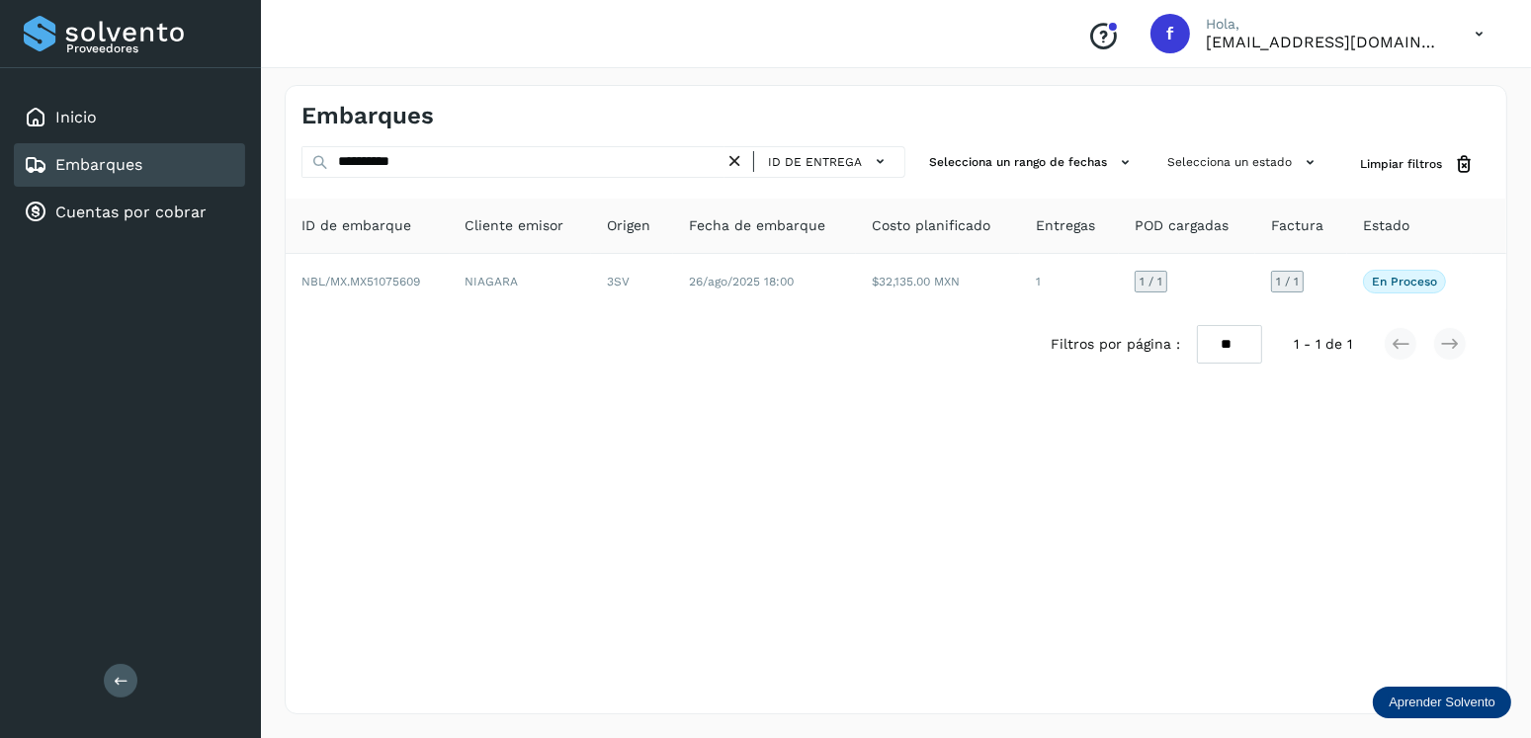
click at [745, 161] on icon at bounding box center [734, 161] width 21 height 21
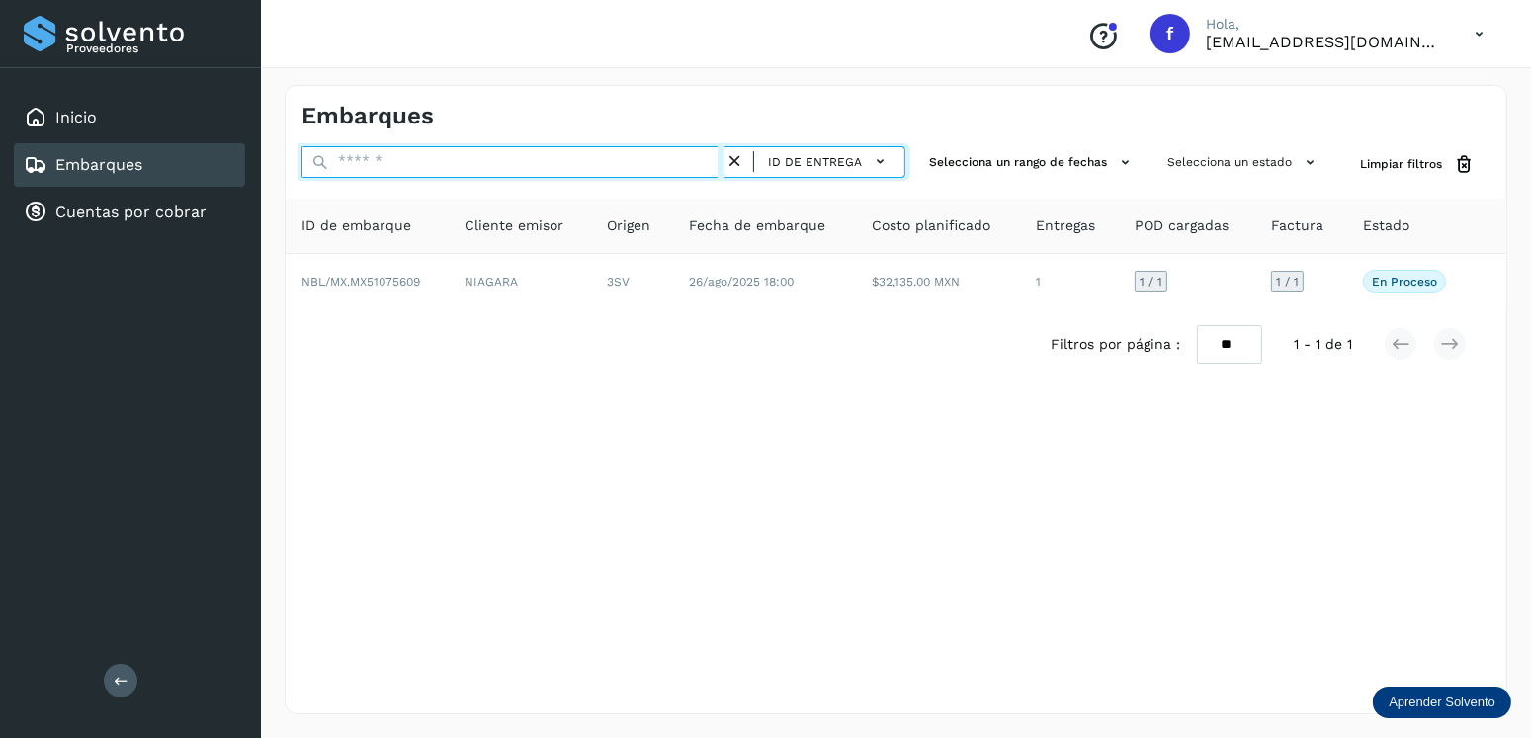
click at [712, 155] on input "text" at bounding box center [512, 162] width 423 height 32
type input "**********"
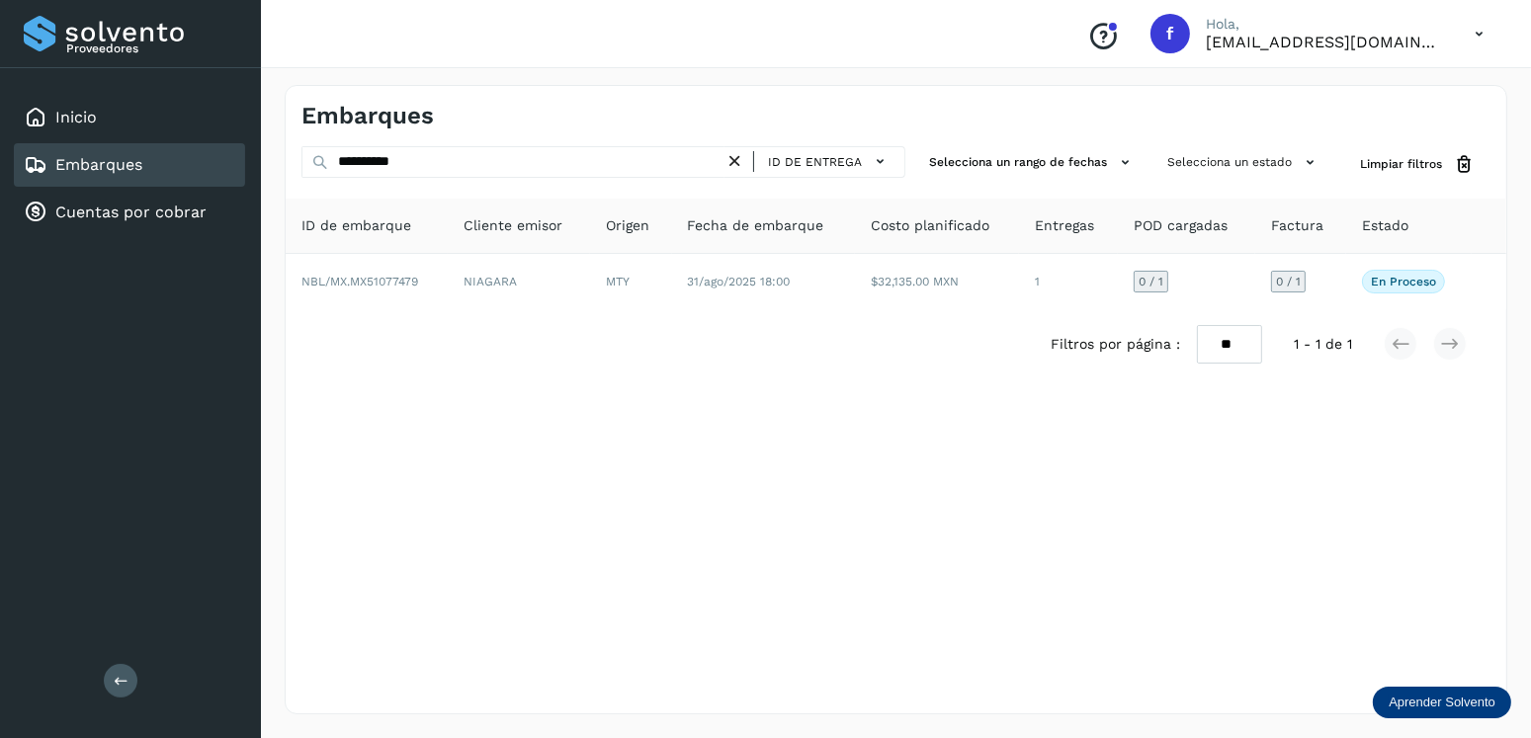
click at [778, 251] on th "Fecha de embarque" at bounding box center [763, 226] width 183 height 55
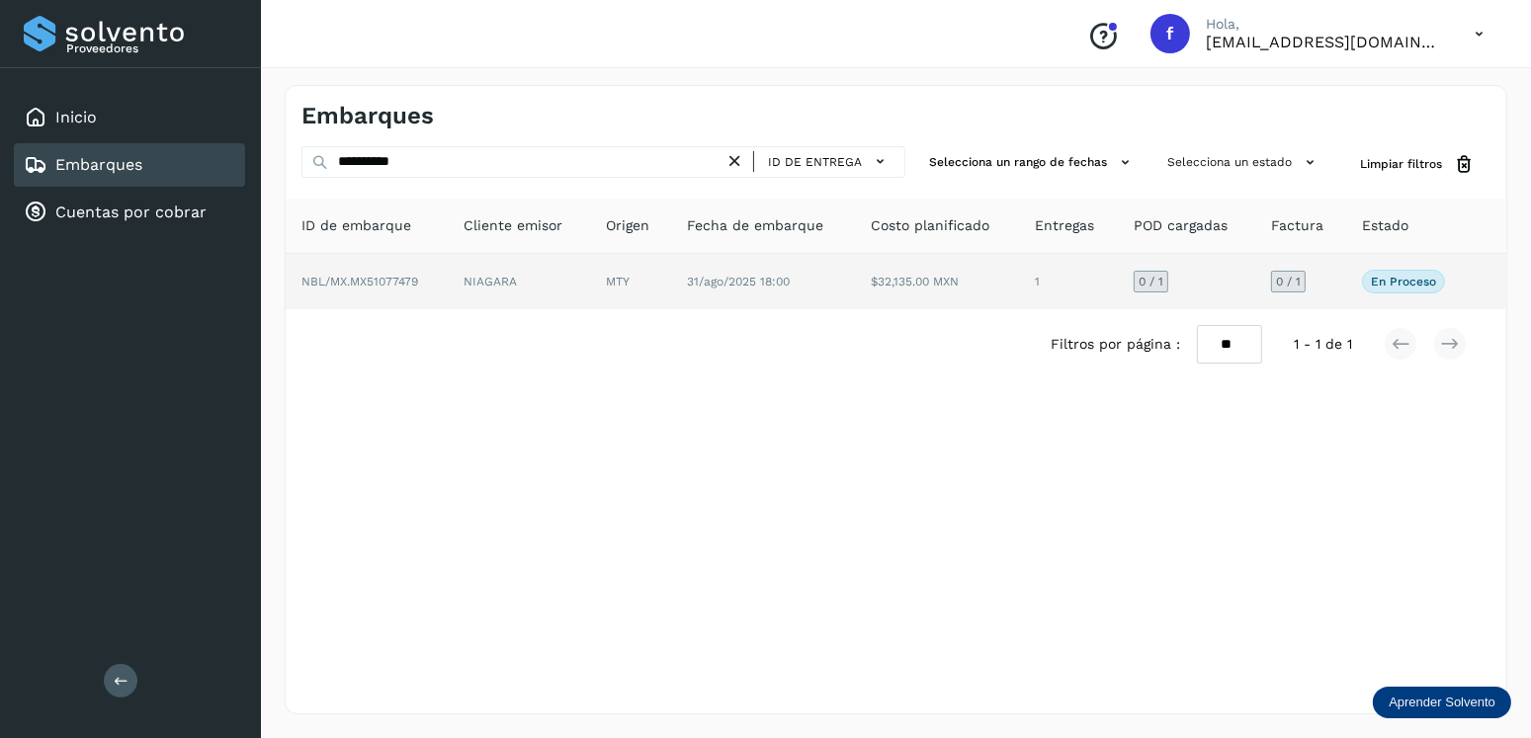
click at [787, 268] on td "31/ago/2025 18:00" at bounding box center [763, 281] width 183 height 55
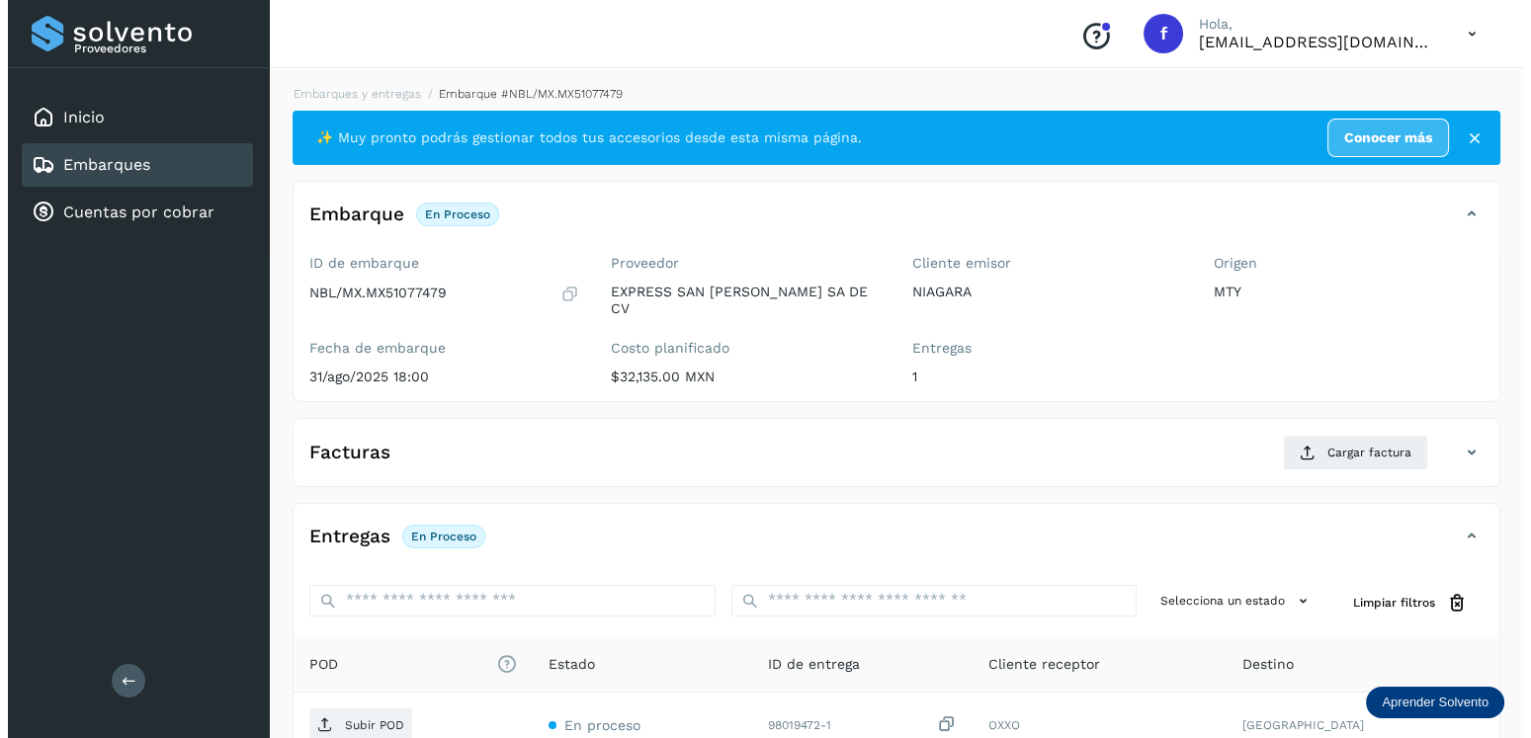
scroll to position [198, 0]
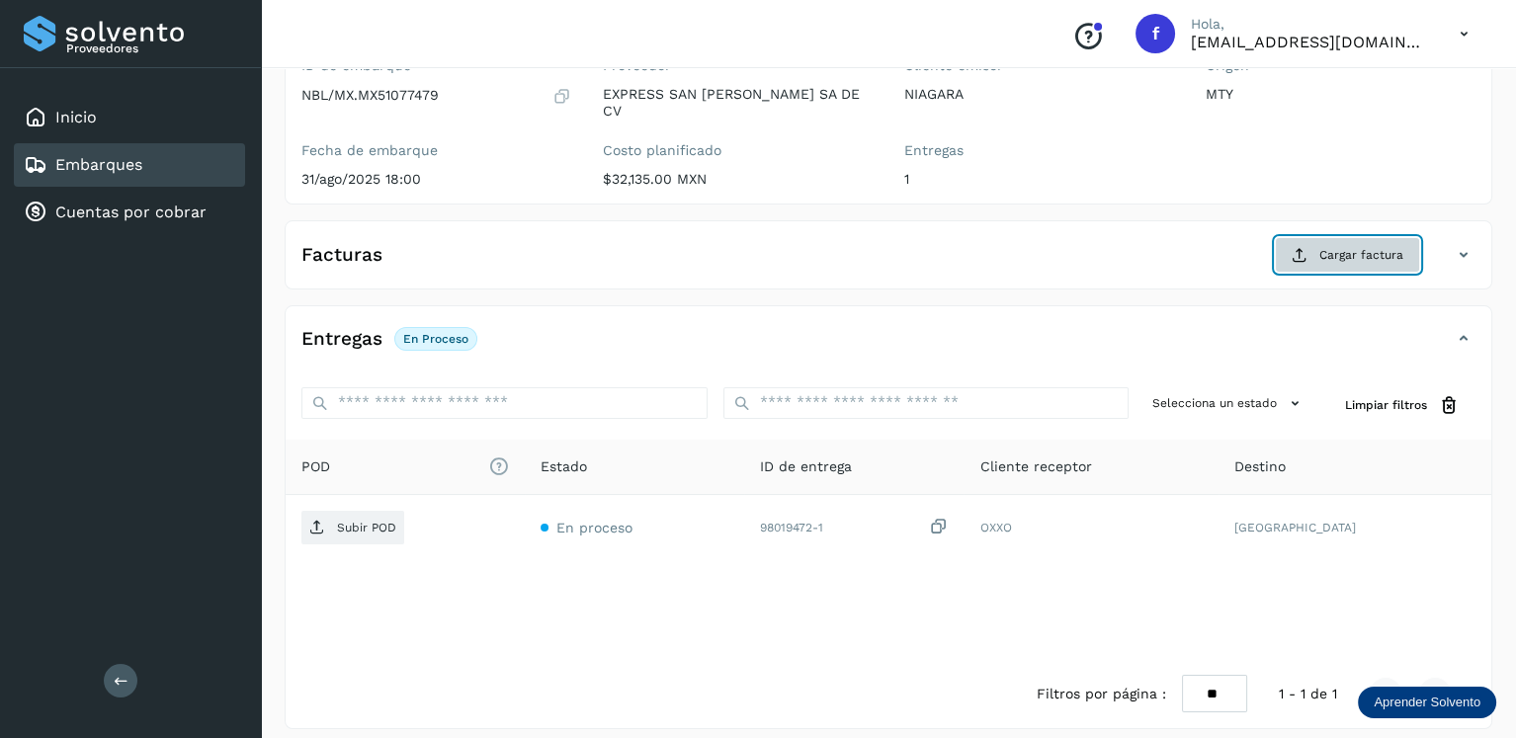
click at [1321, 247] on span "Cargar factura" at bounding box center [1361, 255] width 84 height 18
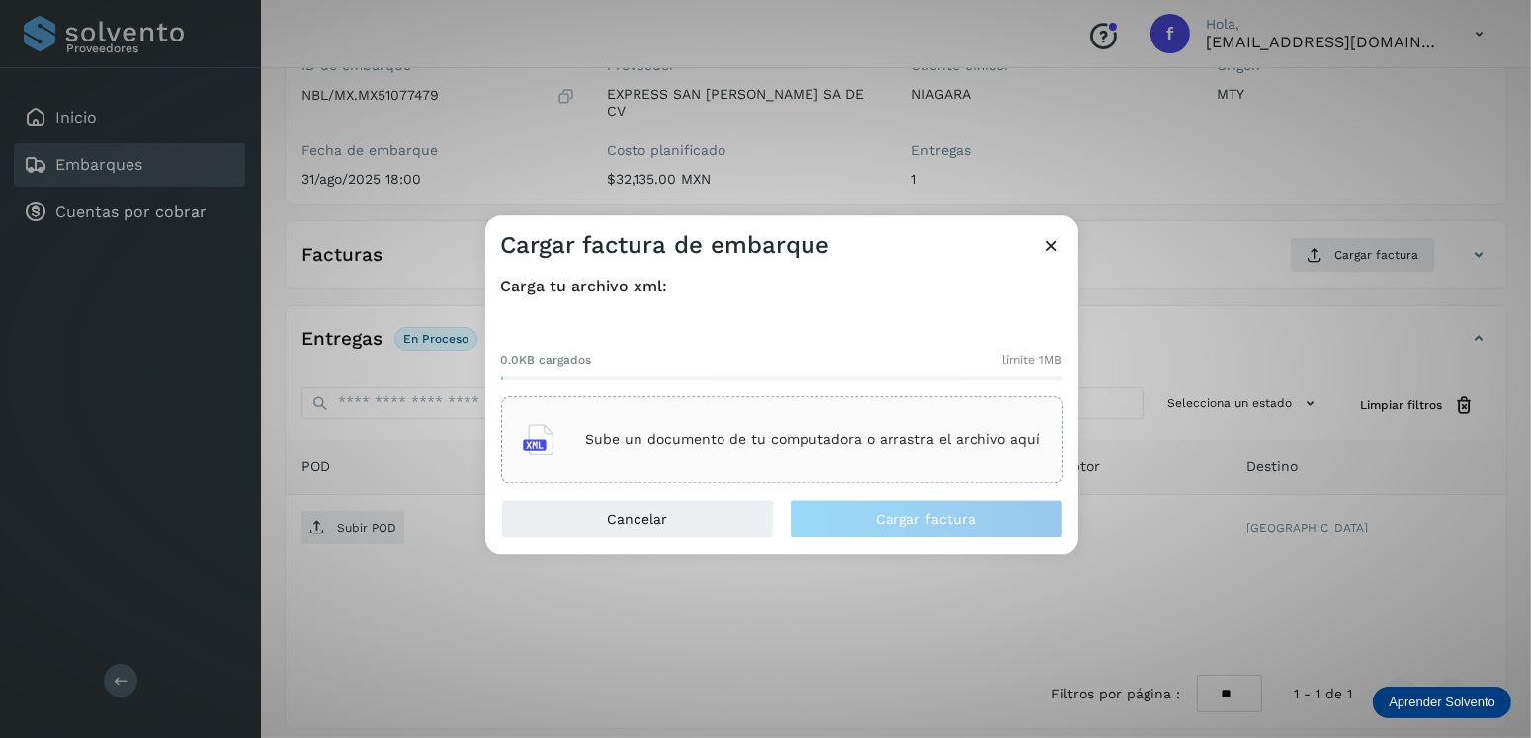
click at [928, 410] on div "Sube un documento de tu computadora o arrastra el archivo aquí" at bounding box center [781, 439] width 561 height 87
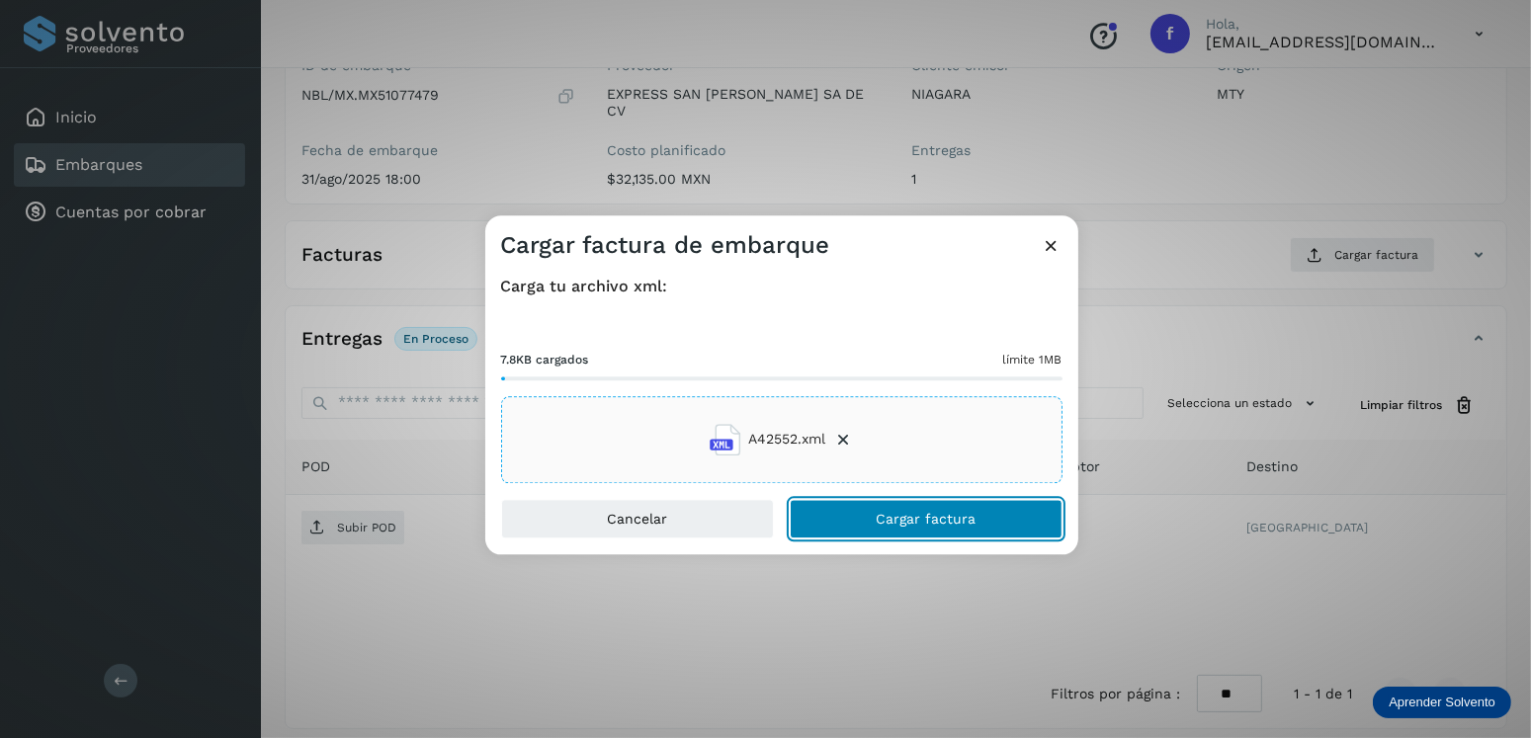
click at [878, 531] on button "Cargar factura" at bounding box center [926, 519] width 273 height 40
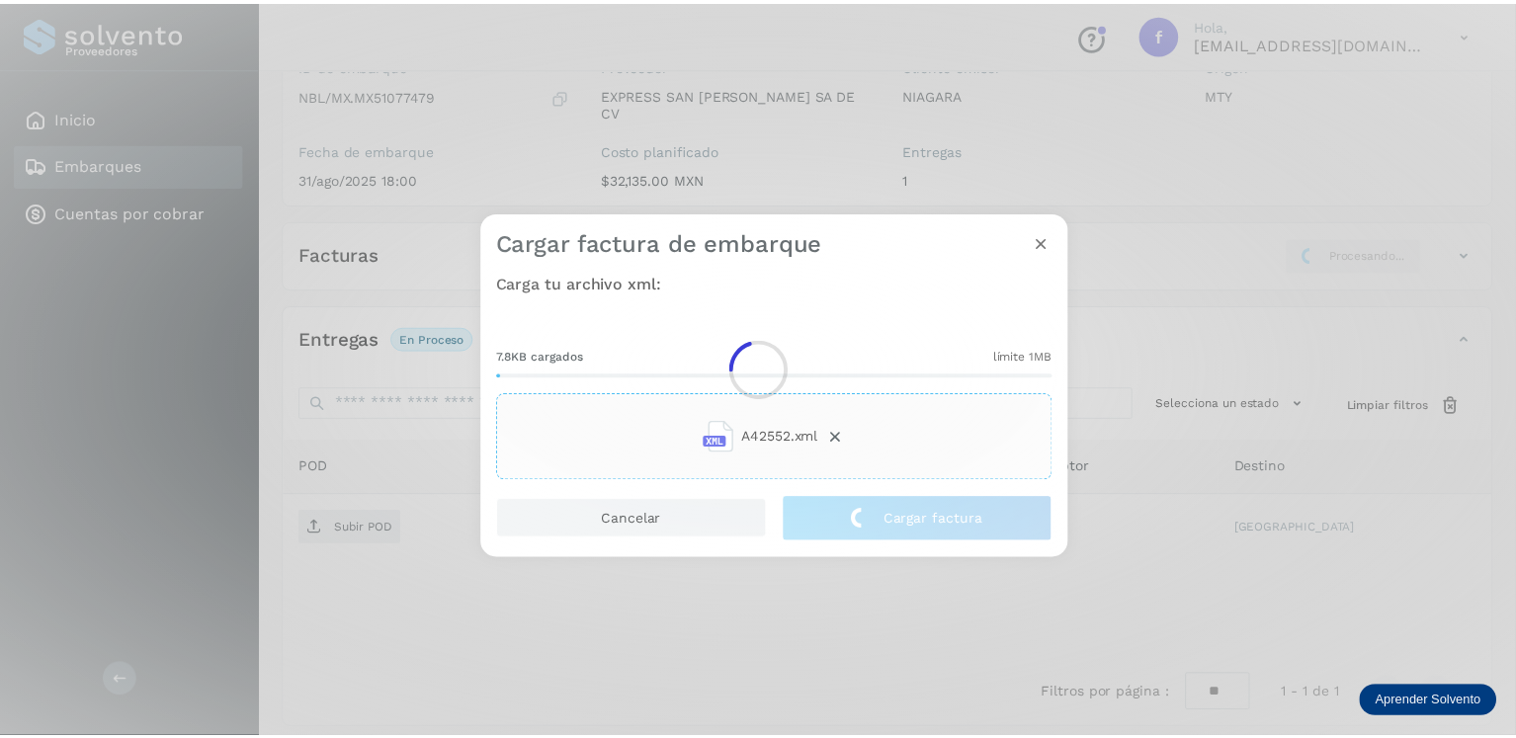
scroll to position [196, 0]
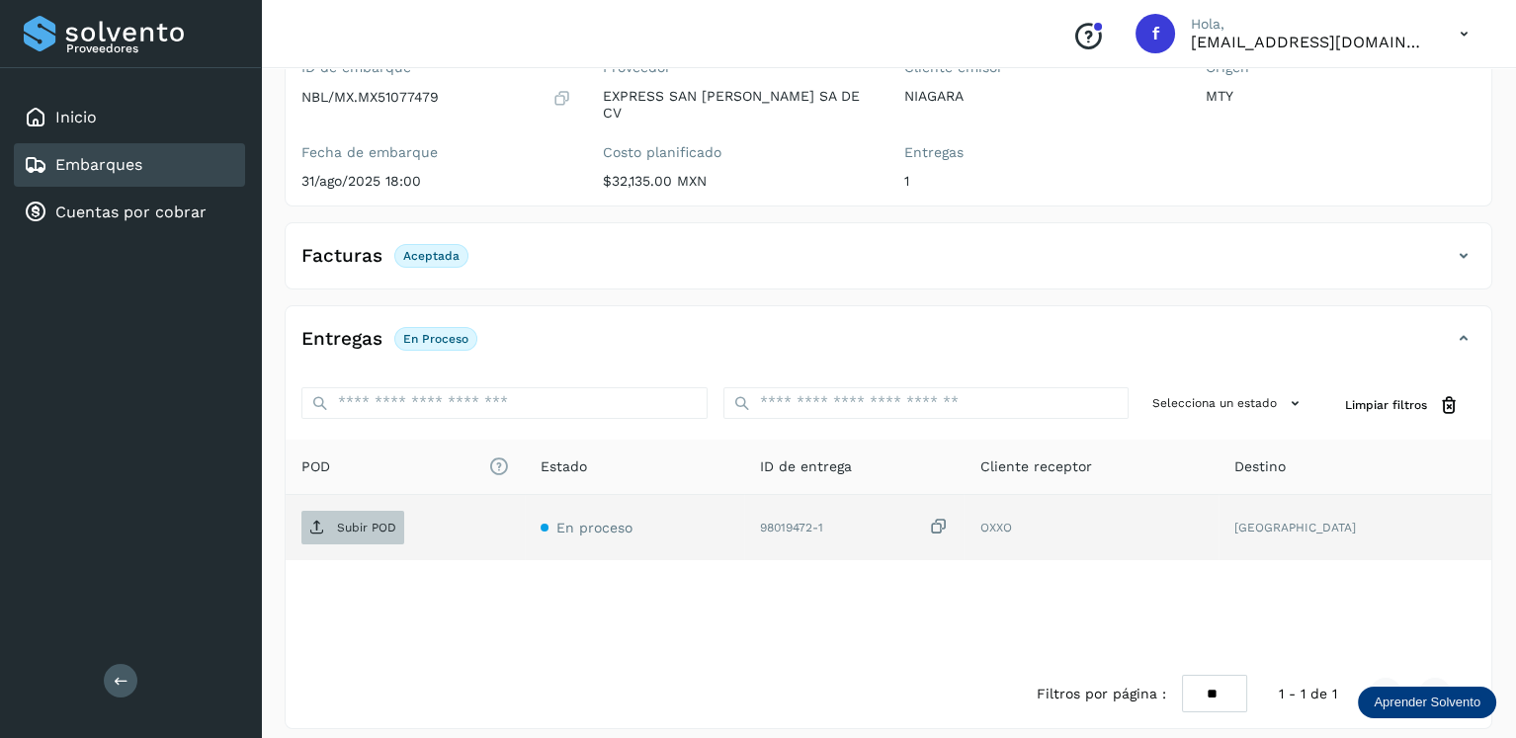
click at [356, 520] on span "Subir POD" at bounding box center [352, 528] width 103 height 32
click at [219, 172] on div "Embarques" at bounding box center [129, 164] width 231 height 43
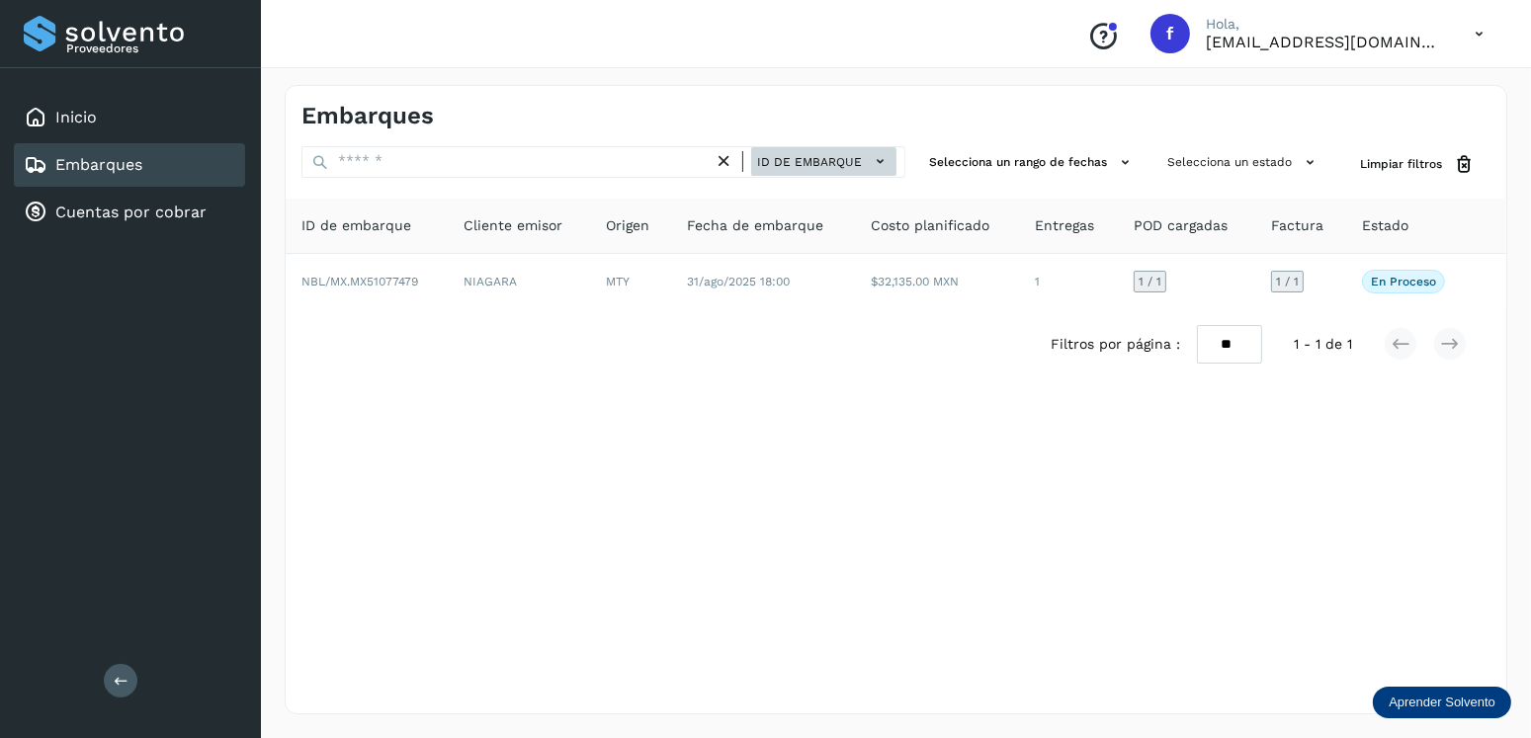
click at [783, 171] on button "ID de embarque" at bounding box center [823, 161] width 145 height 29
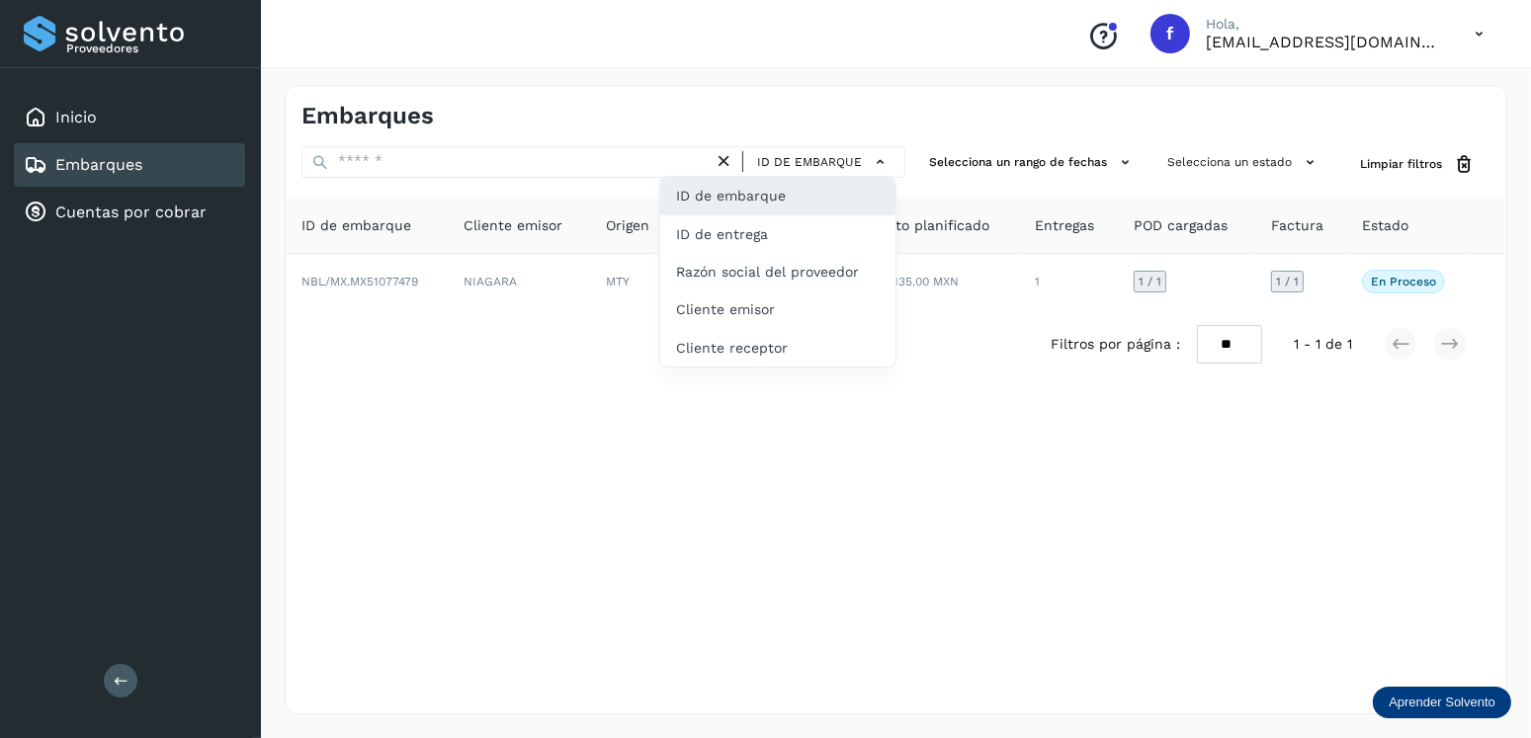
drag, startPoint x: 783, startPoint y: 171, endPoint x: 785, endPoint y: 188, distance: 16.9
click at [791, 187] on div "ID de embarque" at bounding box center [777, 196] width 235 height 38
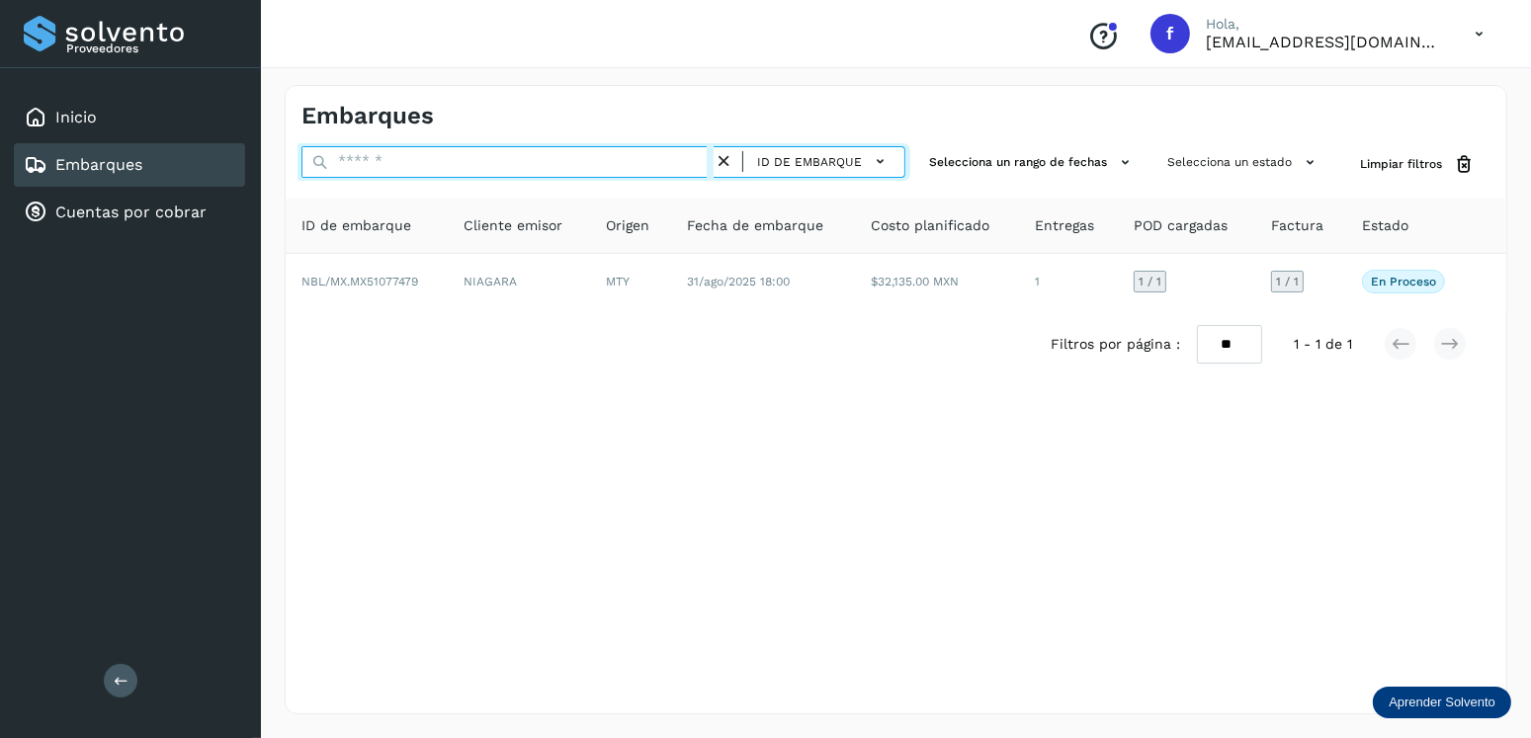
click at [633, 169] on input "text" at bounding box center [507, 162] width 412 height 32
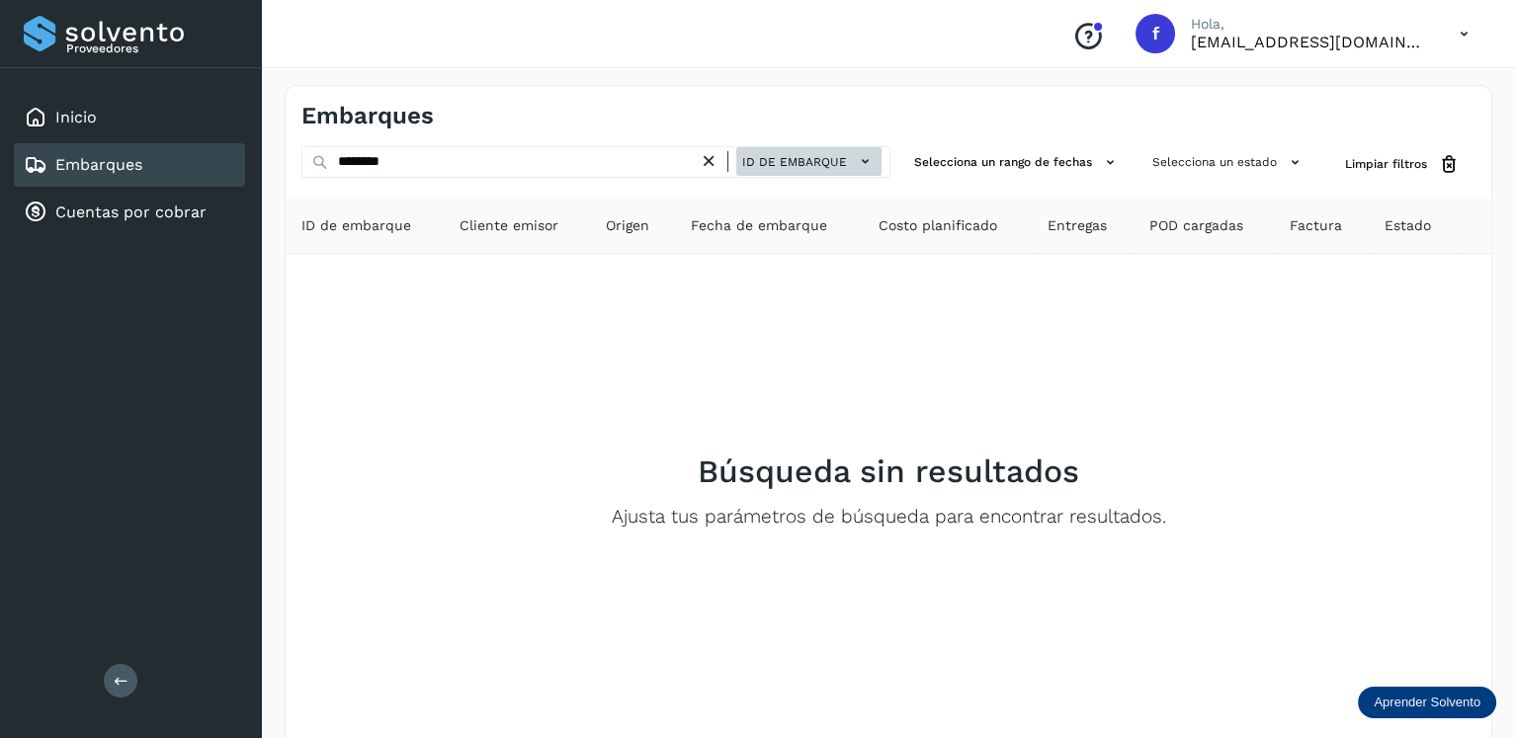
click at [771, 166] on span "ID de embarque" at bounding box center [794, 162] width 105 height 18
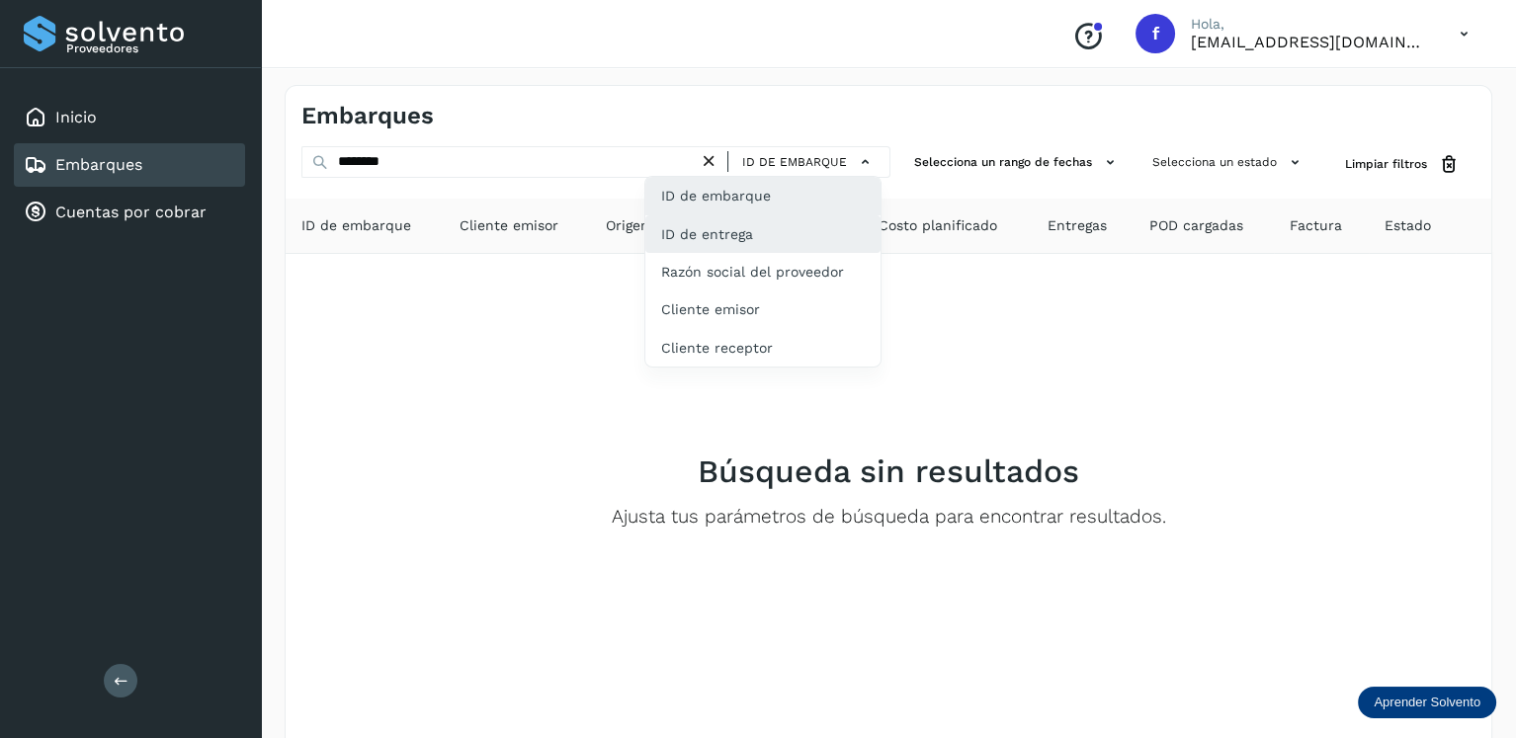
click at [777, 214] on div "ID de embarque ID de entrega Razón social del proveedor Cliente emisor Cliente …" at bounding box center [762, 272] width 237 height 192
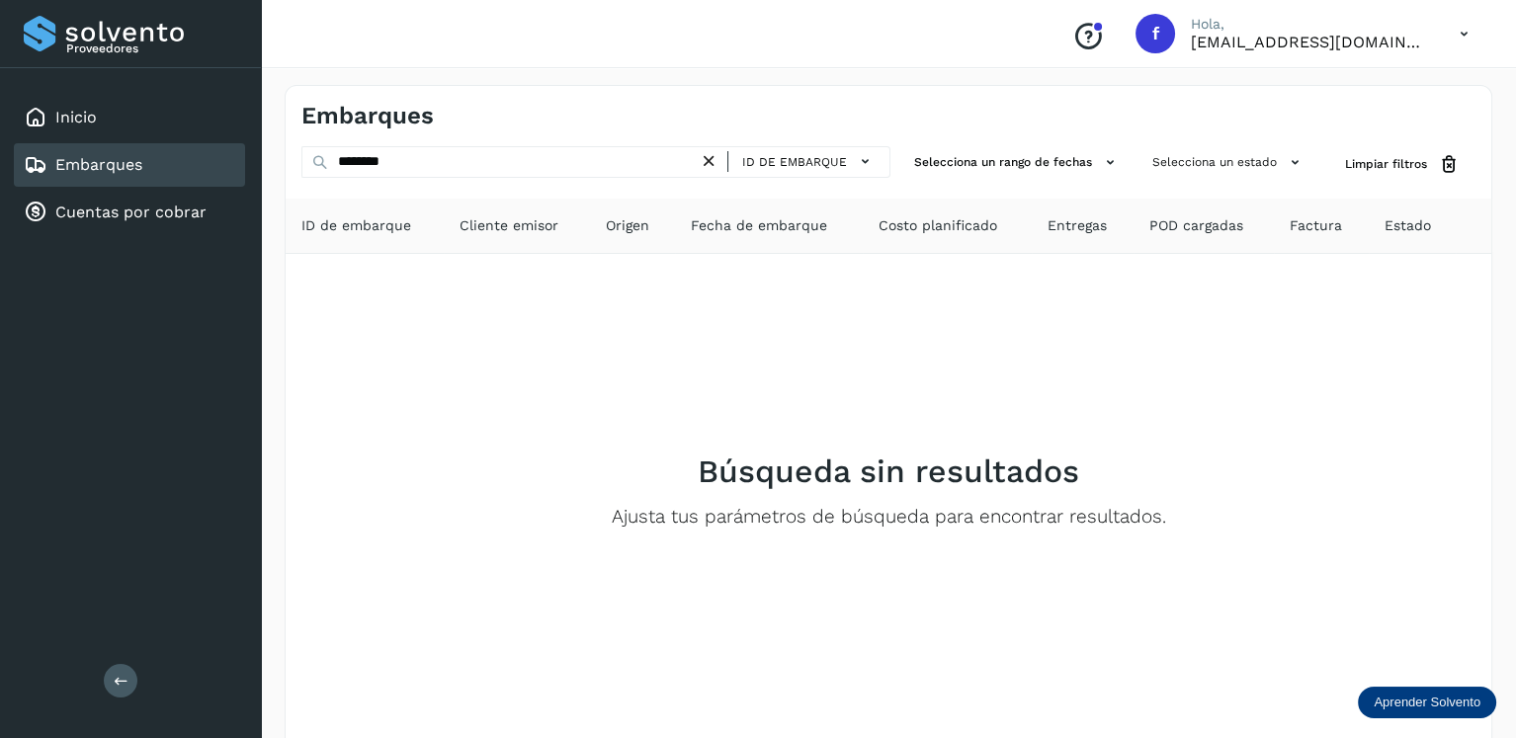
click at [778, 219] on div "ID de entrega" at bounding box center [767, 216] width 225 height 37
type input "**********"
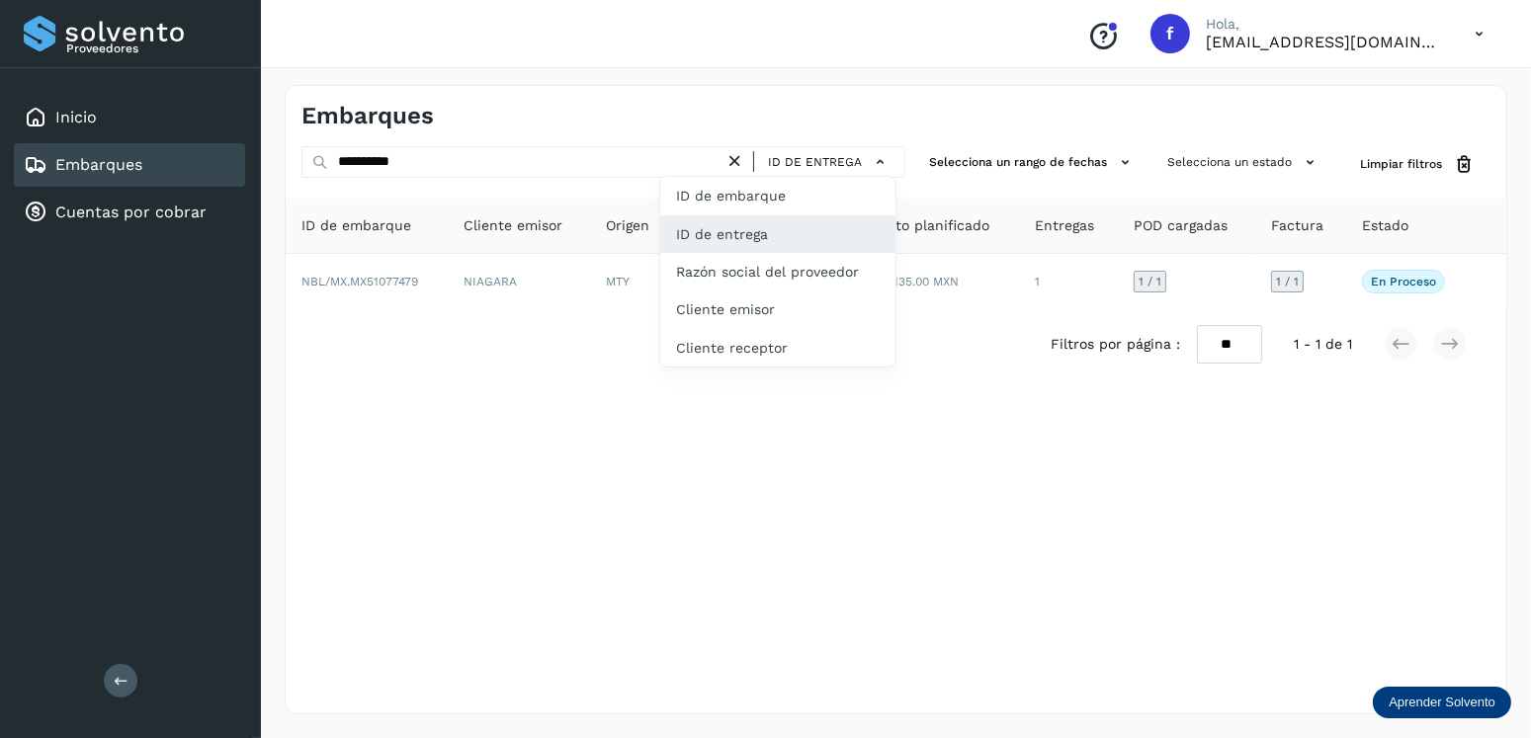
click at [733, 153] on div at bounding box center [765, 369] width 1531 height 738
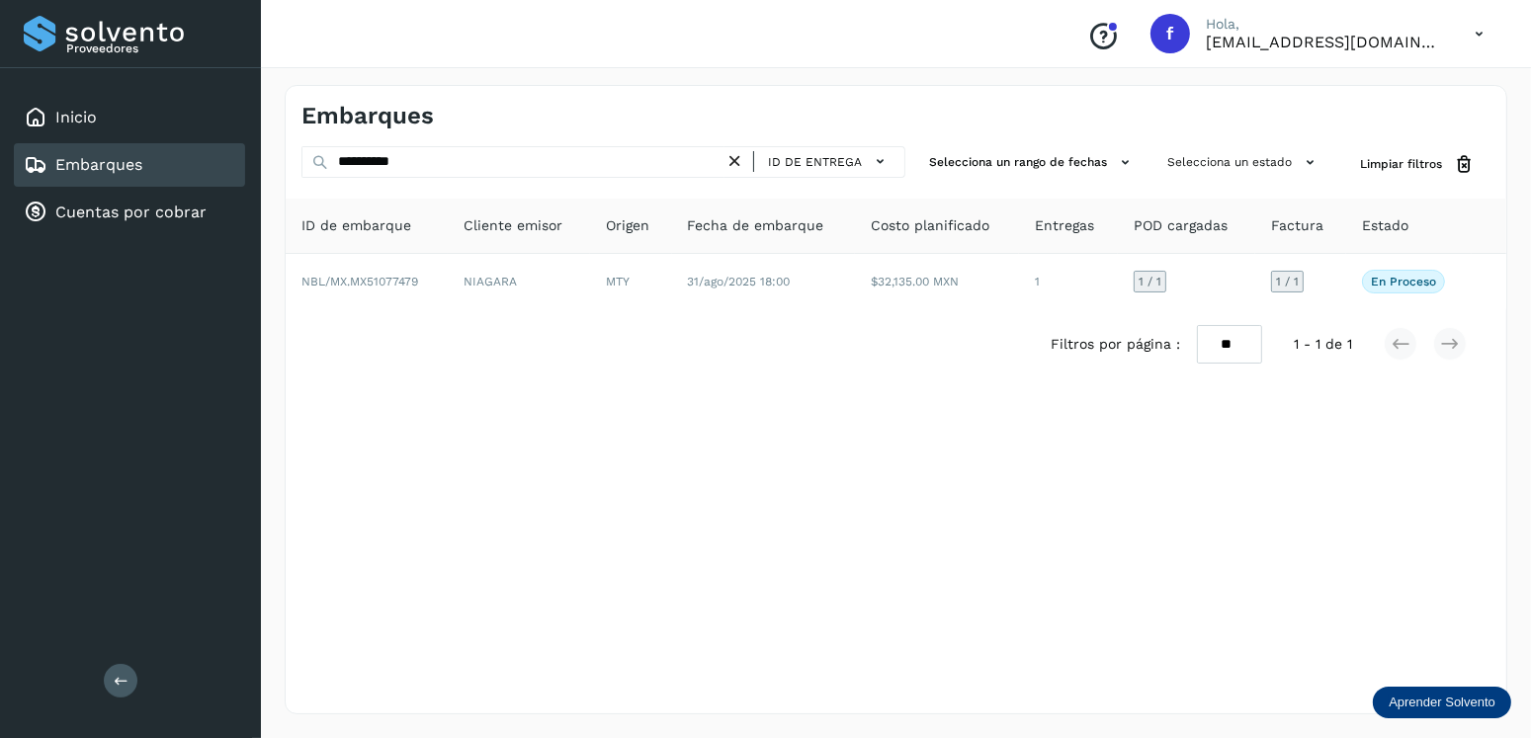
click at [740, 157] on icon at bounding box center [734, 161] width 21 height 21
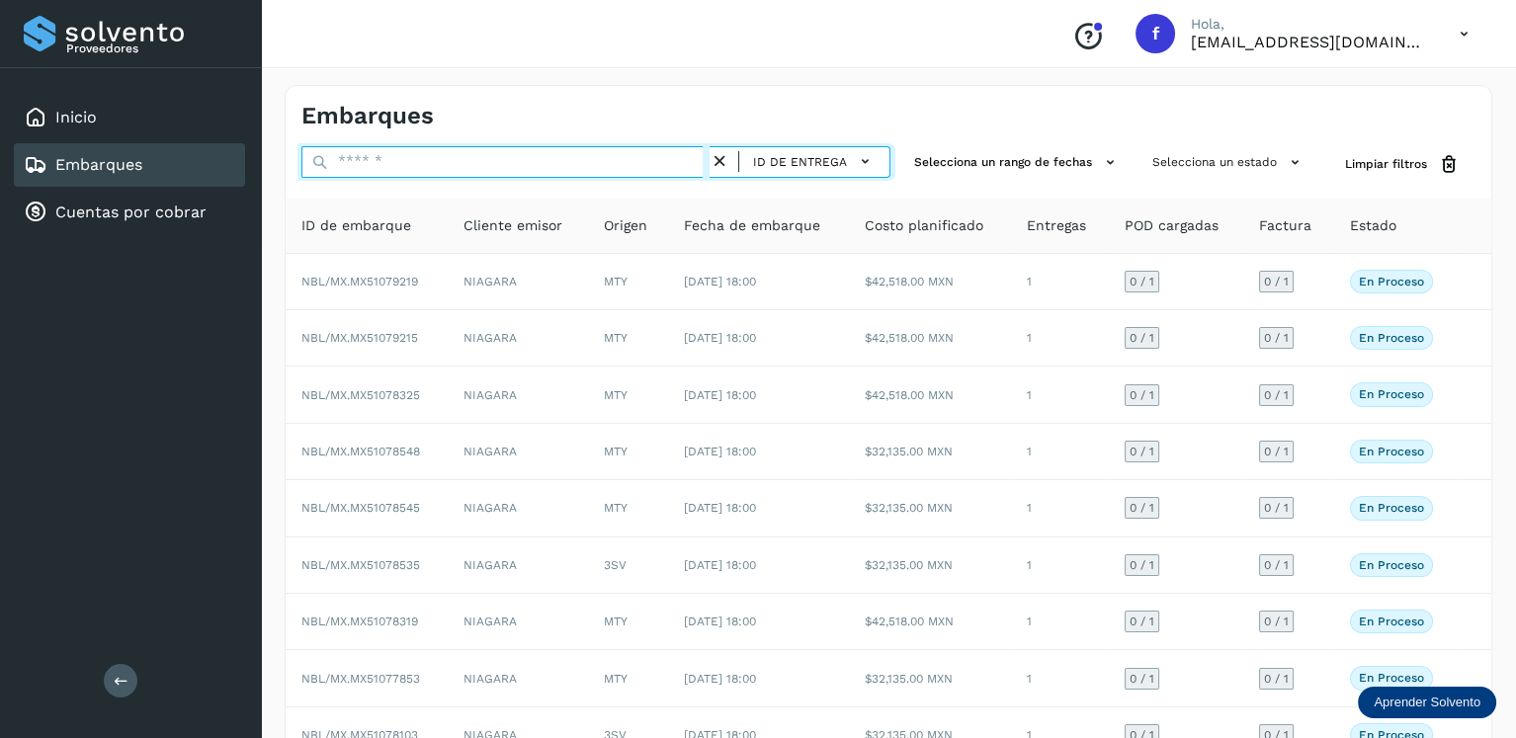
click at [673, 161] on input "text" at bounding box center [505, 162] width 408 height 32
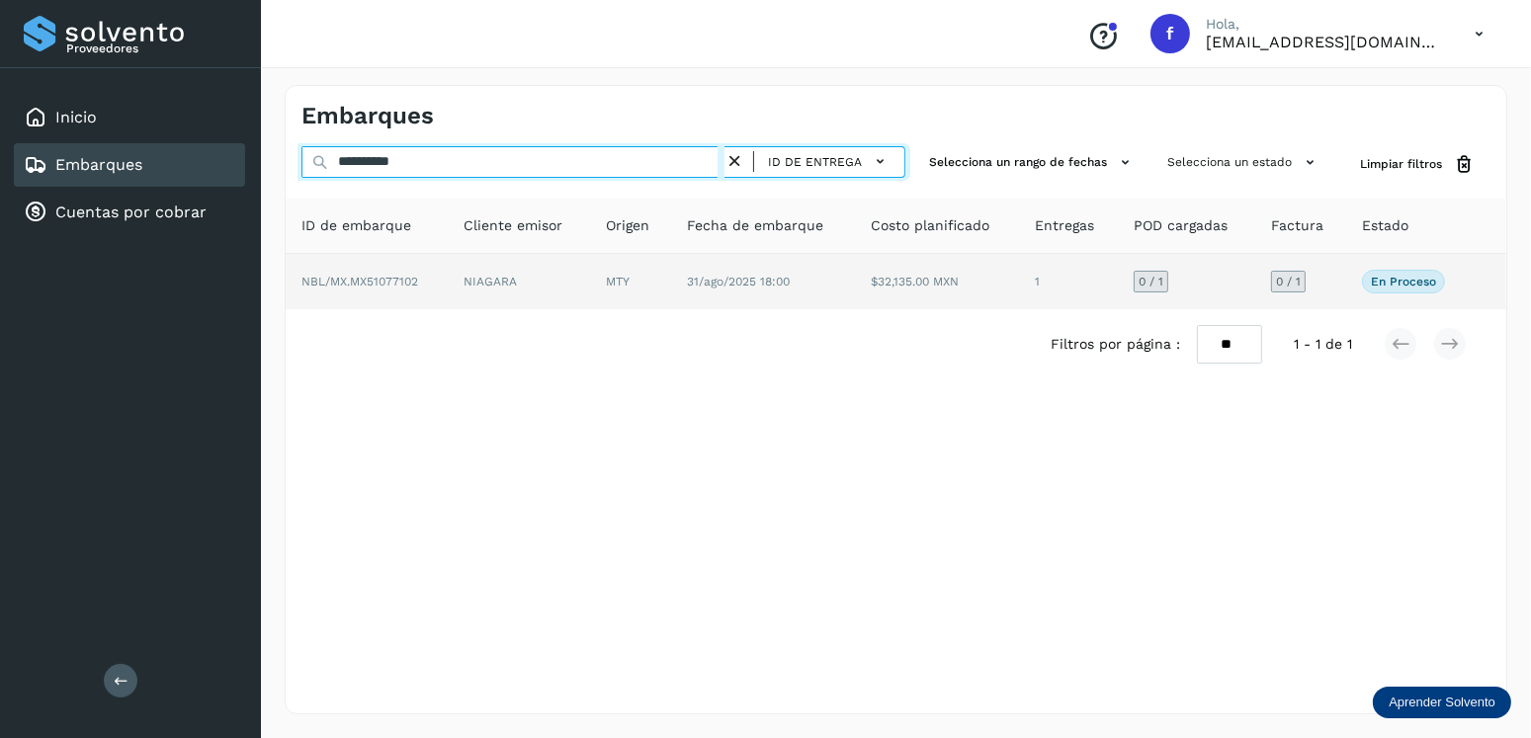
type input "**********"
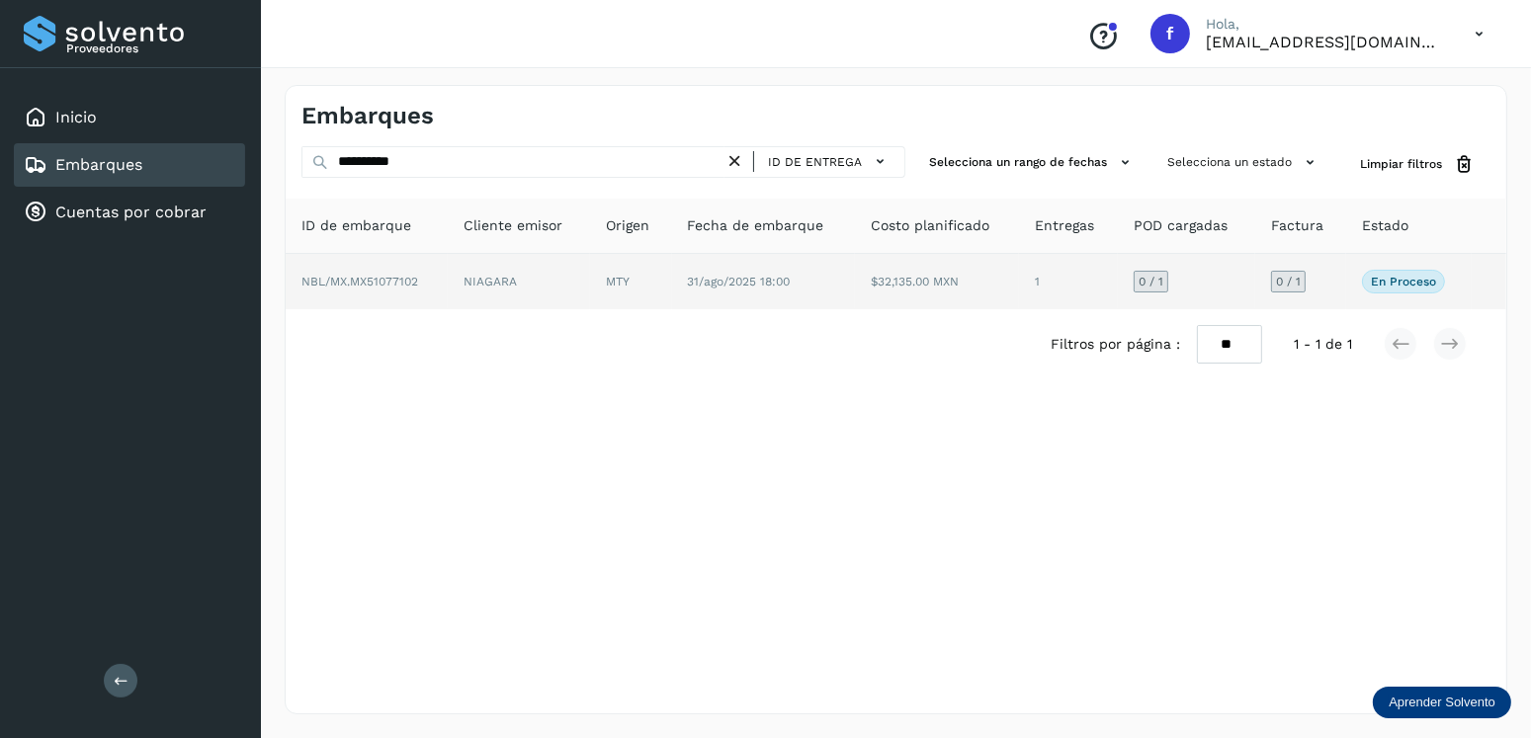
click at [741, 269] on td "31/ago/2025 18:00" at bounding box center [763, 281] width 183 height 55
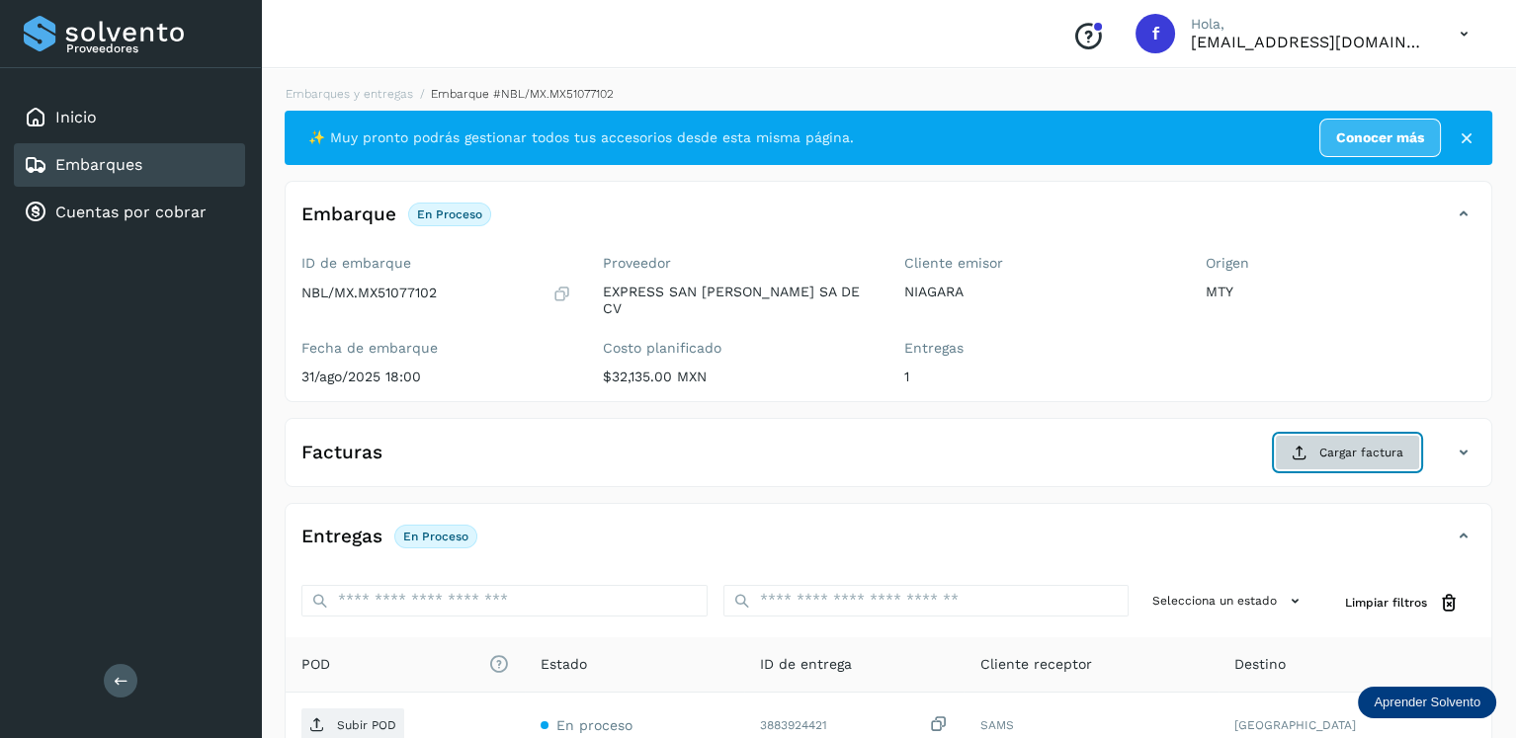
click at [1285, 435] on button "Cargar factura" at bounding box center [1347, 453] width 145 height 36
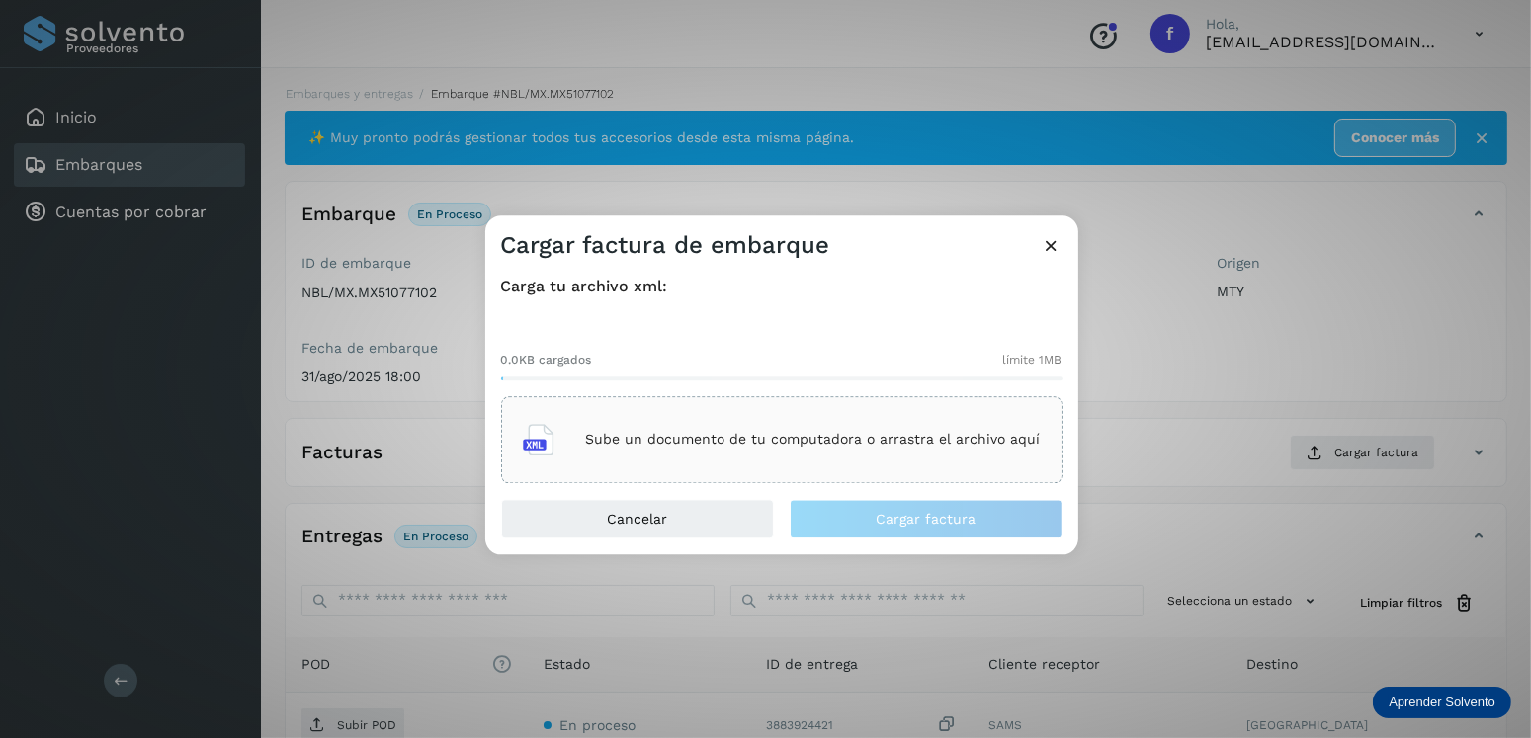
click at [995, 413] on div "Sube un documento de tu computadora o arrastra el archivo aquí" at bounding box center [782, 439] width 518 height 53
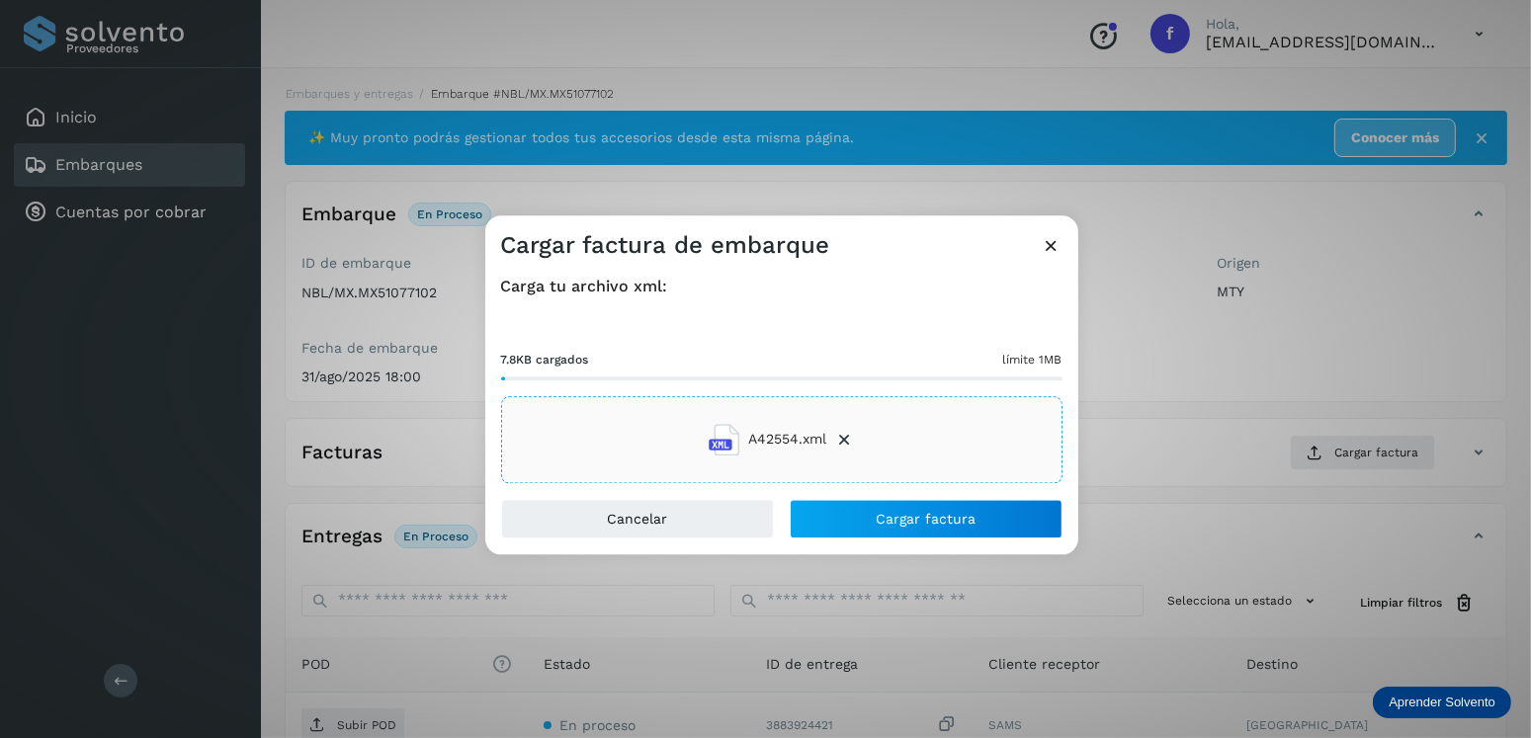
click at [890, 494] on div "Carga tu archivo xml: 7.8KB cargados límite 1MB A42554.xml" at bounding box center [781, 380] width 593 height 238
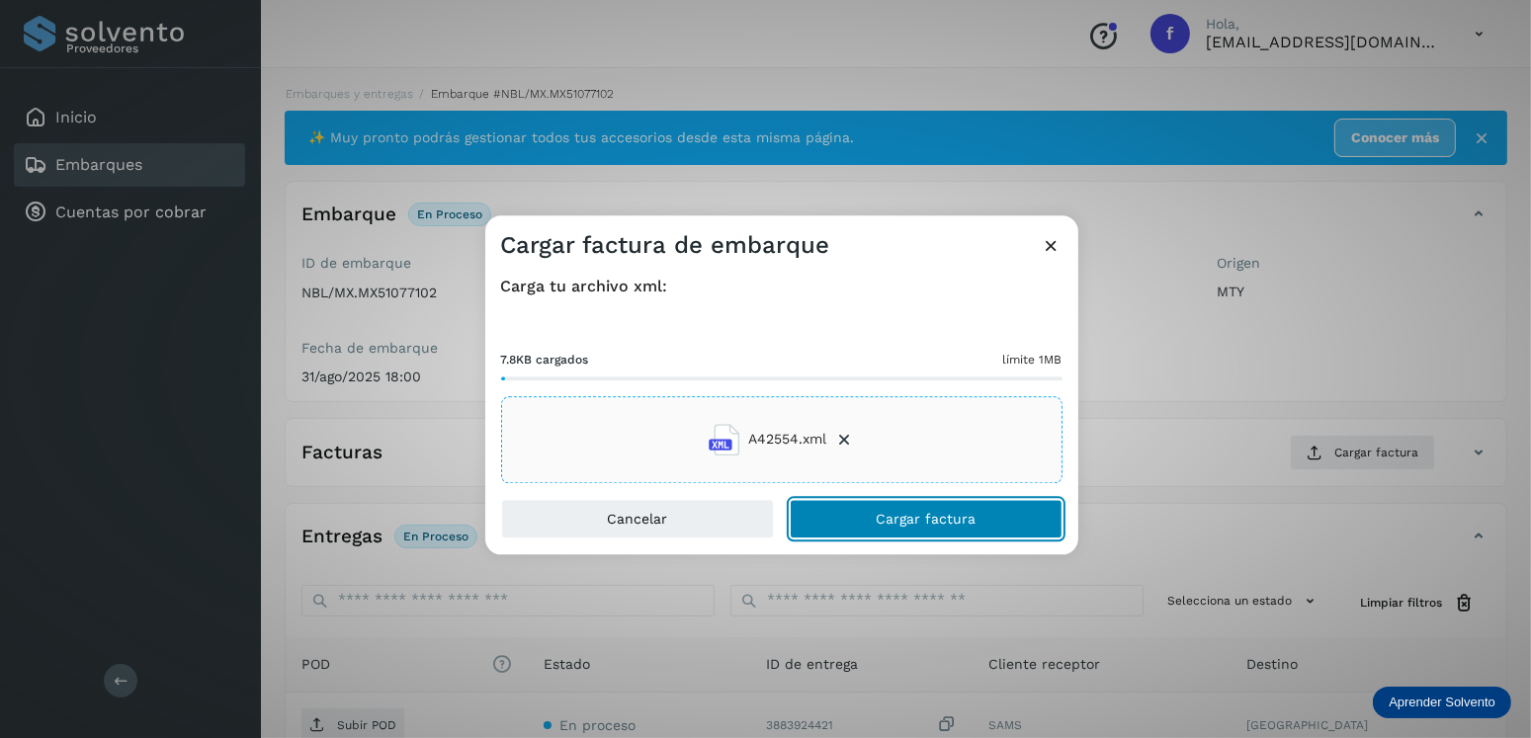
click at [892, 507] on button "Cargar factura" at bounding box center [926, 519] width 273 height 40
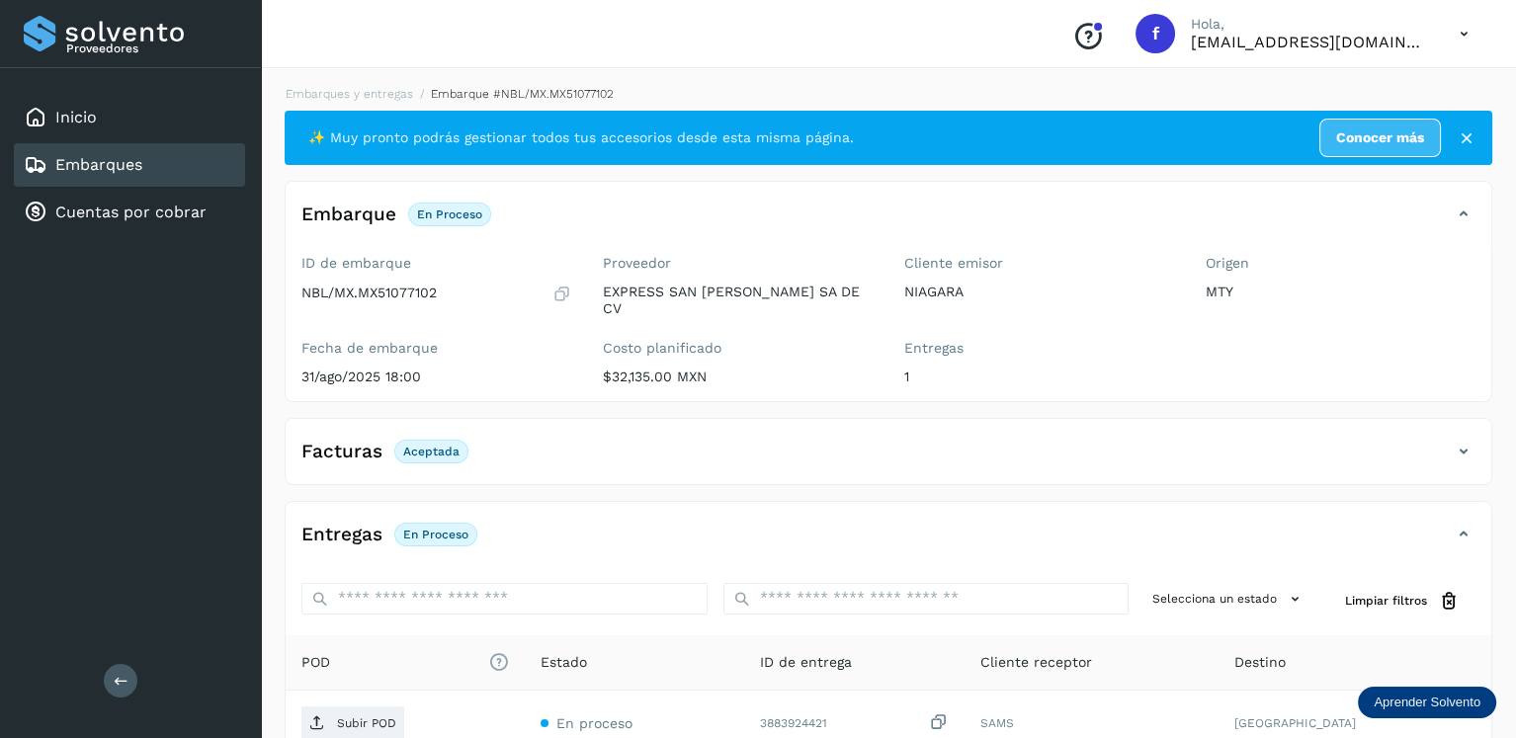
scroll to position [196, 0]
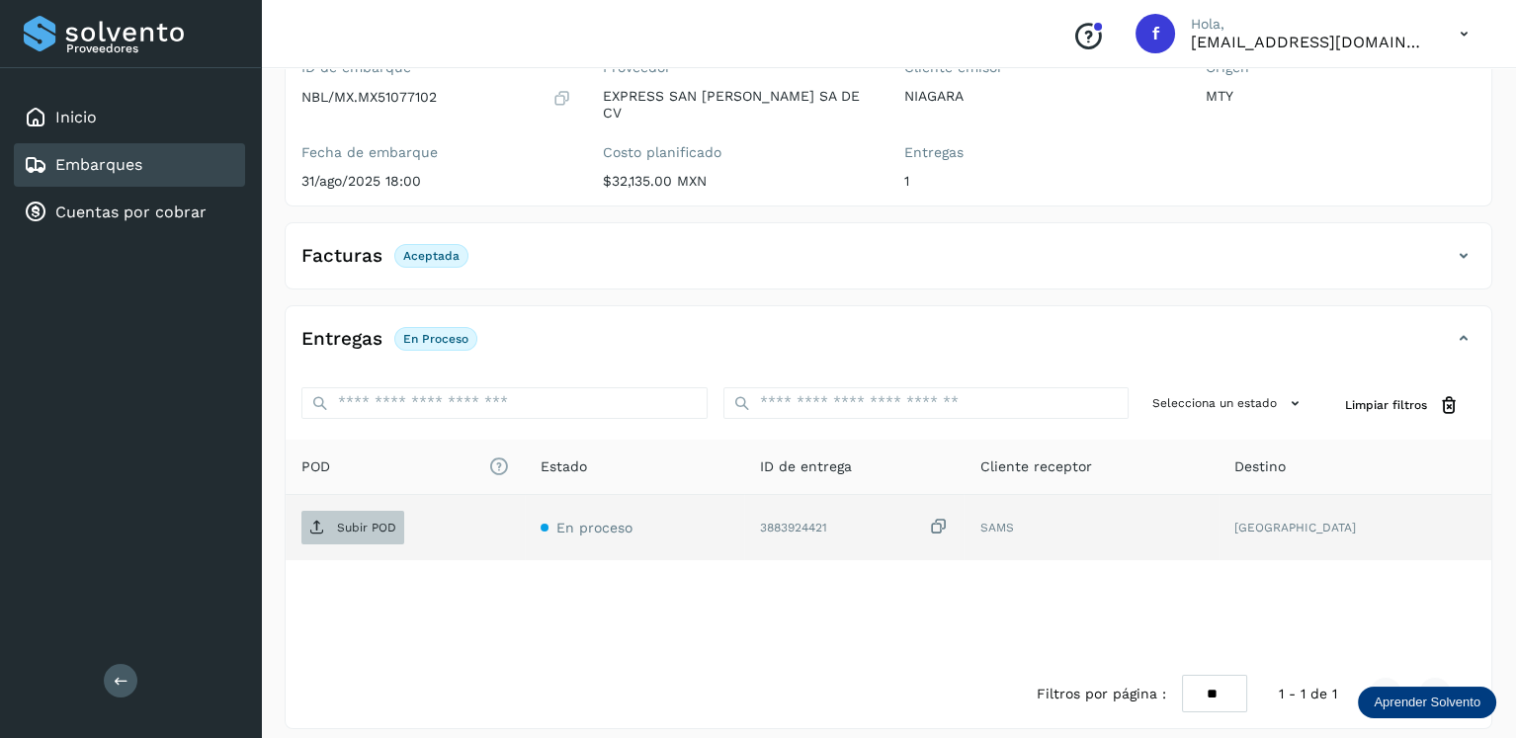
click at [381, 521] on p "Subir POD" at bounding box center [366, 528] width 59 height 14
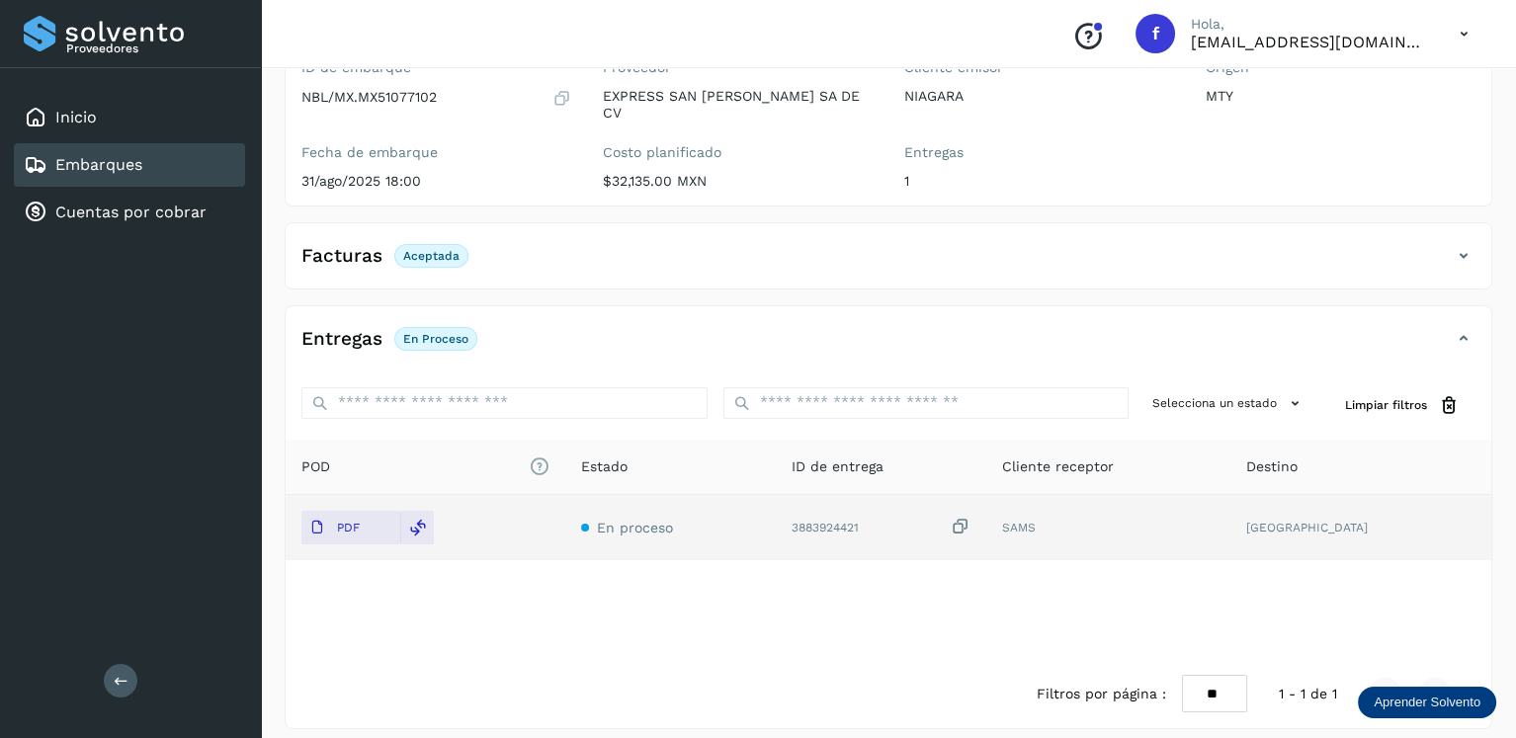
click at [150, 169] on div "Embarques" at bounding box center [129, 164] width 231 height 43
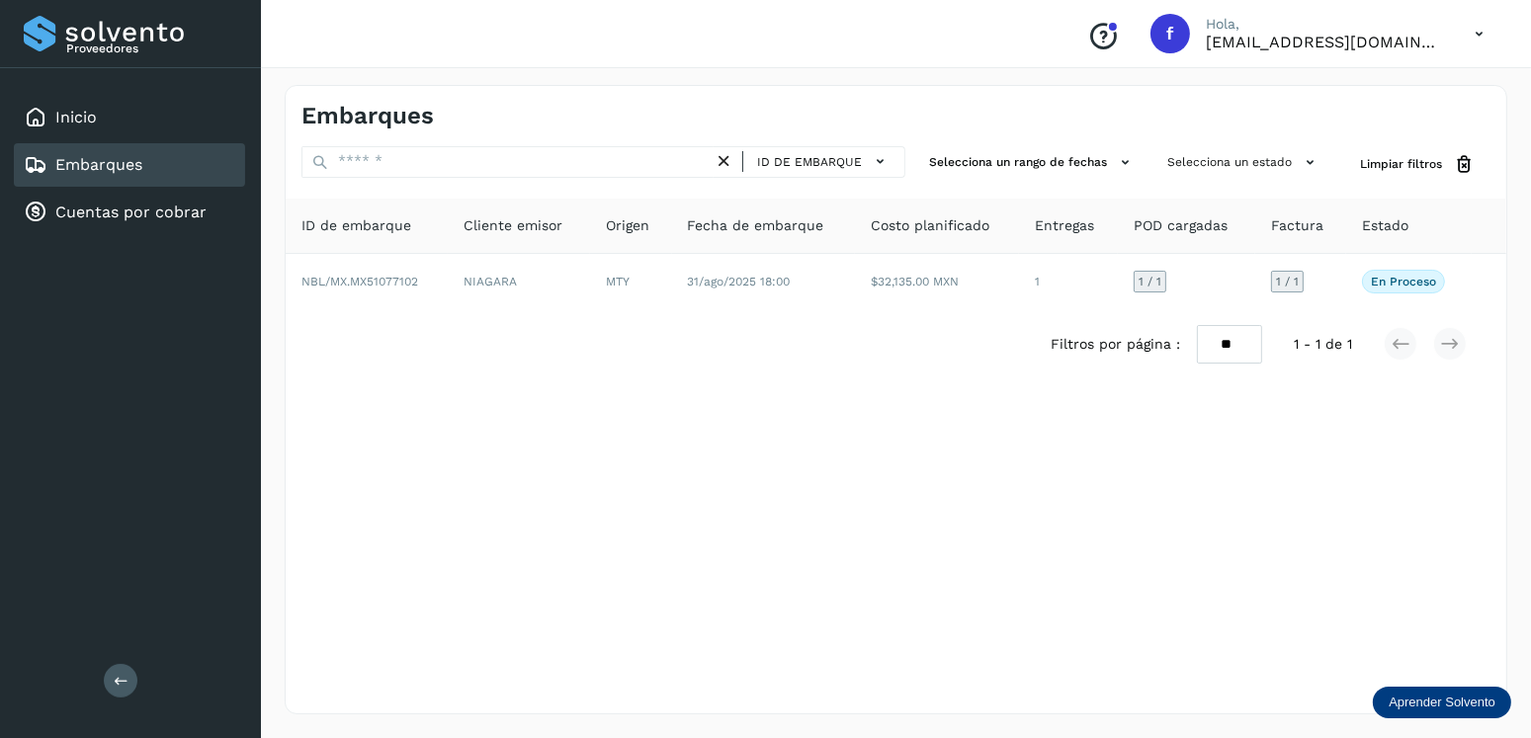
drag, startPoint x: 815, startPoint y: 616, endPoint x: 807, endPoint y: 597, distance: 20.4
click at [815, 616] on div "Embarques ID de embarque Selecciona un rango de fechas Selecciona un estado Lim…" at bounding box center [896, 400] width 1223 height 630
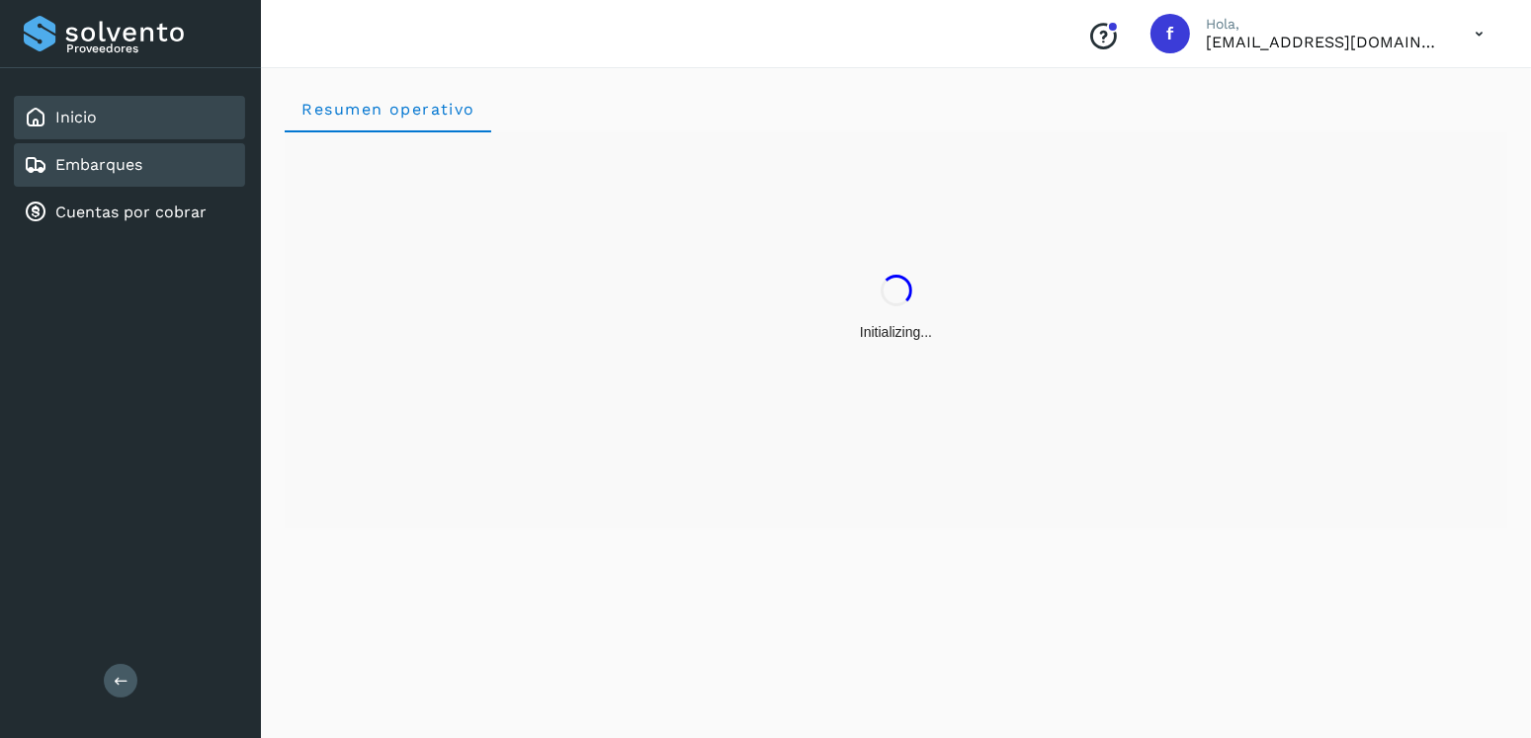
click at [133, 169] on link "Embarques" at bounding box center [98, 164] width 87 height 19
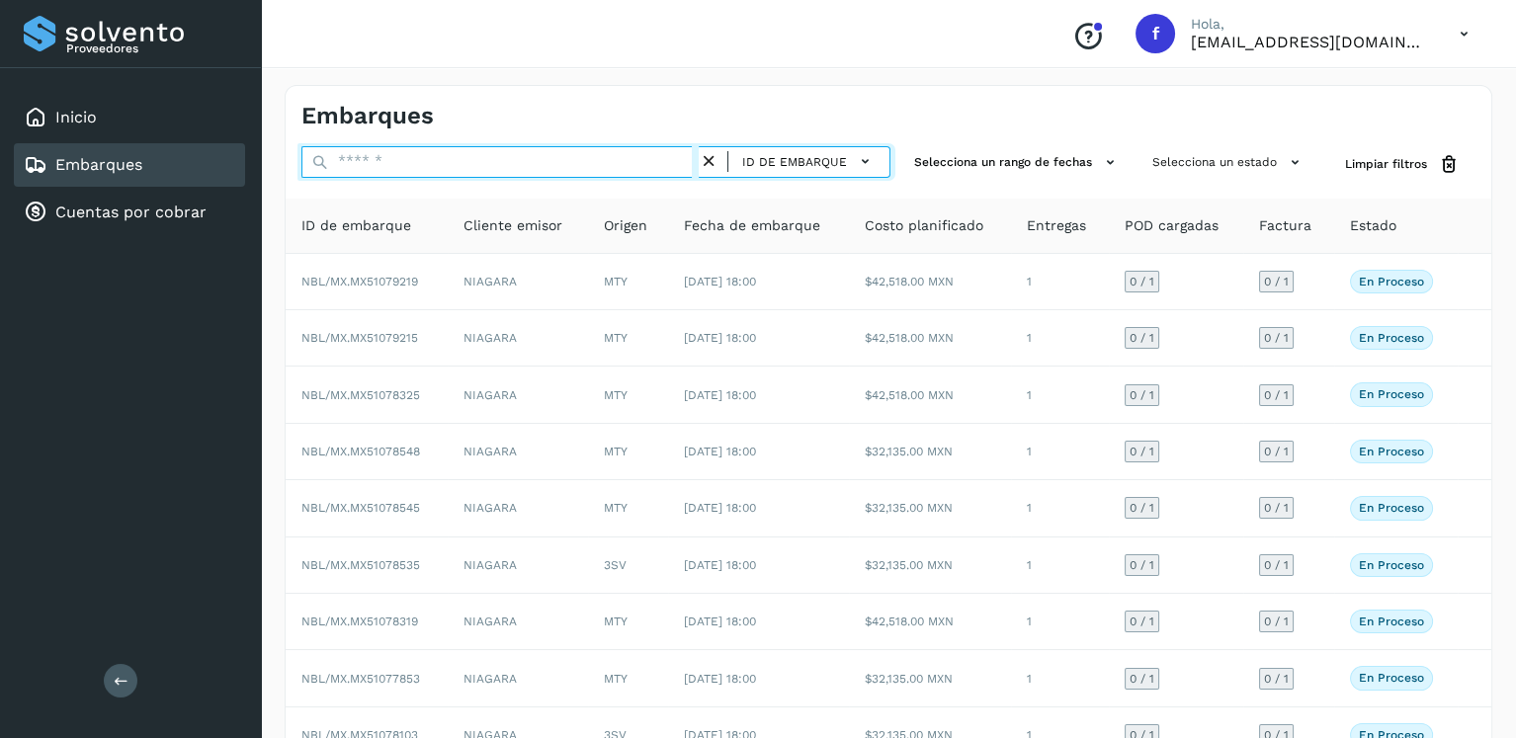
click at [375, 158] on input "text" at bounding box center [499, 162] width 397 height 32
paste input "**********"
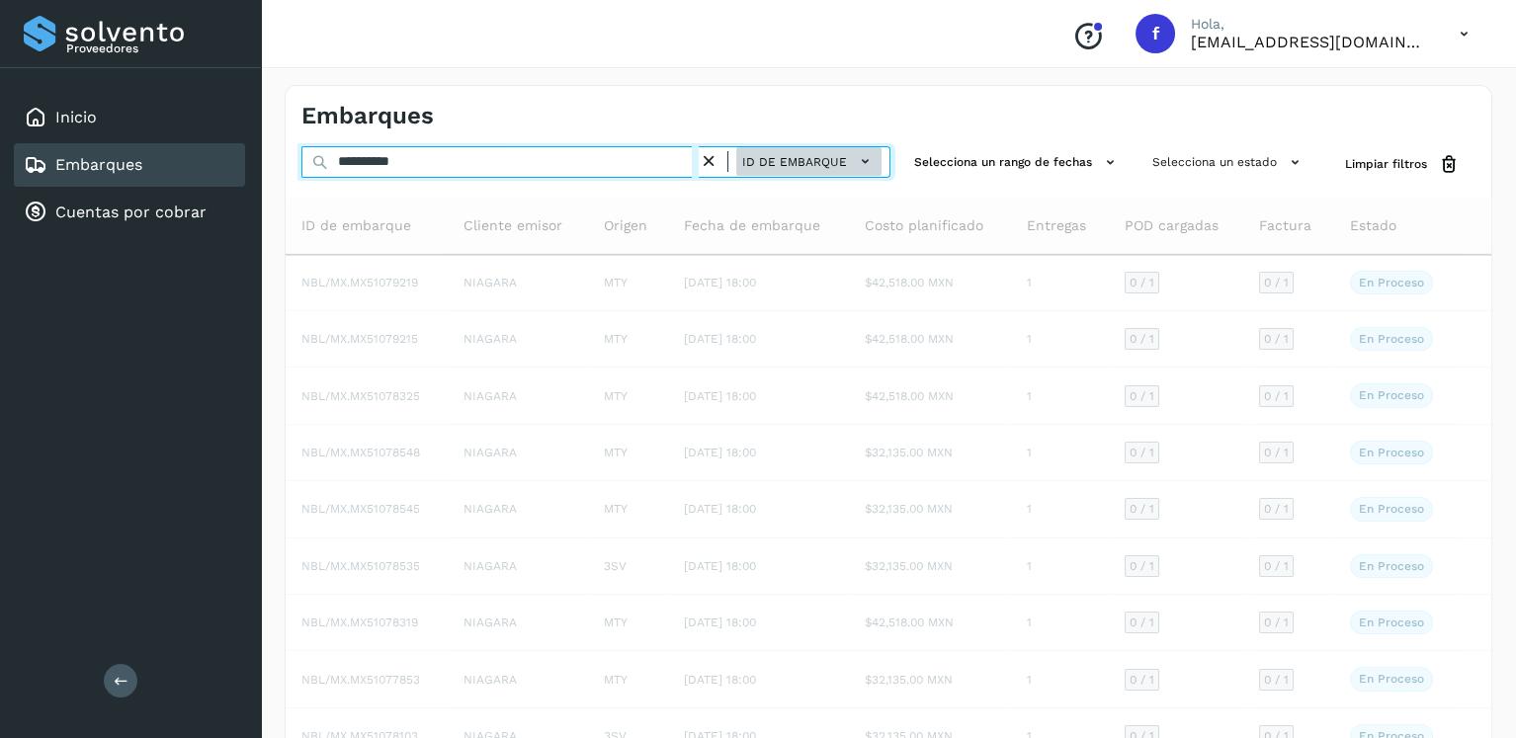
type input "**********"
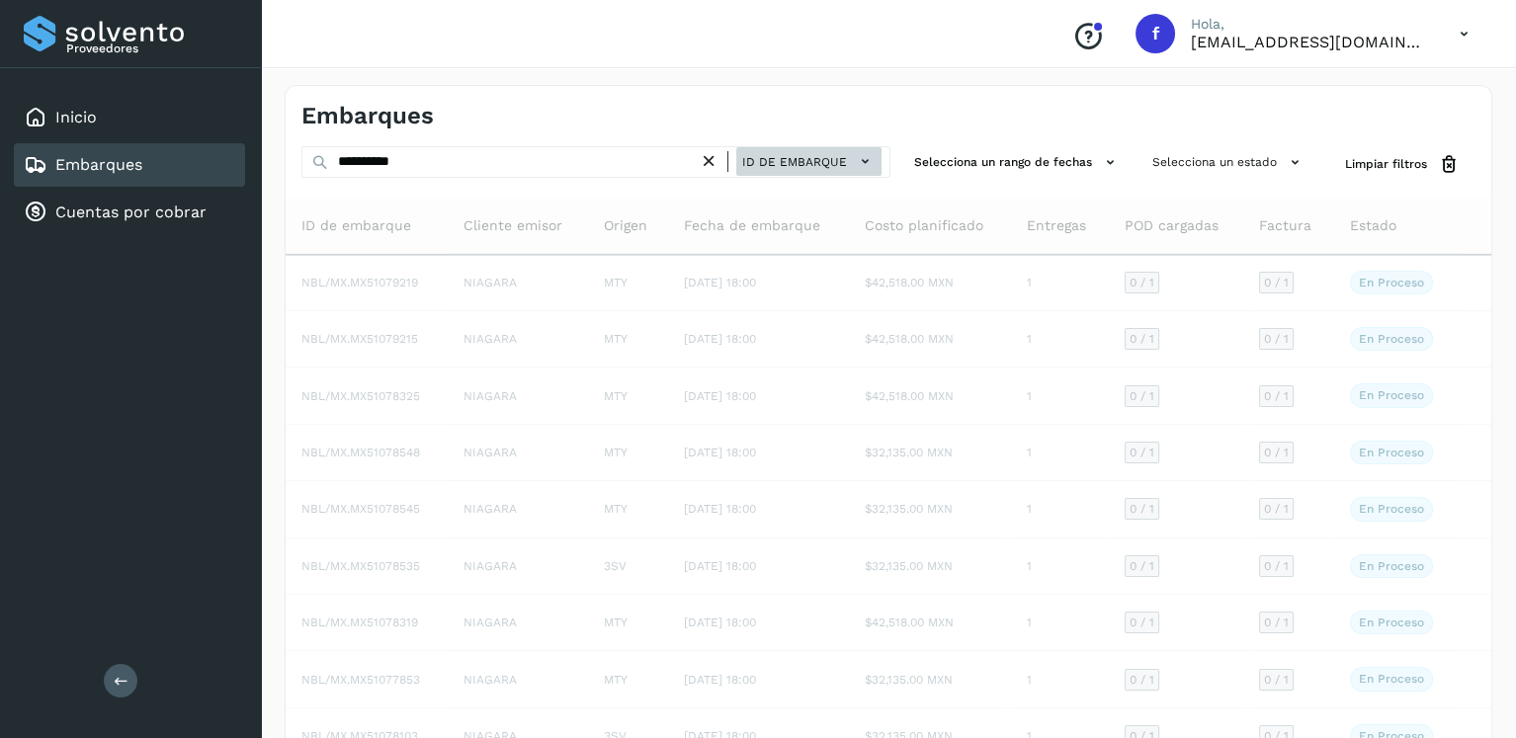
click at [759, 164] on span "ID de embarque" at bounding box center [794, 162] width 105 height 18
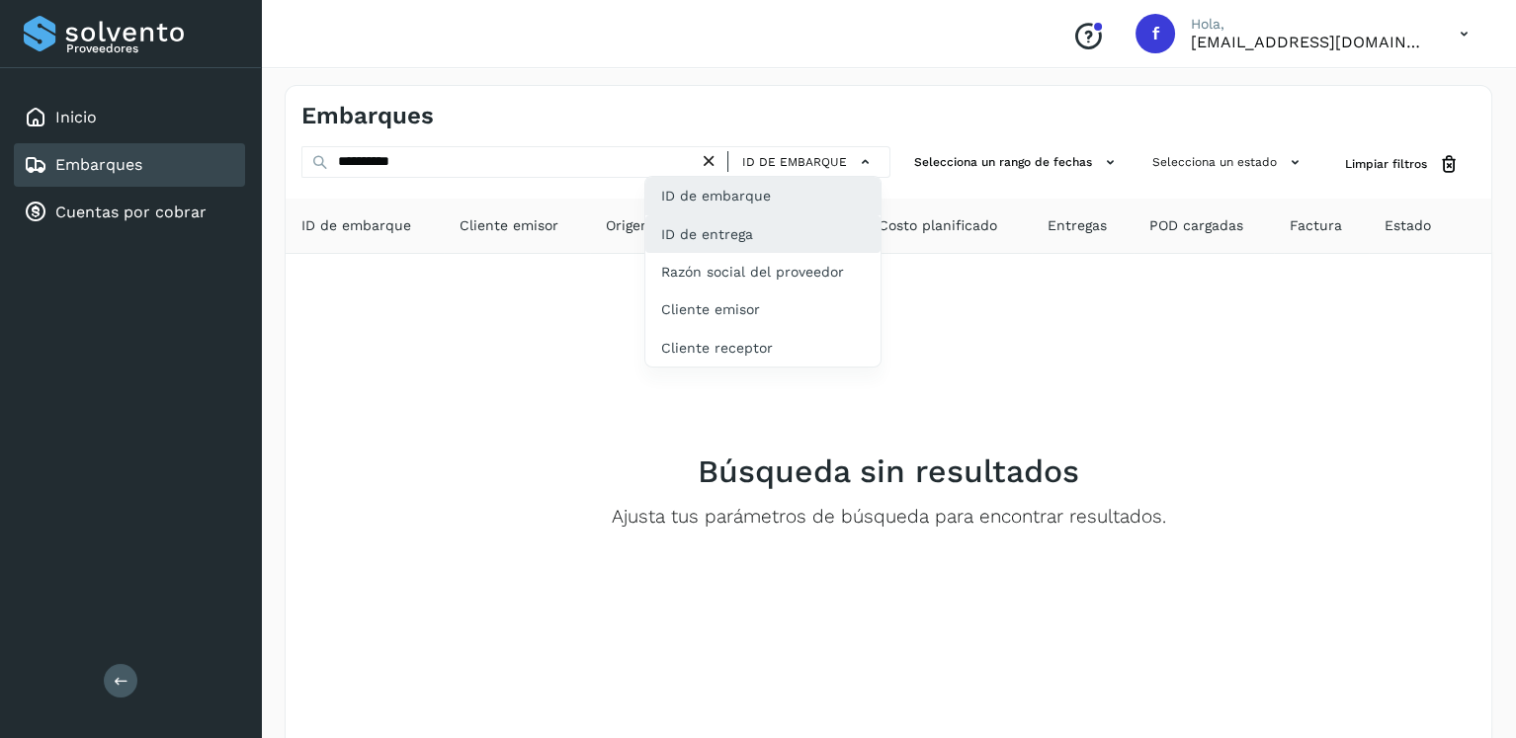
click at [763, 226] on div "ID de entrega" at bounding box center [762, 234] width 235 height 38
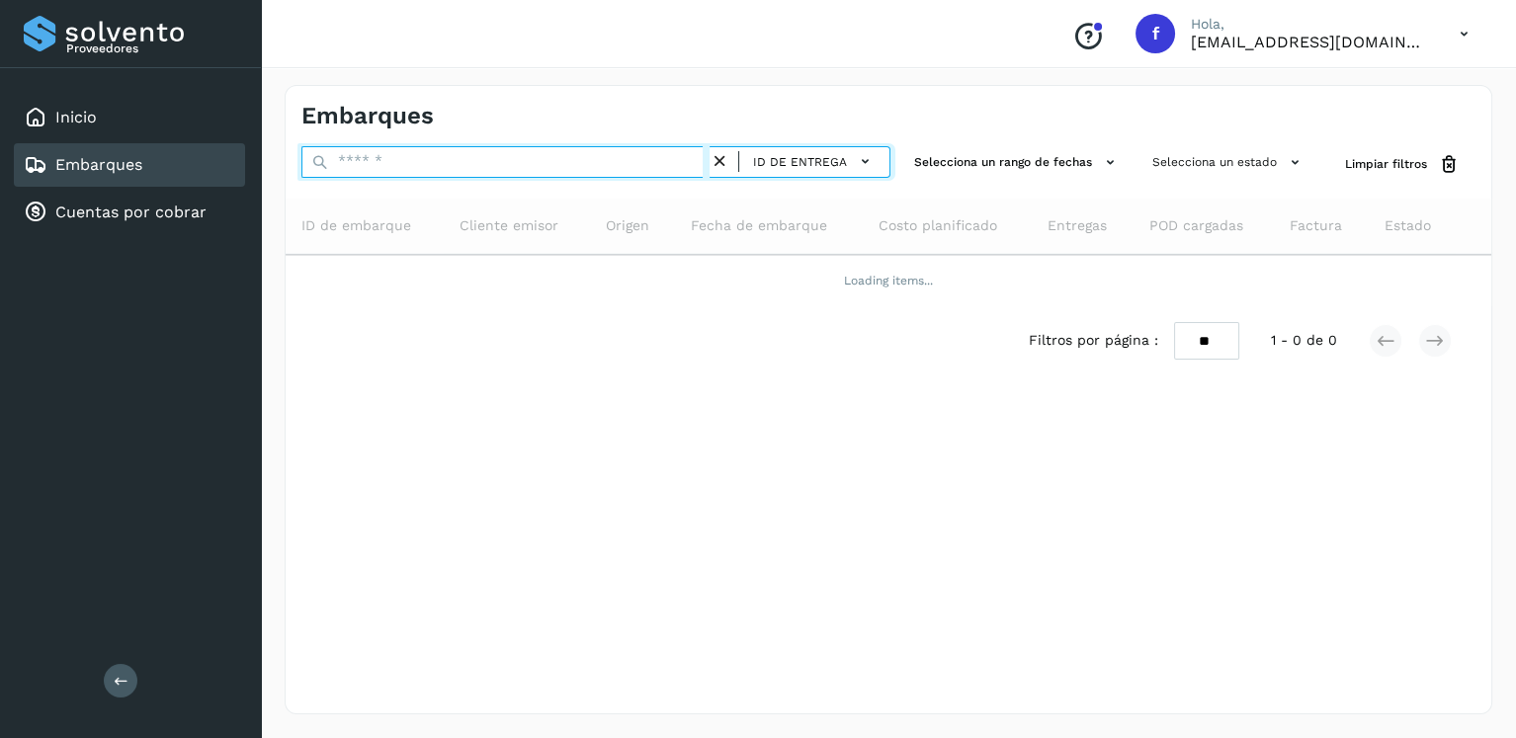
click at [434, 161] on input "text" at bounding box center [505, 162] width 408 height 32
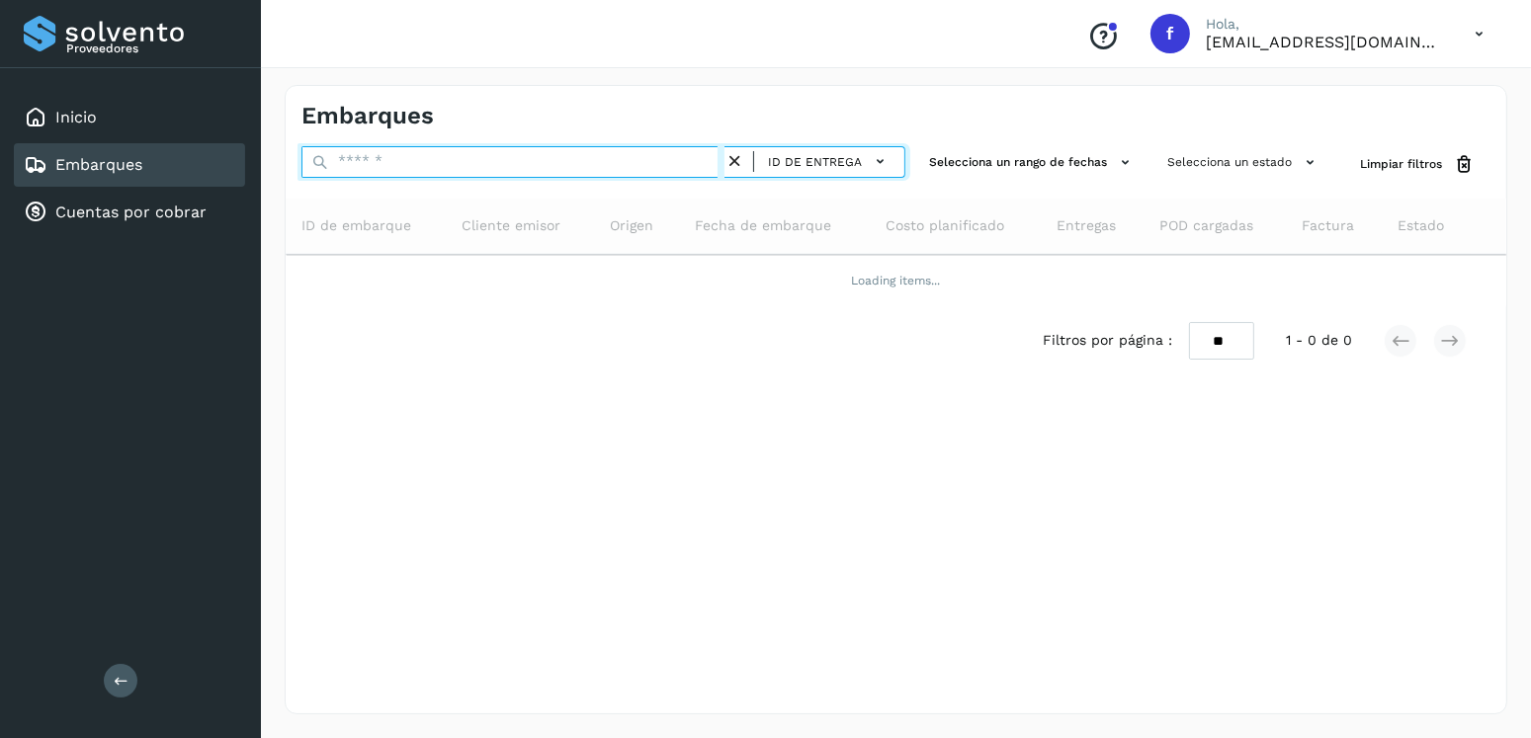
paste input "**********"
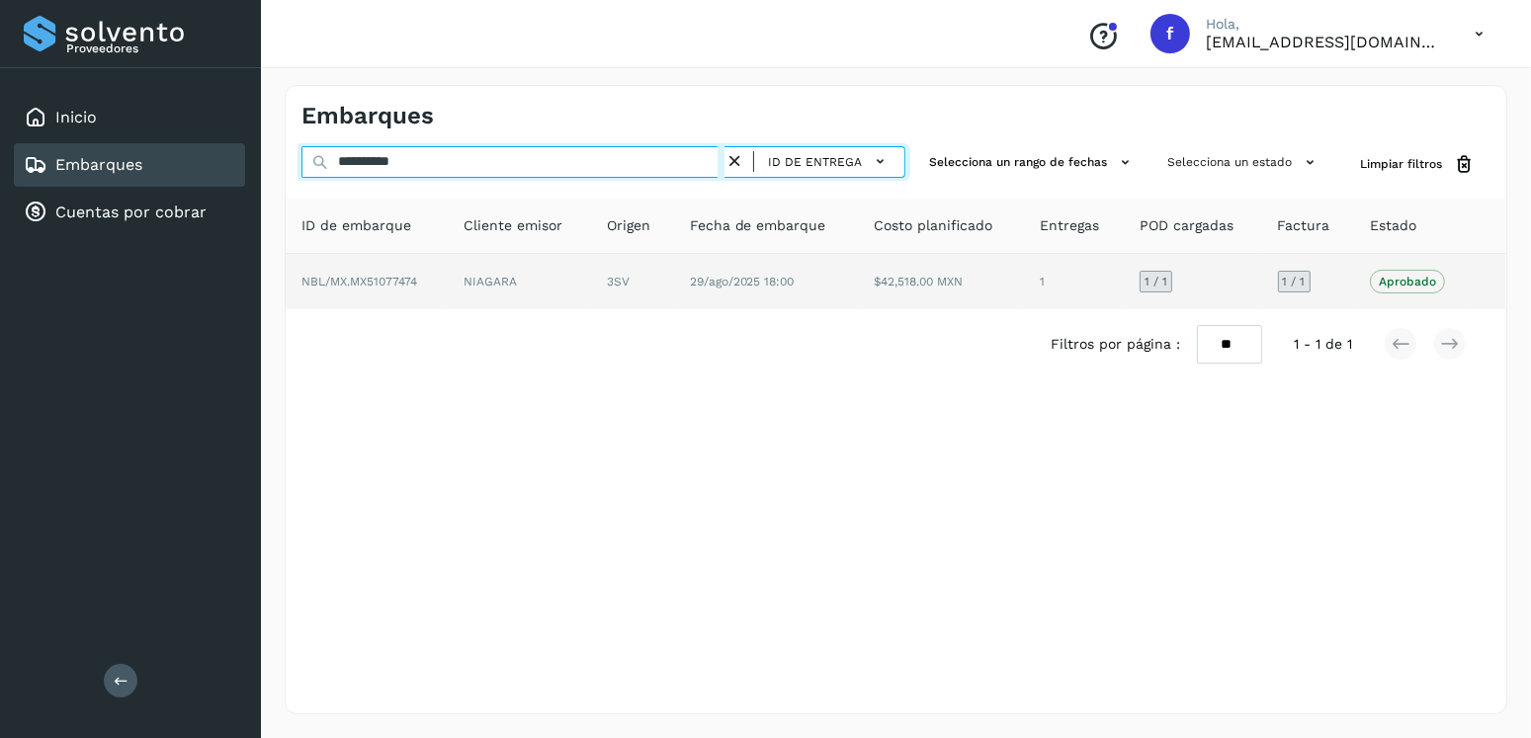
type input "**********"
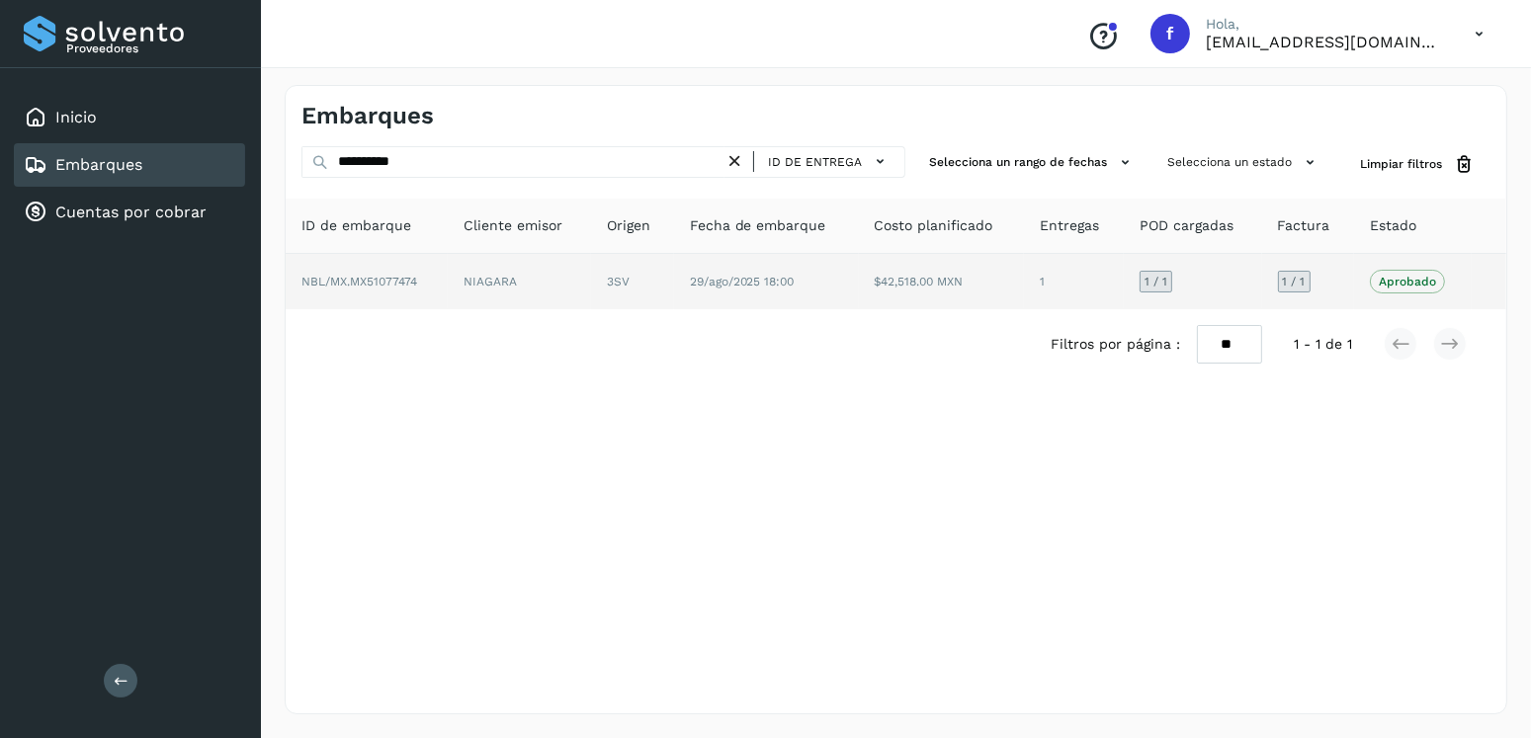
click at [568, 264] on td "NIAGARA" at bounding box center [519, 281] width 143 height 55
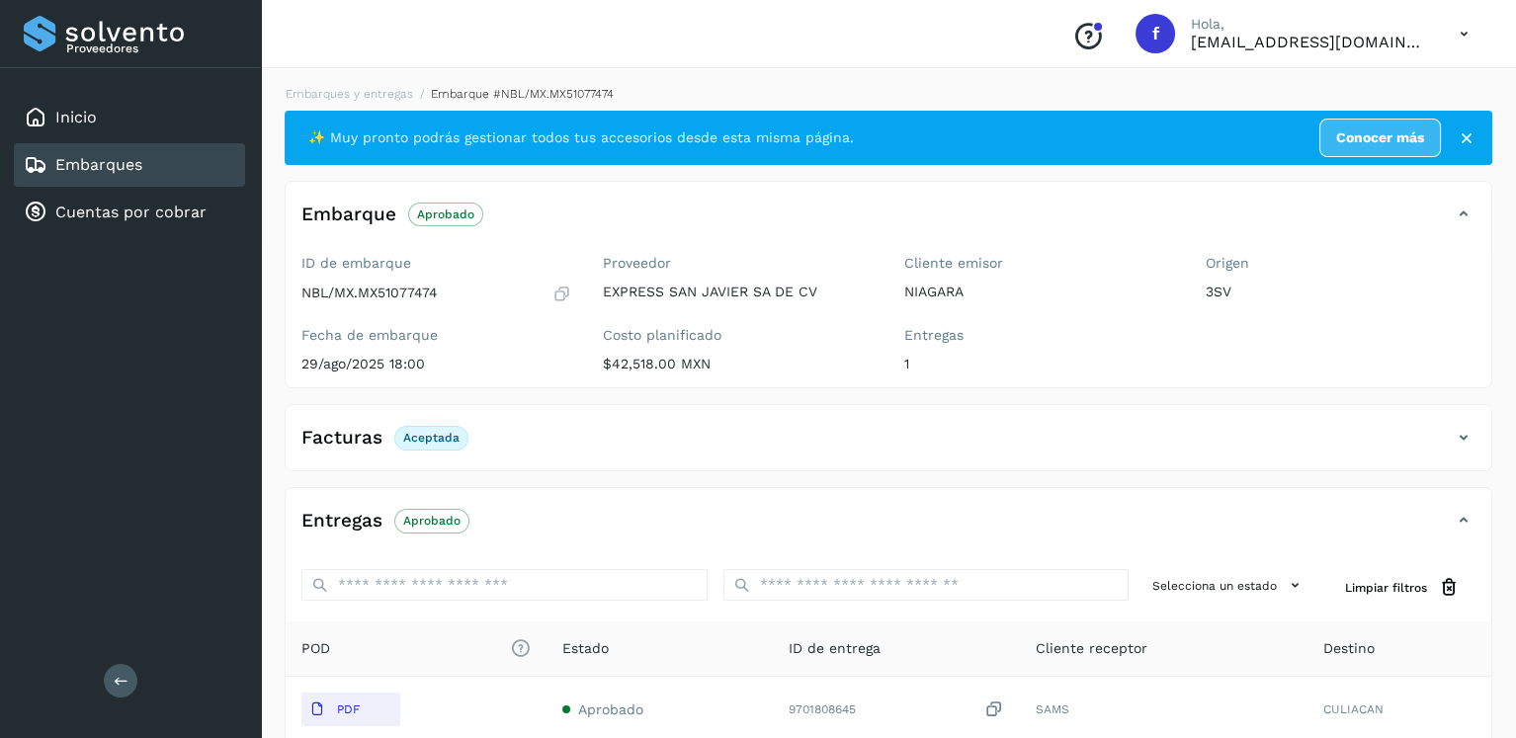
click at [409, 295] on p "NBL/MX.MX51077474" at bounding box center [369, 293] width 136 height 17
copy p "MX51077474"
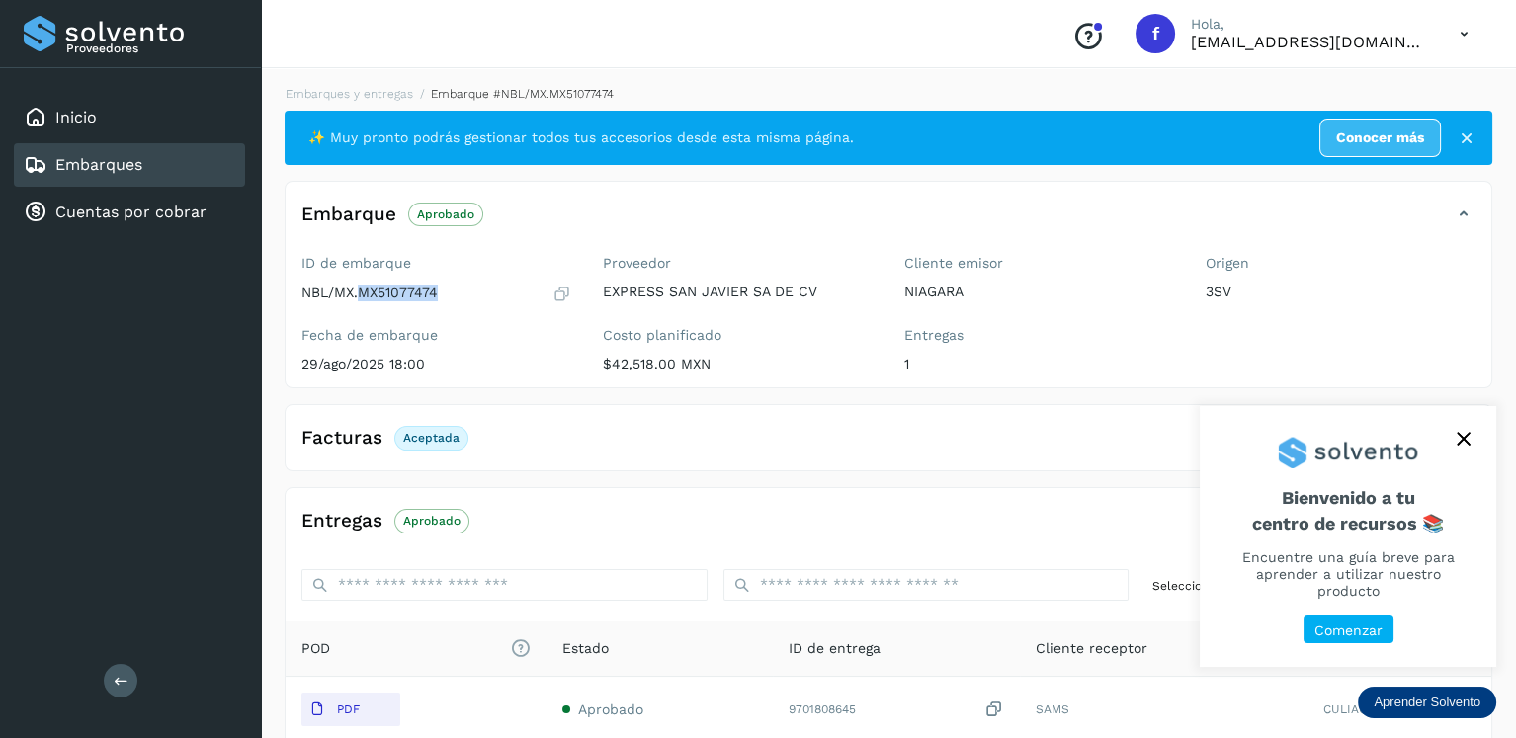
click at [181, 171] on div "Embarques" at bounding box center [129, 164] width 231 height 43
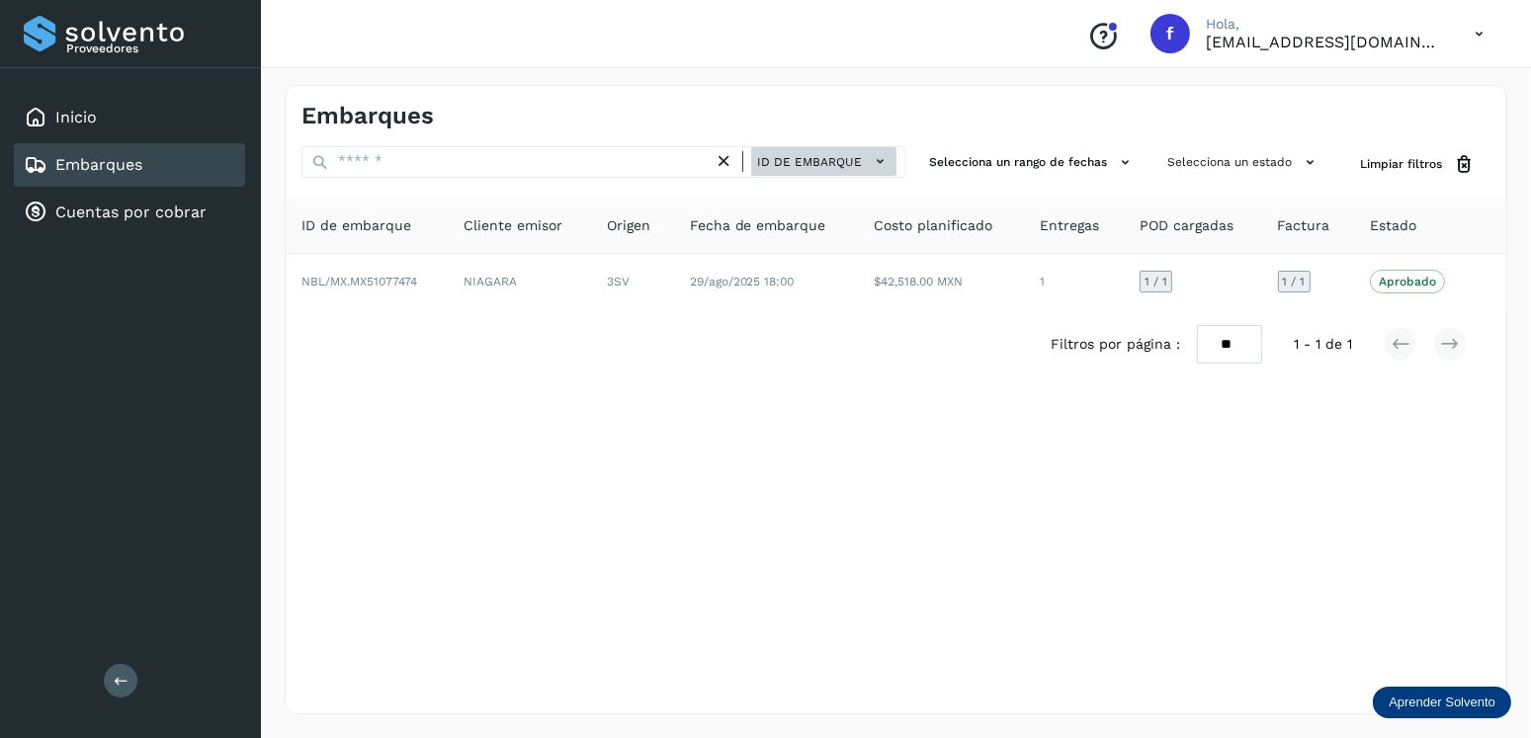
click at [893, 164] on button "ID de embarque" at bounding box center [823, 161] width 145 height 29
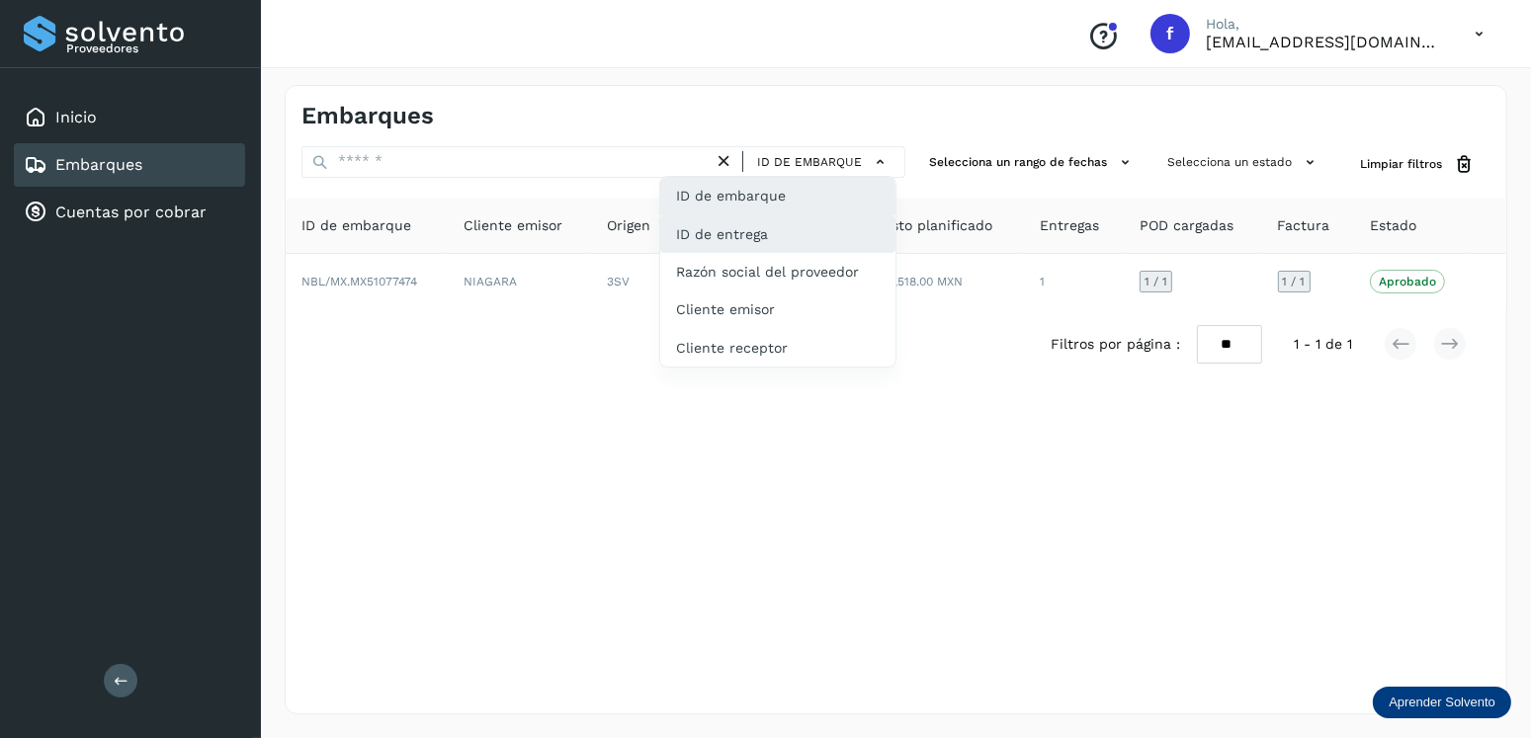
click at [749, 221] on div "ID de entrega" at bounding box center [777, 234] width 235 height 38
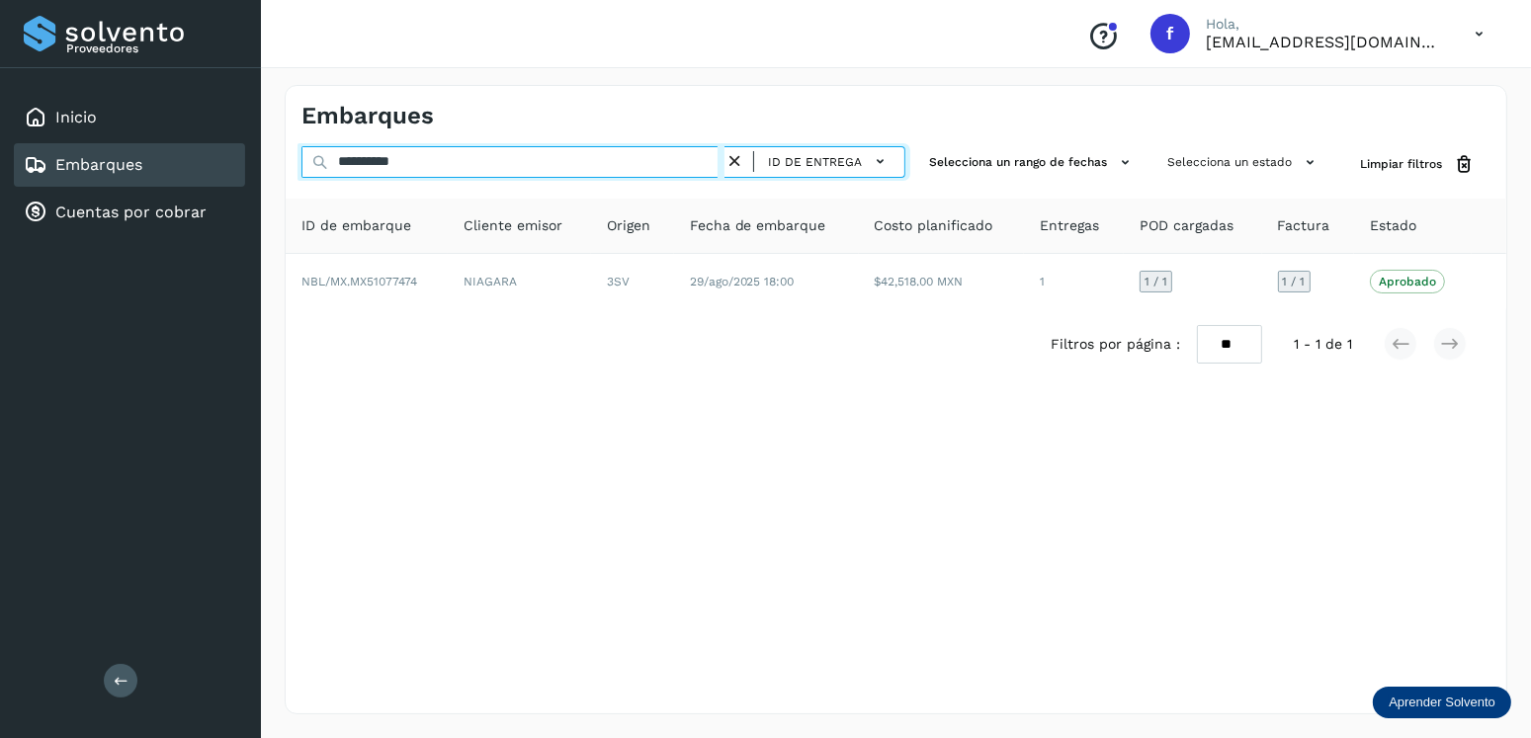
drag, startPoint x: 450, startPoint y: 169, endPoint x: 210, endPoint y: 146, distance: 241.2
click at [210, 146] on div "**********" at bounding box center [765, 369] width 1531 height 738
paste input "text"
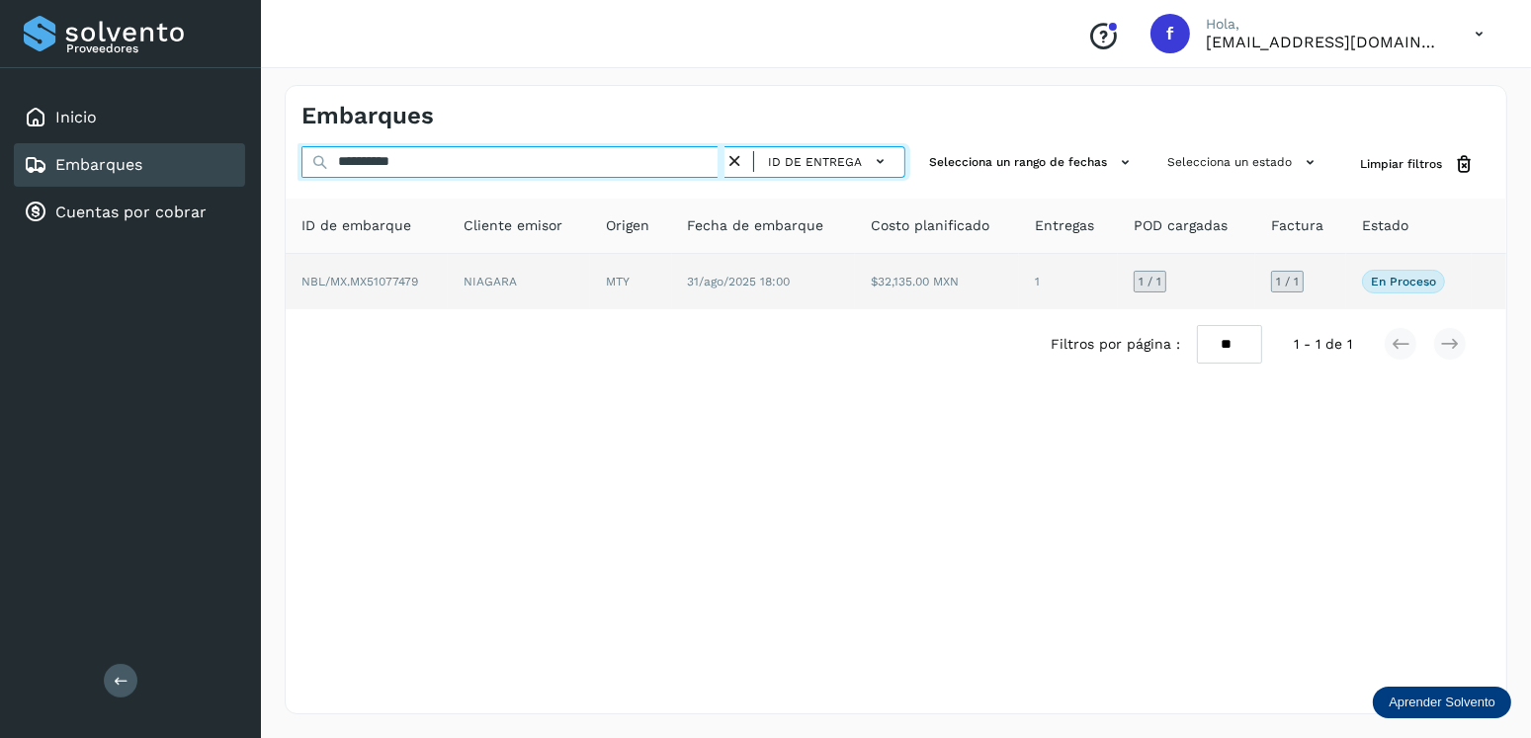
type input "**********"
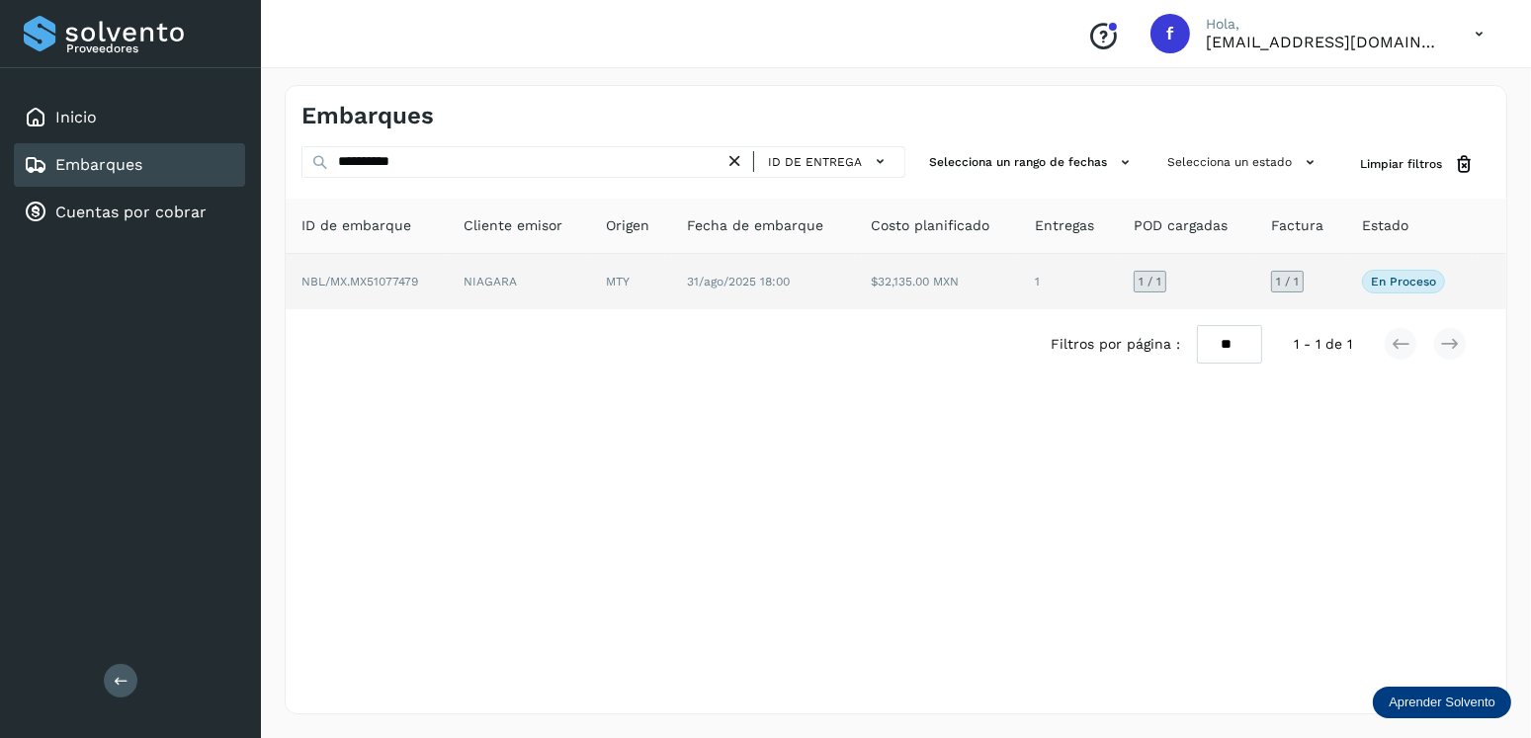
click at [488, 276] on td "NIAGARA" at bounding box center [519, 281] width 142 height 55
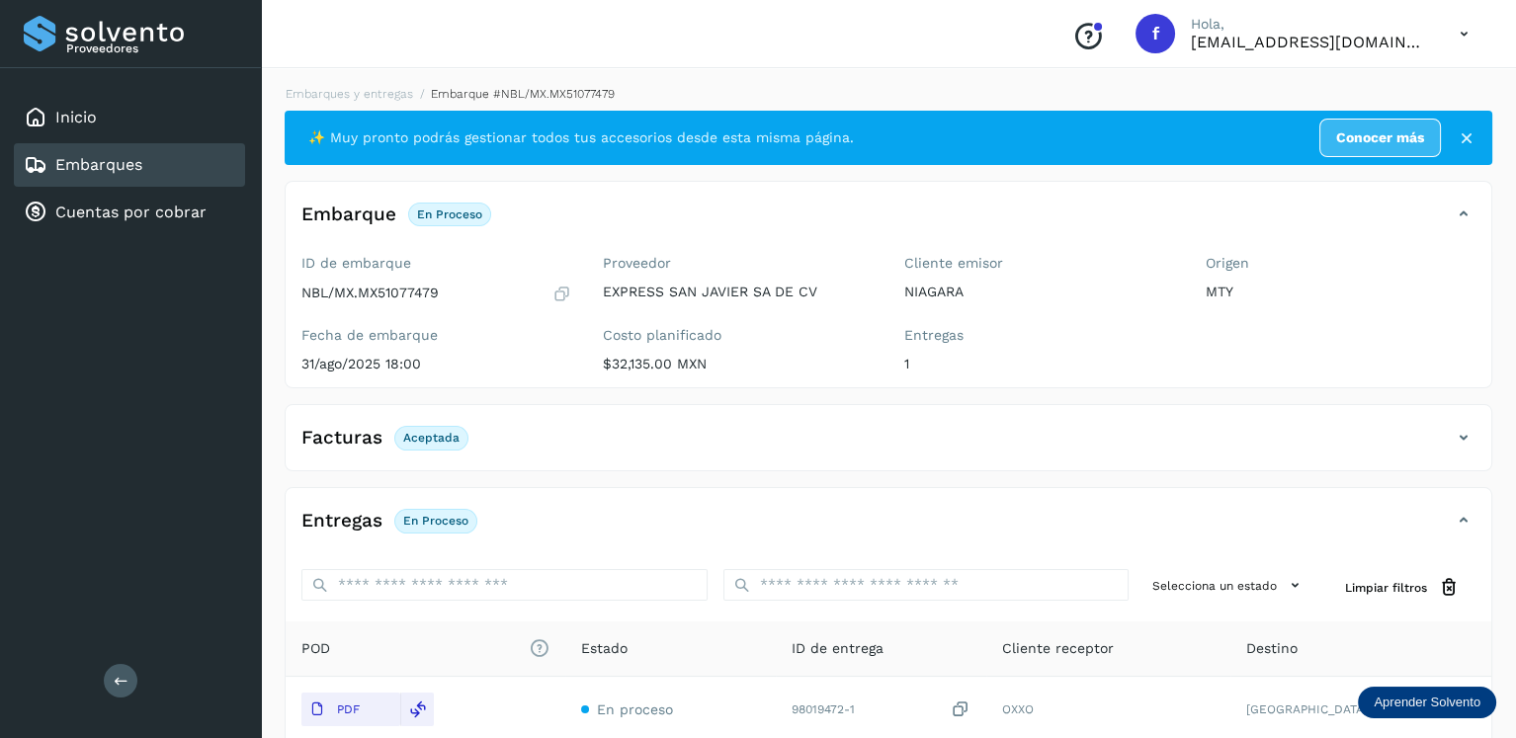
click at [391, 291] on p "NBL/MX.MX51077479" at bounding box center [369, 293] width 137 height 17
copy p "MX51077479"
